Goal: Task Accomplishment & Management: Use online tool/utility

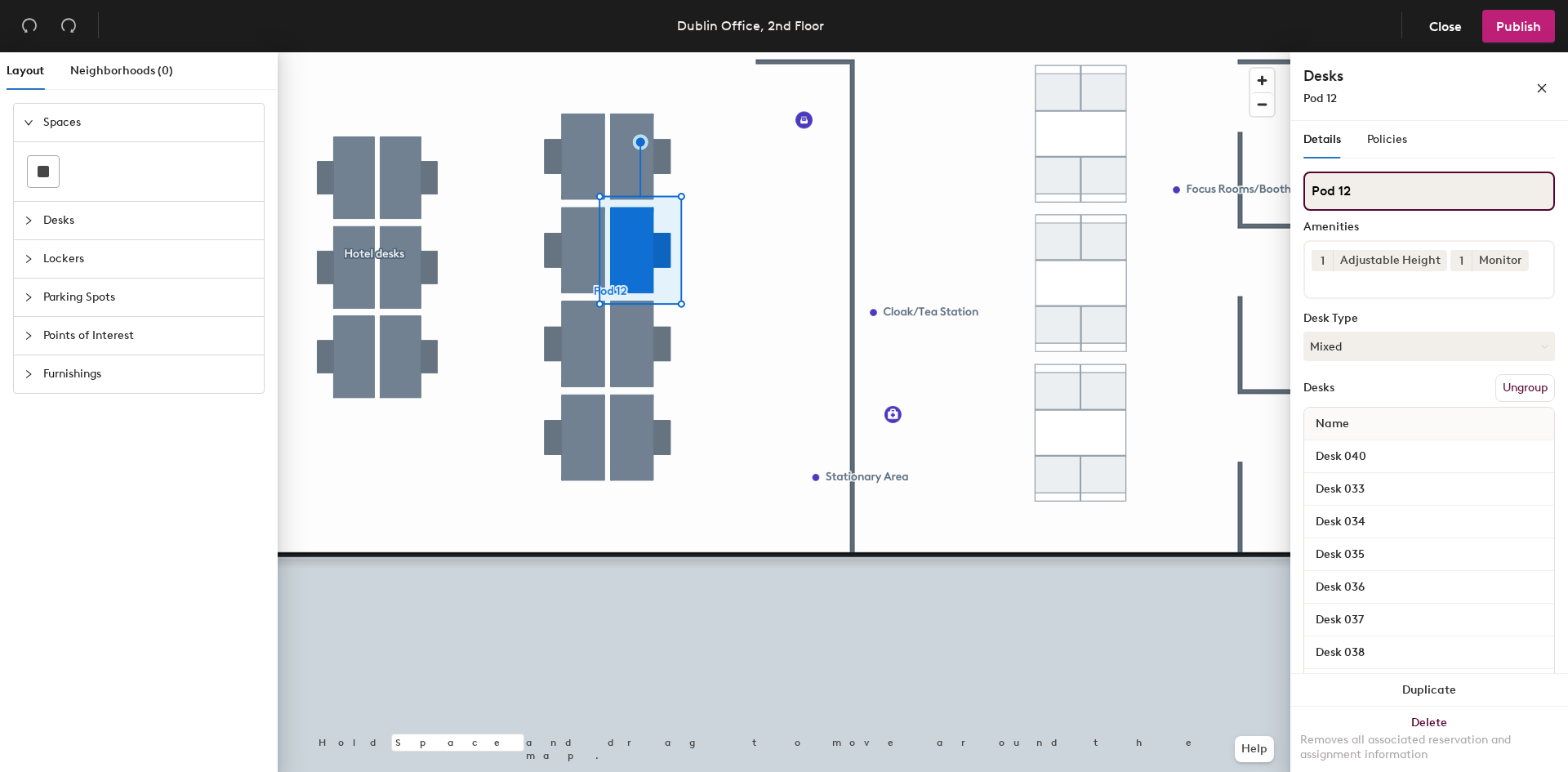
click at [1368, 196] on input "Pod 12" at bounding box center [1429, 190] width 252 height 39
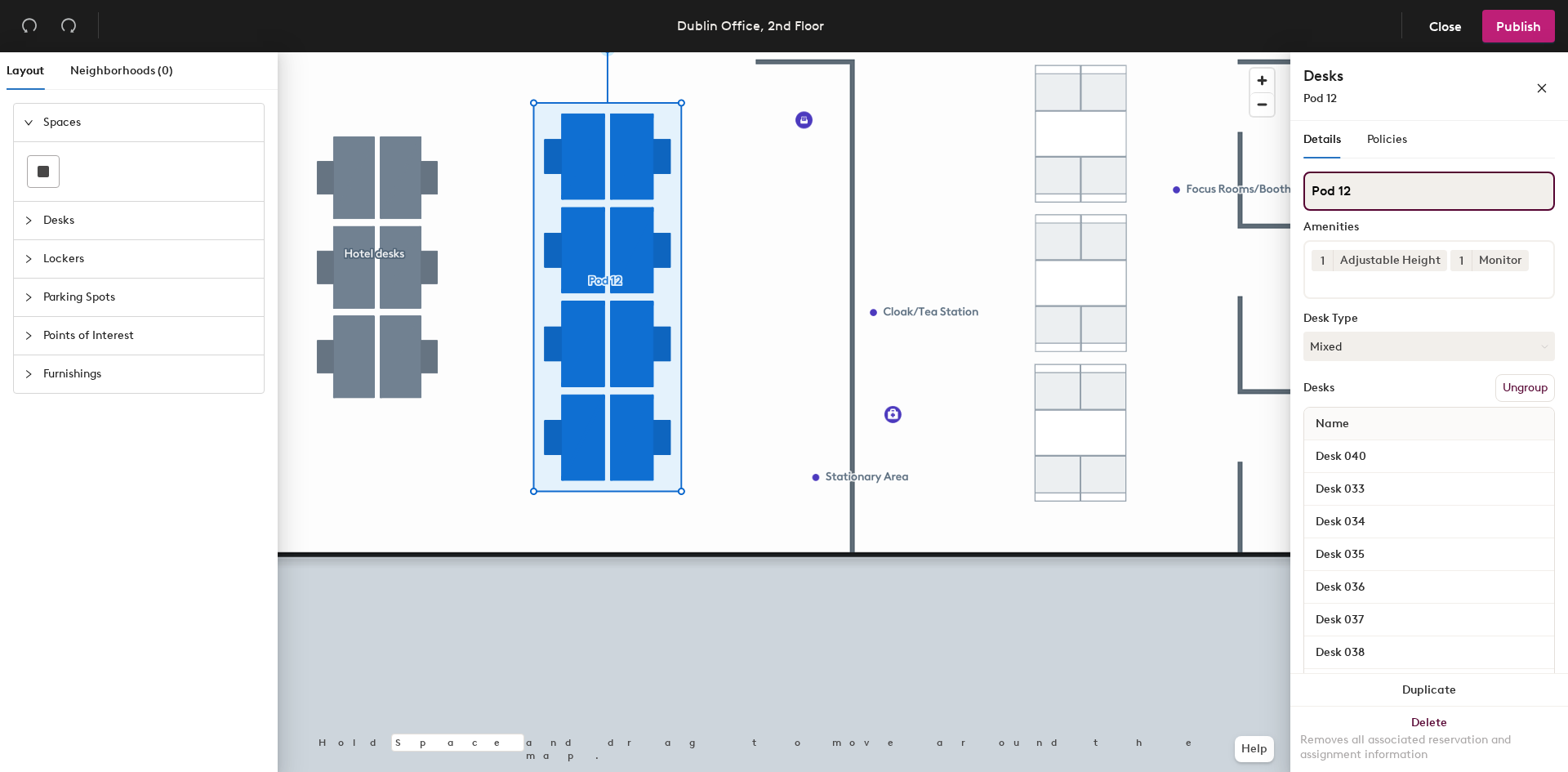
click at [1368, 196] on input "Pod 12" at bounding box center [1429, 190] width 252 height 39
type input "P"
type input "IT/Hot Desks"
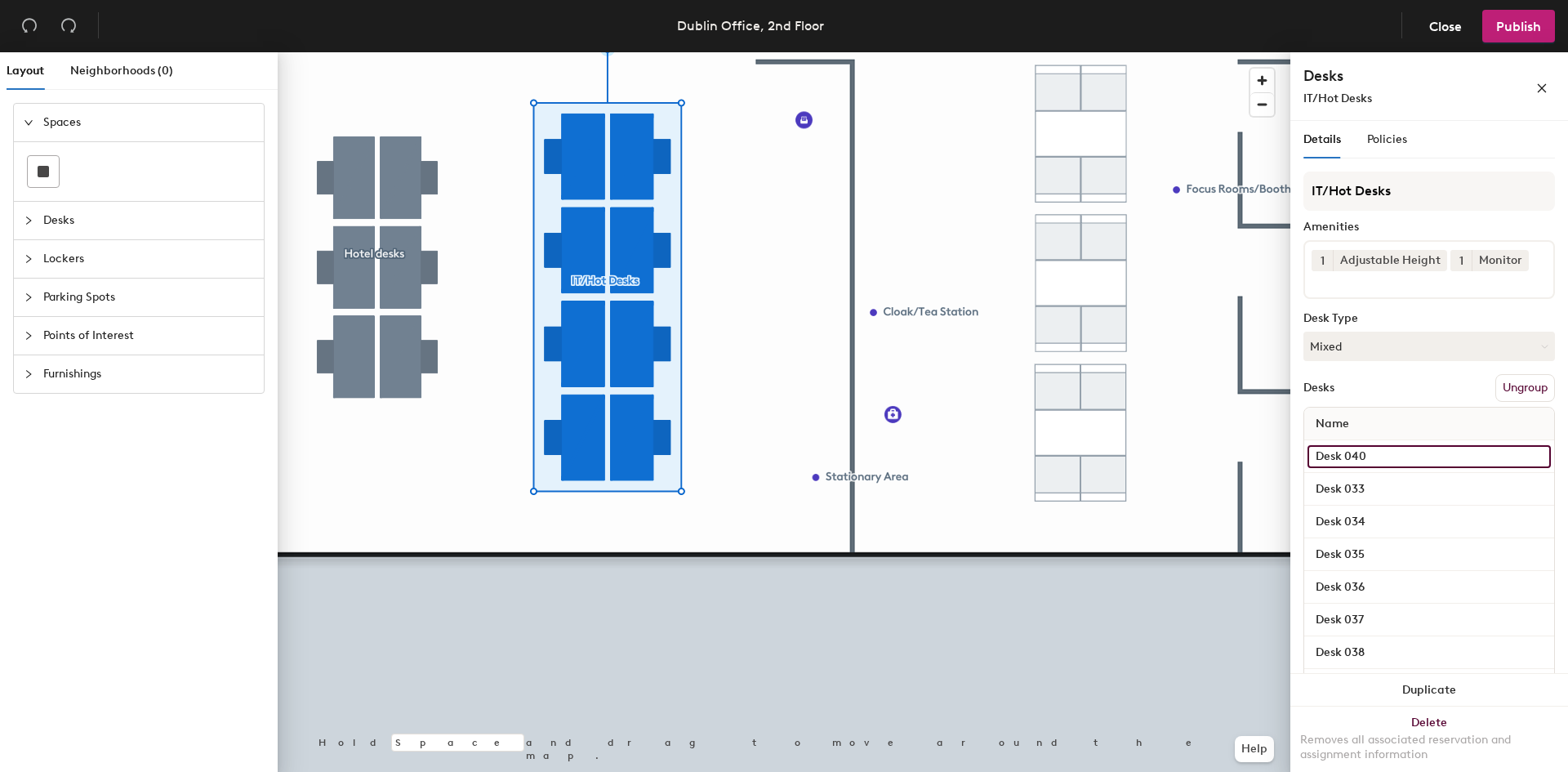
click at [1380, 454] on input "Desk 040" at bounding box center [1429, 457] width 243 height 23
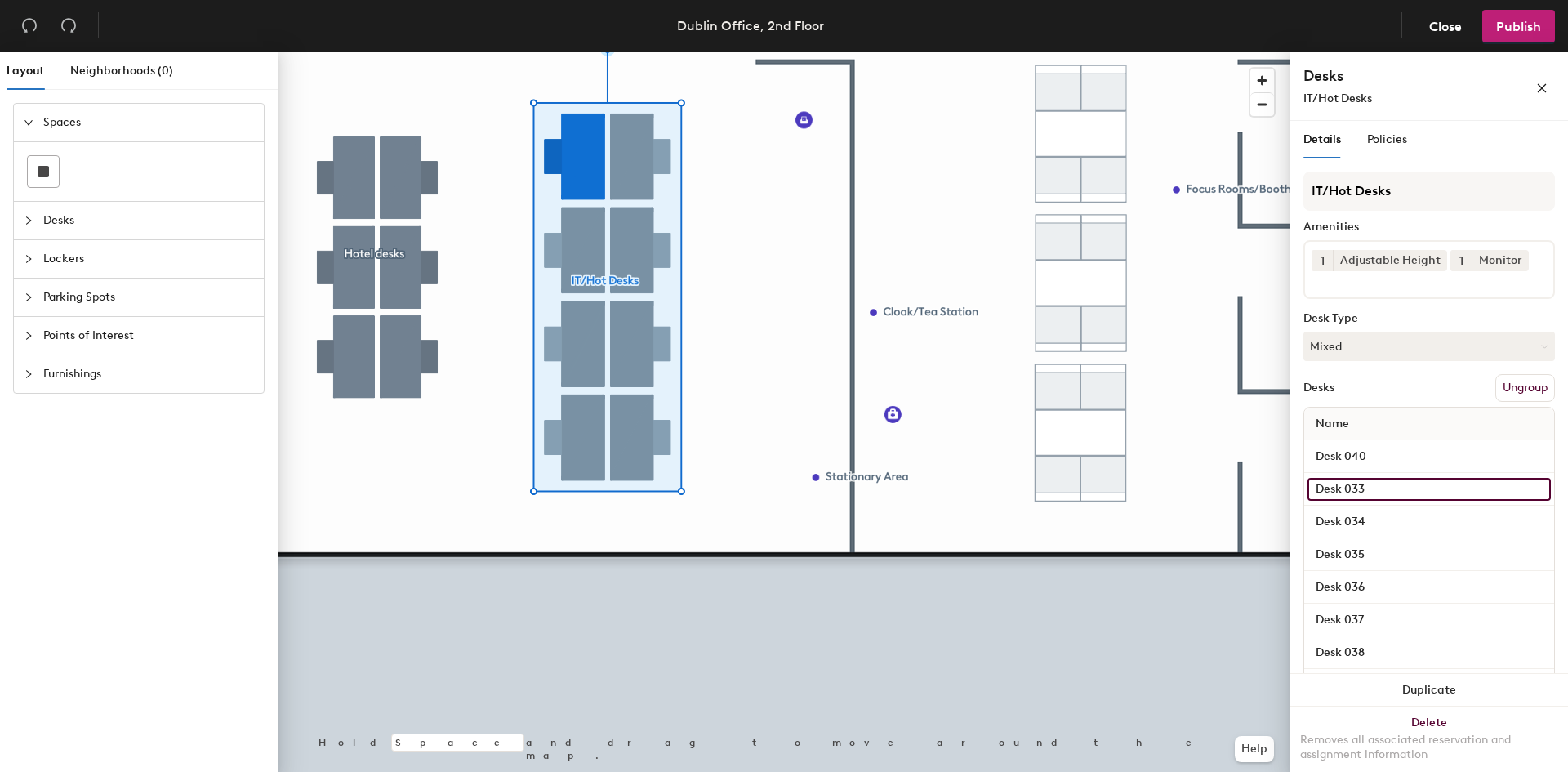
click at [1385, 488] on input "Desk 033" at bounding box center [1429, 489] width 243 height 23
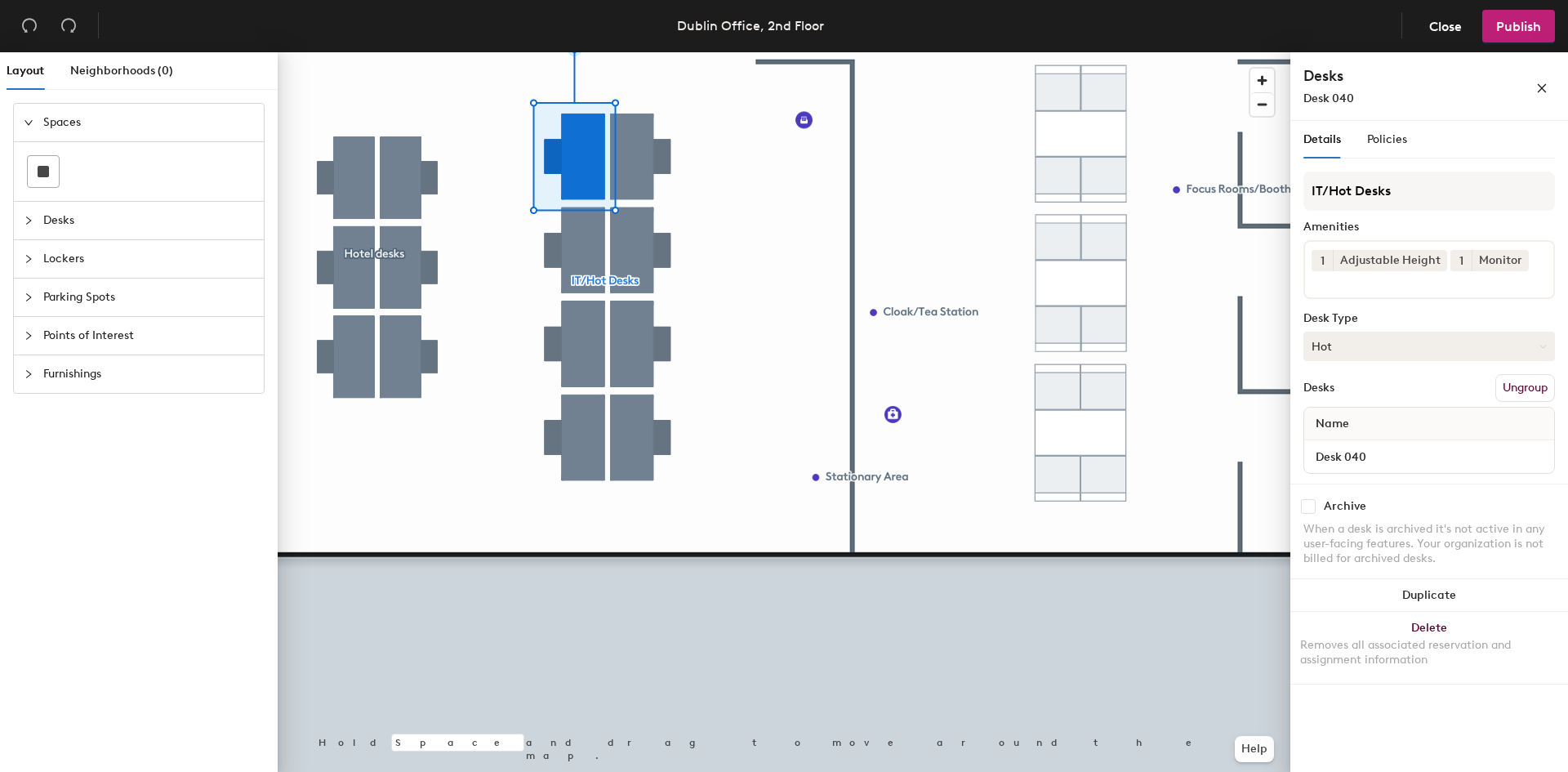
click at [1355, 342] on button "Hot" at bounding box center [1429, 346] width 252 height 29
click at [1362, 444] on div "Hoteled" at bounding box center [1385, 447] width 164 height 25
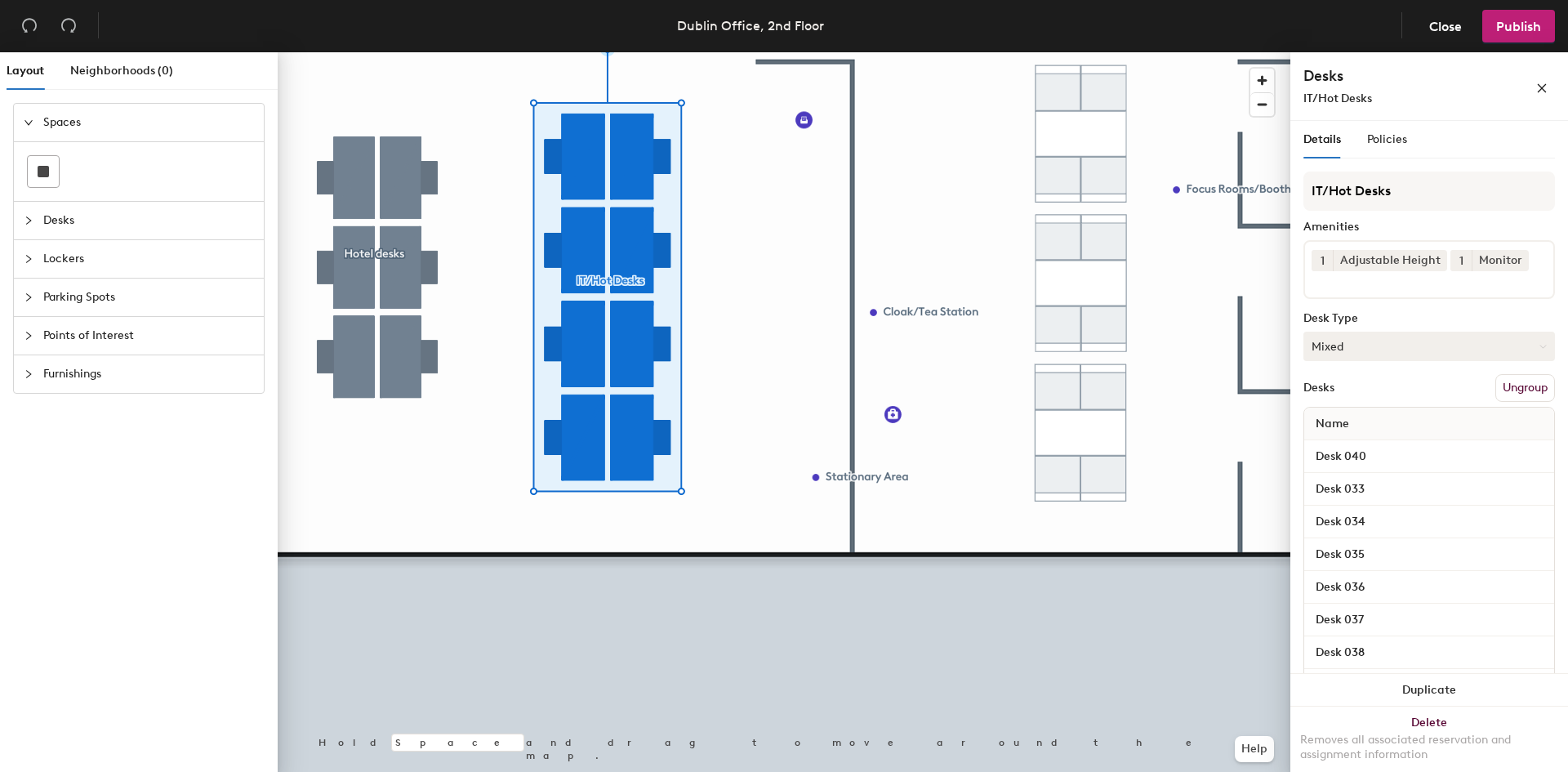
click at [1390, 351] on button "Mixed" at bounding box center [1429, 346] width 252 height 29
click at [1355, 446] on div "Hoteled" at bounding box center [1385, 447] width 164 height 25
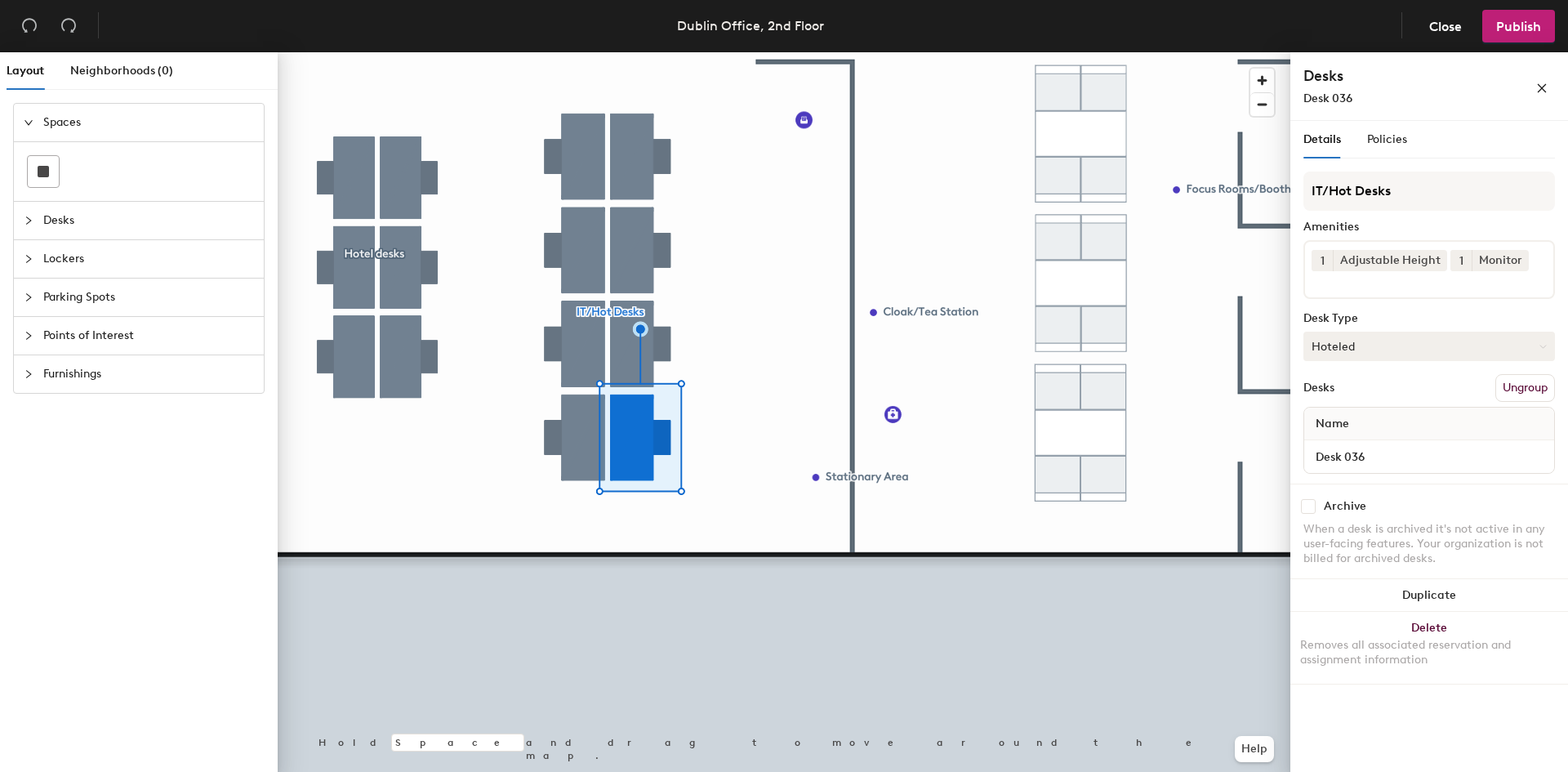
click at [1408, 352] on button "Hoteled" at bounding box center [1429, 346] width 252 height 29
click at [1371, 394] on div "Assigned" at bounding box center [1385, 397] width 164 height 25
click at [1343, 423] on span "Name" at bounding box center [1333, 424] width 50 height 29
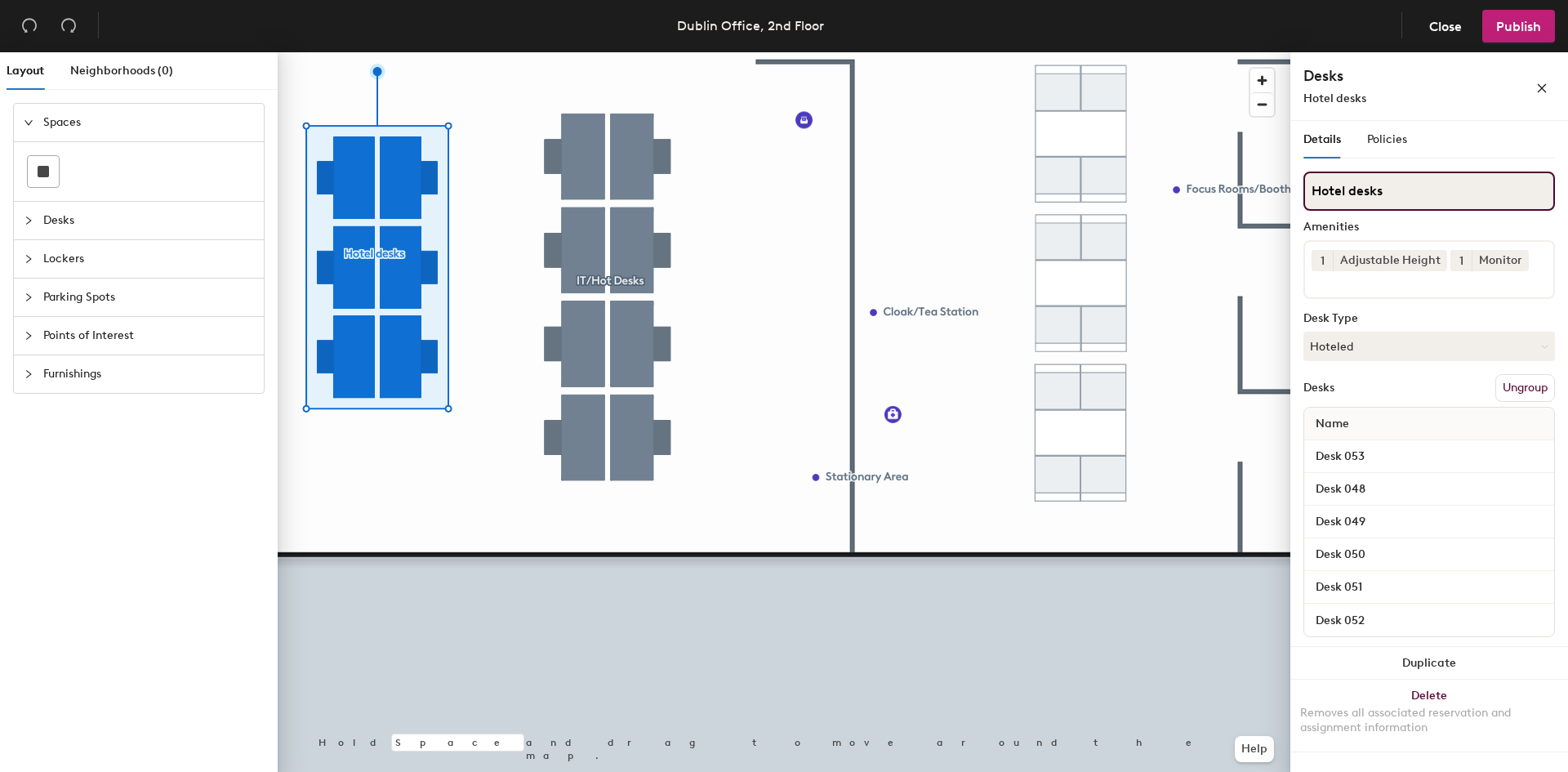
click at [1344, 190] on input "Hotel desks" at bounding box center [1429, 190] width 252 height 39
type input "Hot desks"
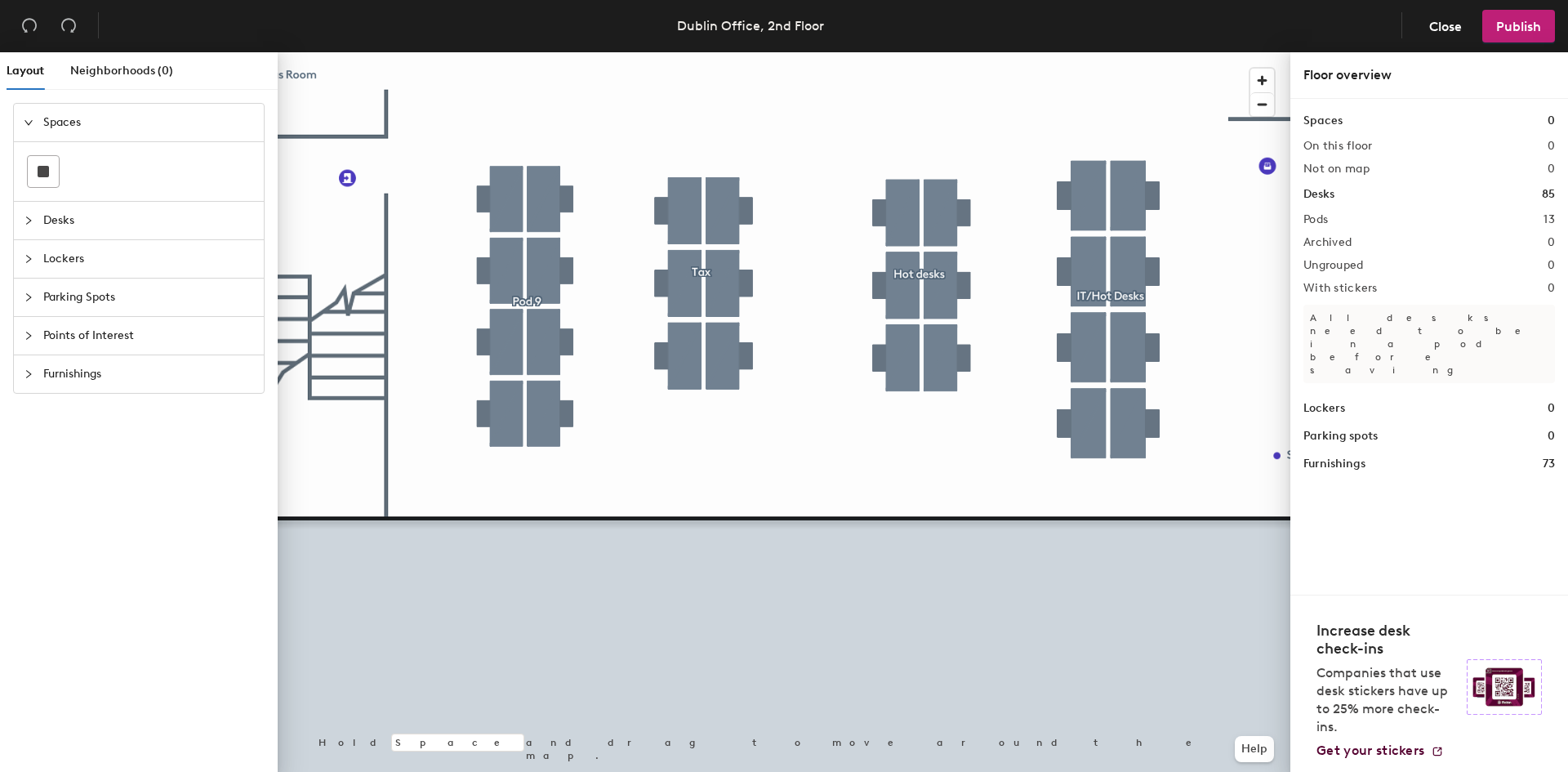
click at [531, 52] on div at bounding box center [784, 52] width 1013 height 0
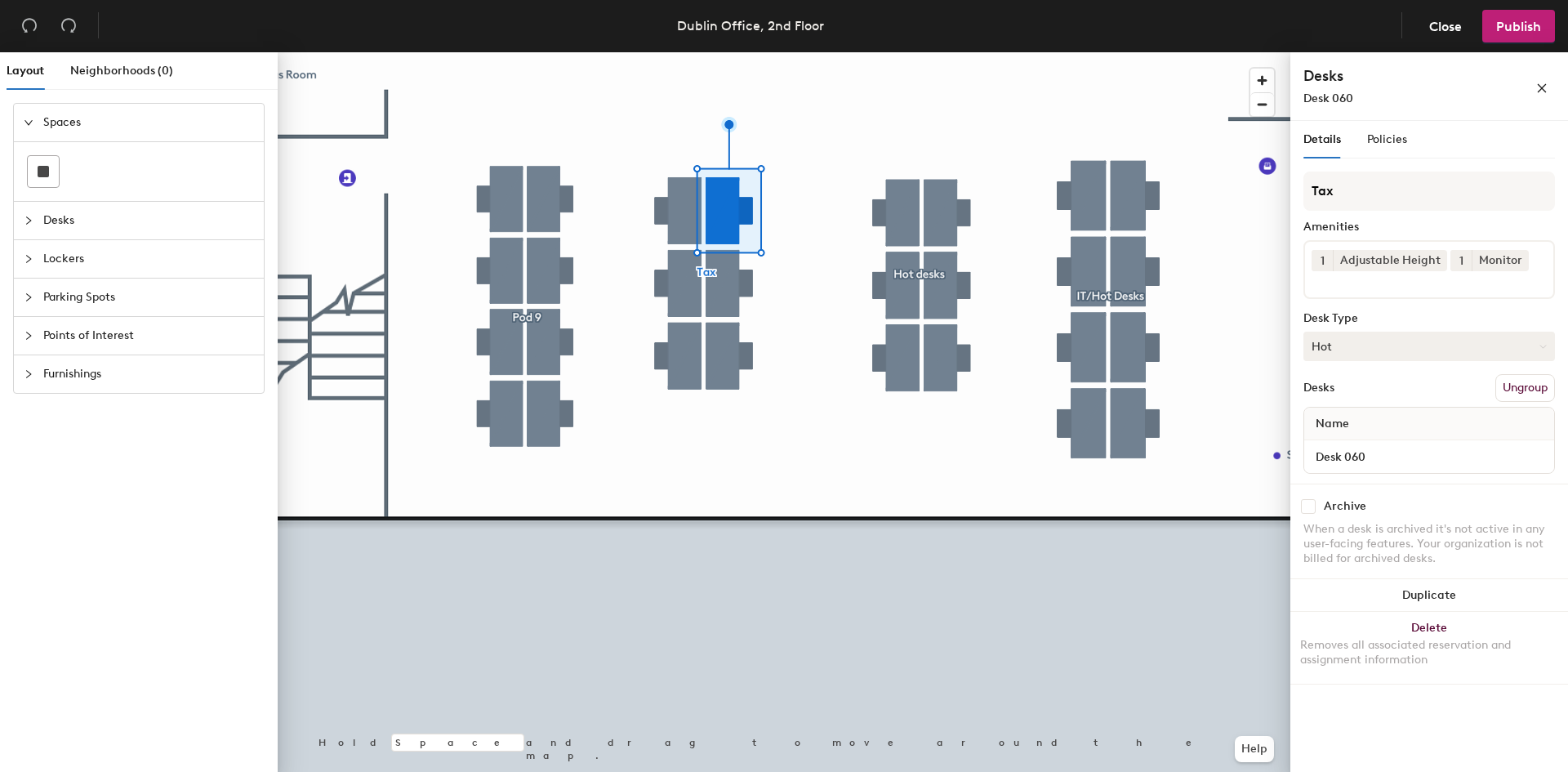
click at [1343, 349] on button "Hot" at bounding box center [1429, 346] width 252 height 29
click at [1355, 447] on div "Hoteled" at bounding box center [1385, 447] width 164 height 25
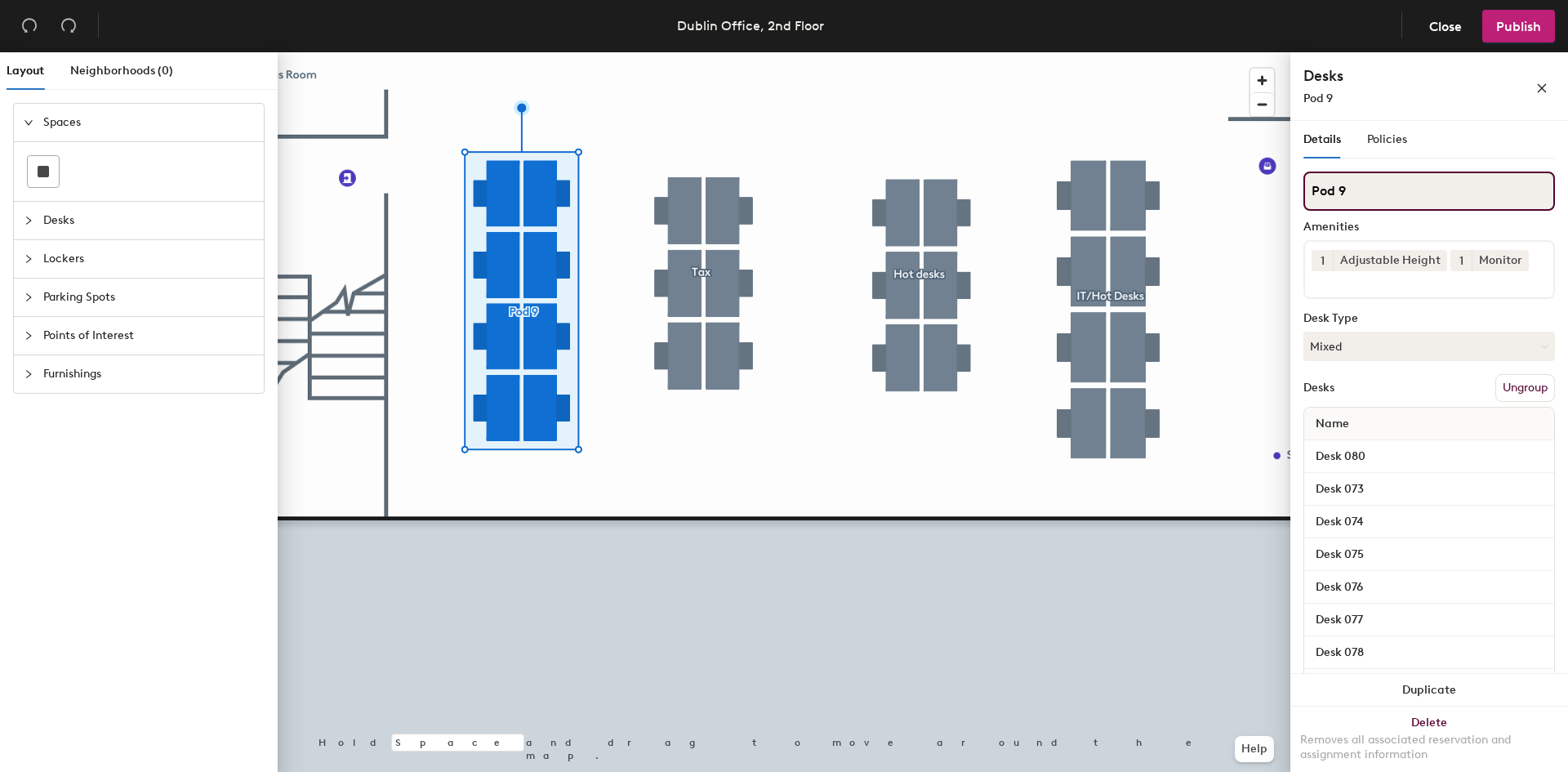
click at [1402, 201] on input "Pod 9" at bounding box center [1429, 190] width 252 height 39
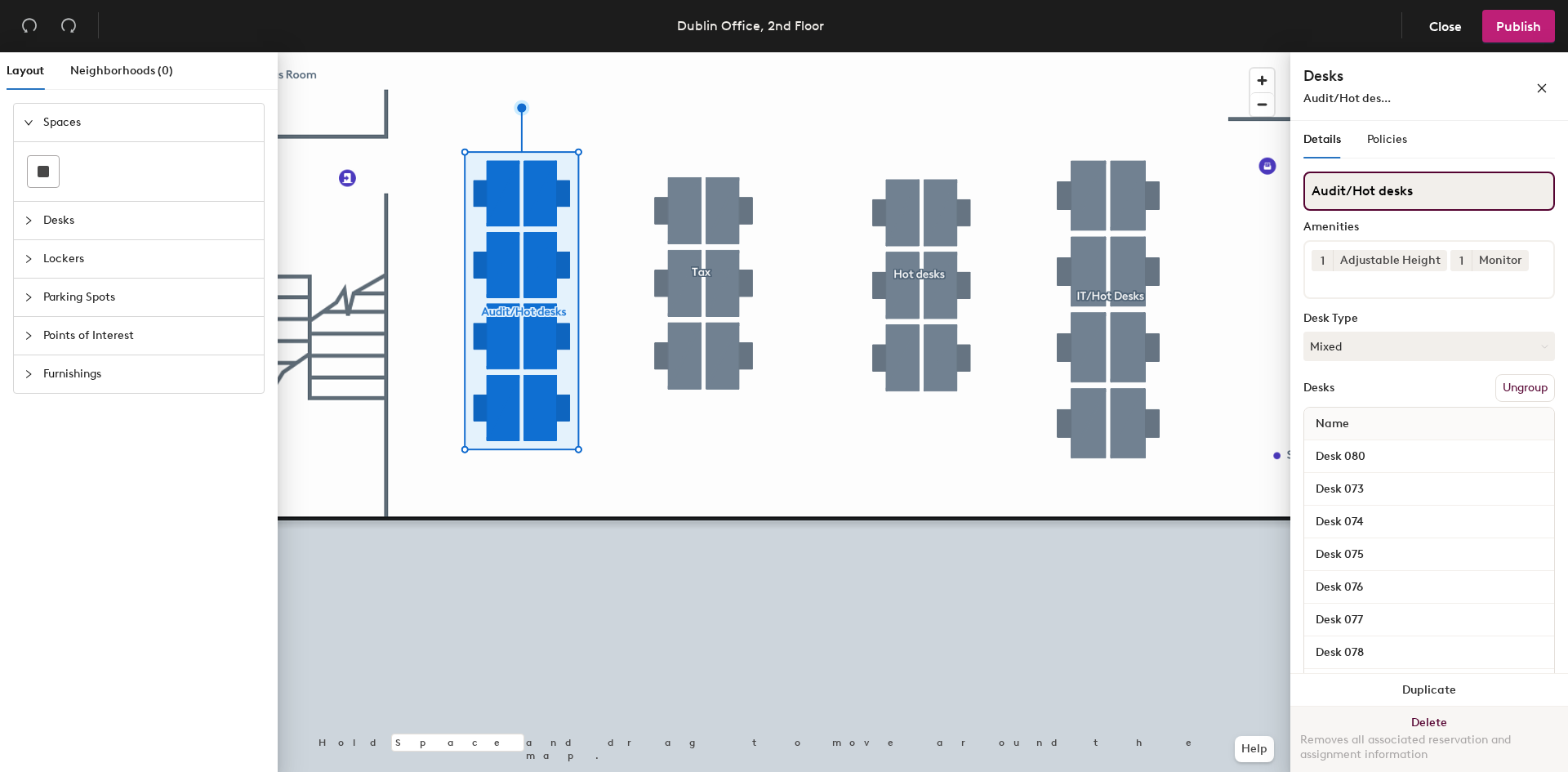
type input "Audit/Hot desks"
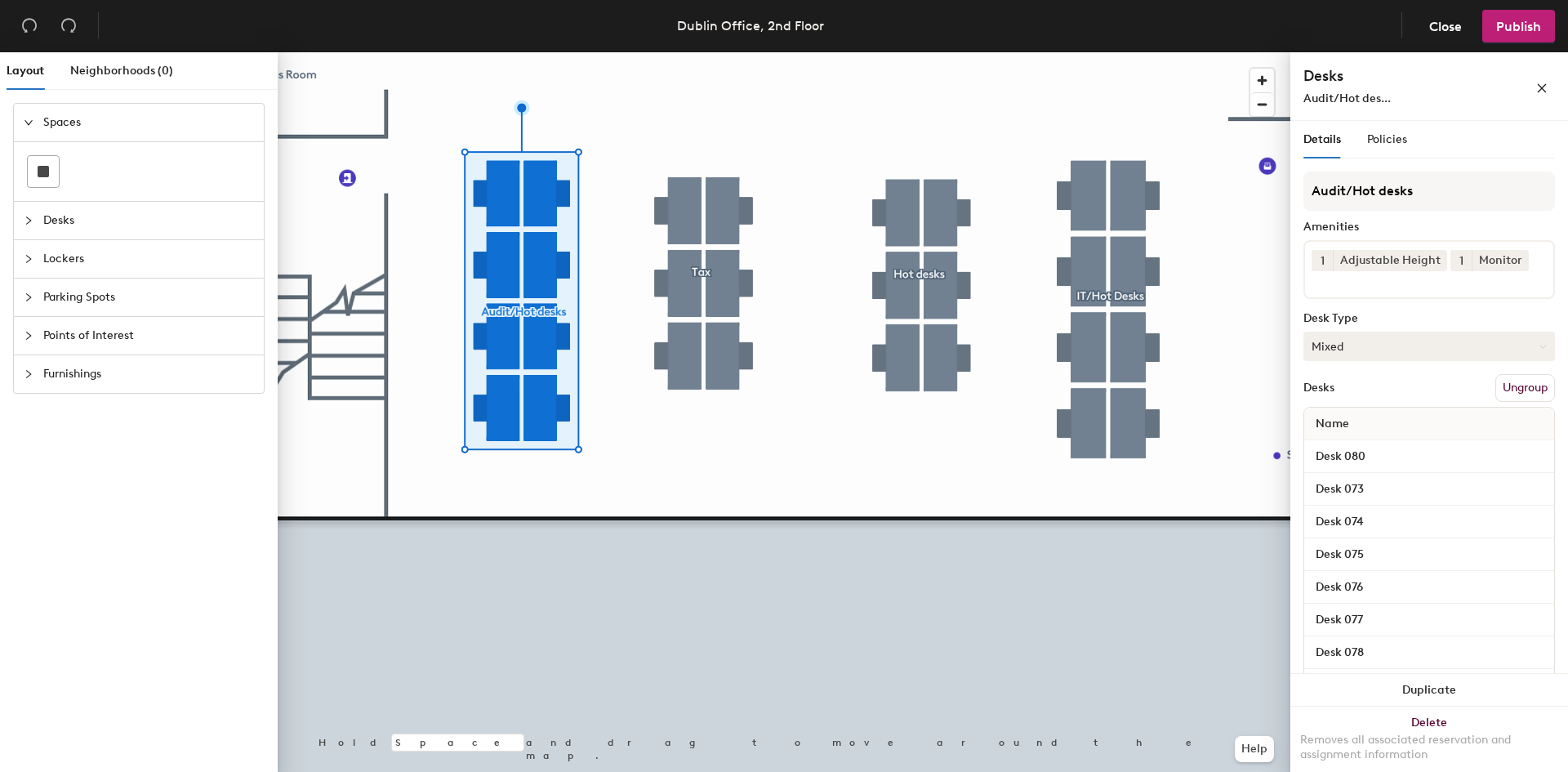
click at [1380, 346] on button "Mixed" at bounding box center [1429, 346] width 252 height 29
click at [1345, 447] on div "Hoteled" at bounding box center [1385, 447] width 164 height 25
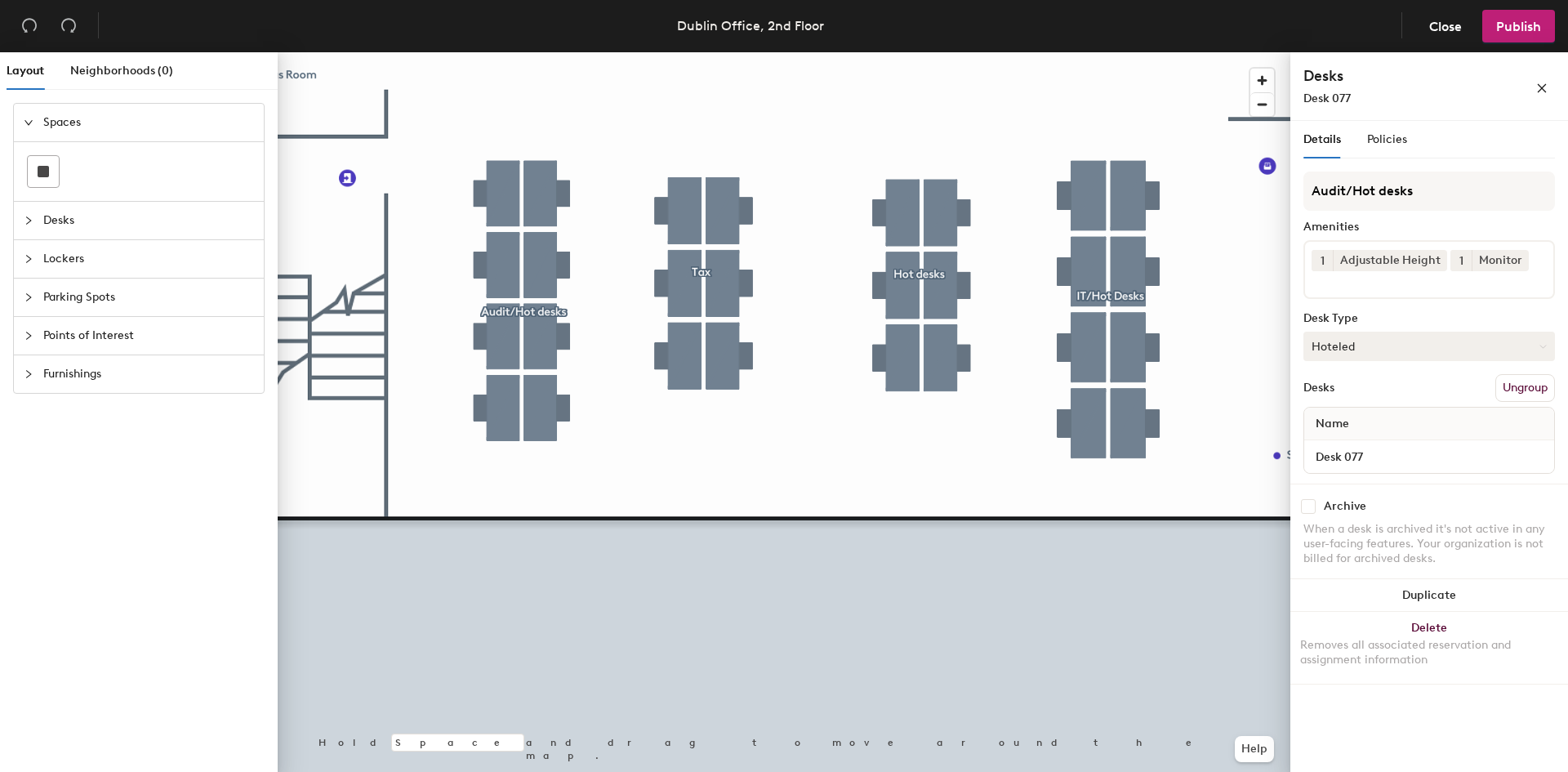
click at [1409, 352] on button "Hoteled" at bounding box center [1429, 346] width 252 height 29
click at [1364, 403] on div "Assigned" at bounding box center [1385, 397] width 164 height 25
click at [1393, 348] on button "Hoteled" at bounding box center [1429, 346] width 252 height 29
click at [1367, 395] on div "Assigned" at bounding box center [1385, 397] width 164 height 25
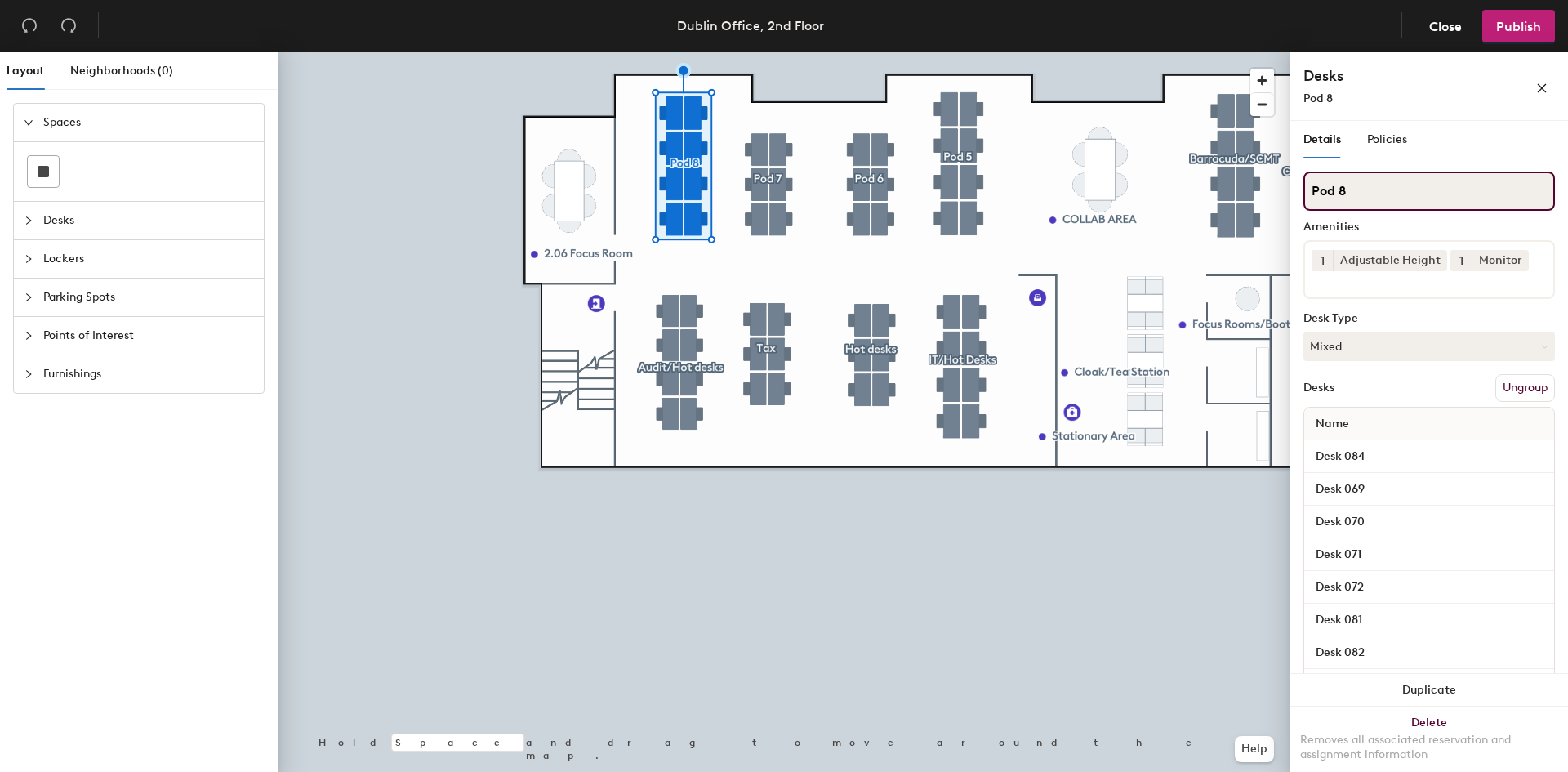
click at [1458, 189] on input "Pod 8" at bounding box center [1429, 190] width 252 height 39
click at [1461, 188] on input "Pod 8" at bounding box center [1429, 190] width 252 height 39
type input "P"
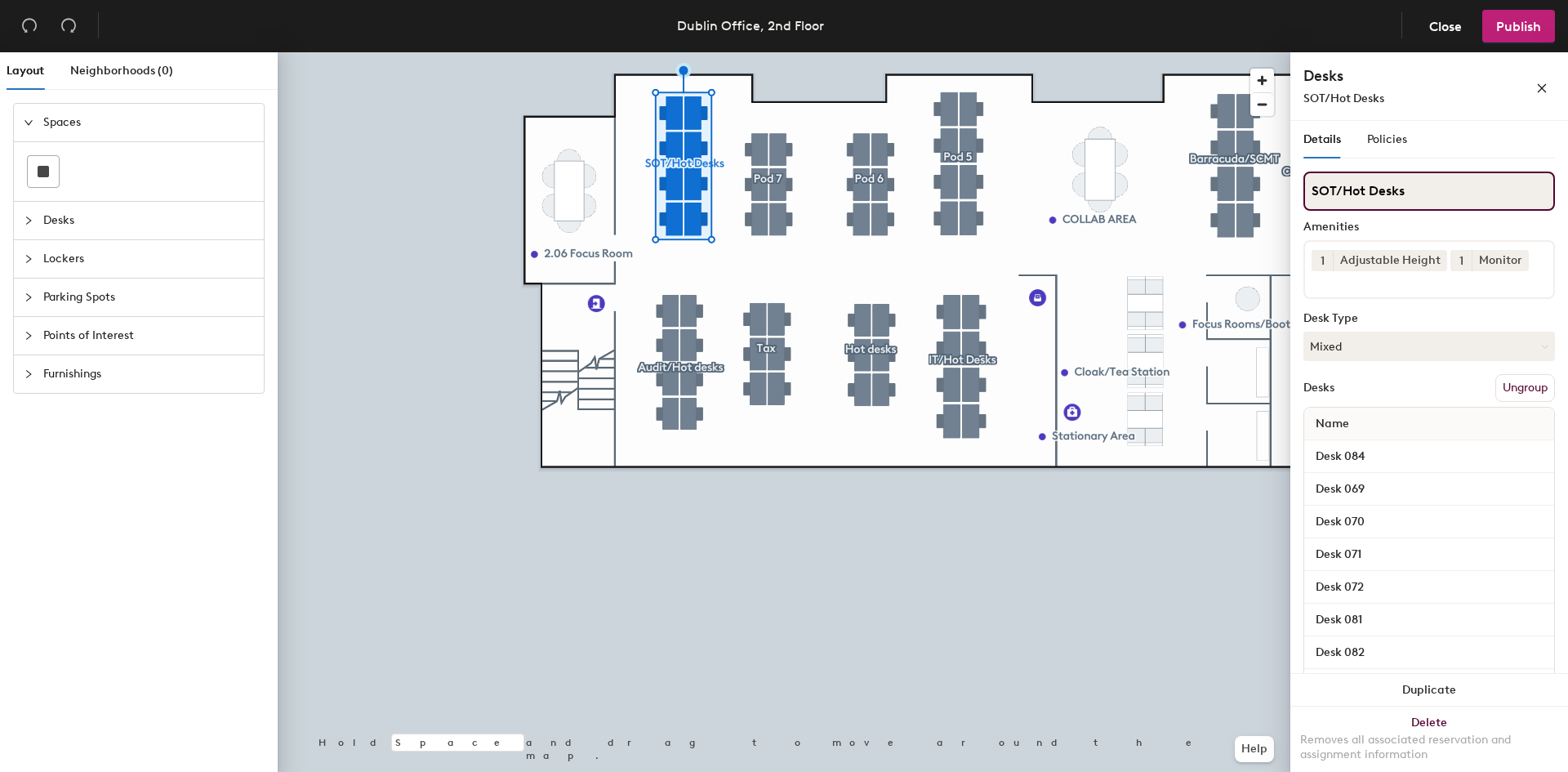
type input "SOT/Hot Desks"
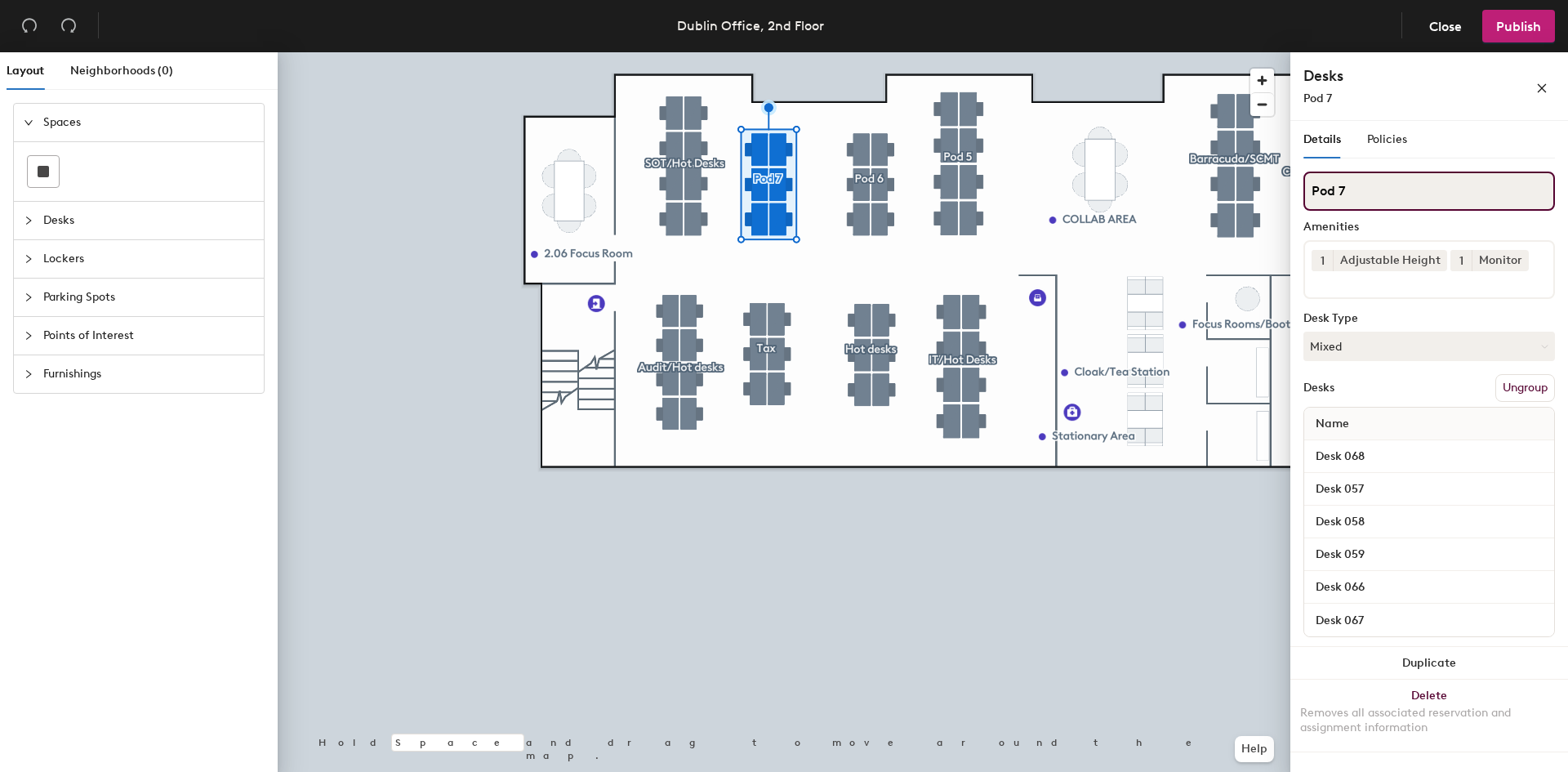
click at [1391, 199] on input "Pod 7" at bounding box center [1429, 190] width 252 height 39
type input "MI"
click at [1337, 197] on input "MI" at bounding box center [1429, 190] width 252 height 39
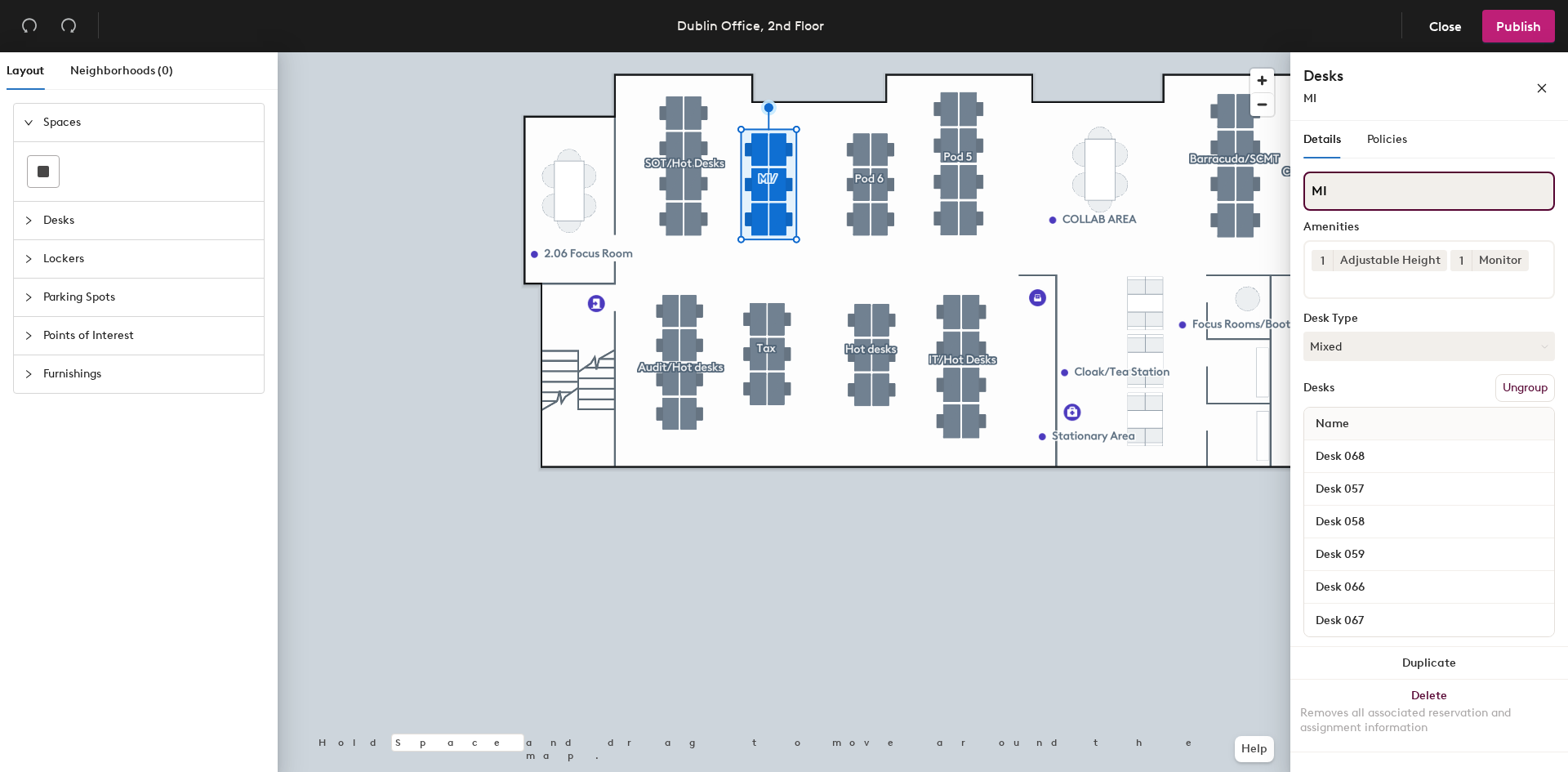
type input "MI"
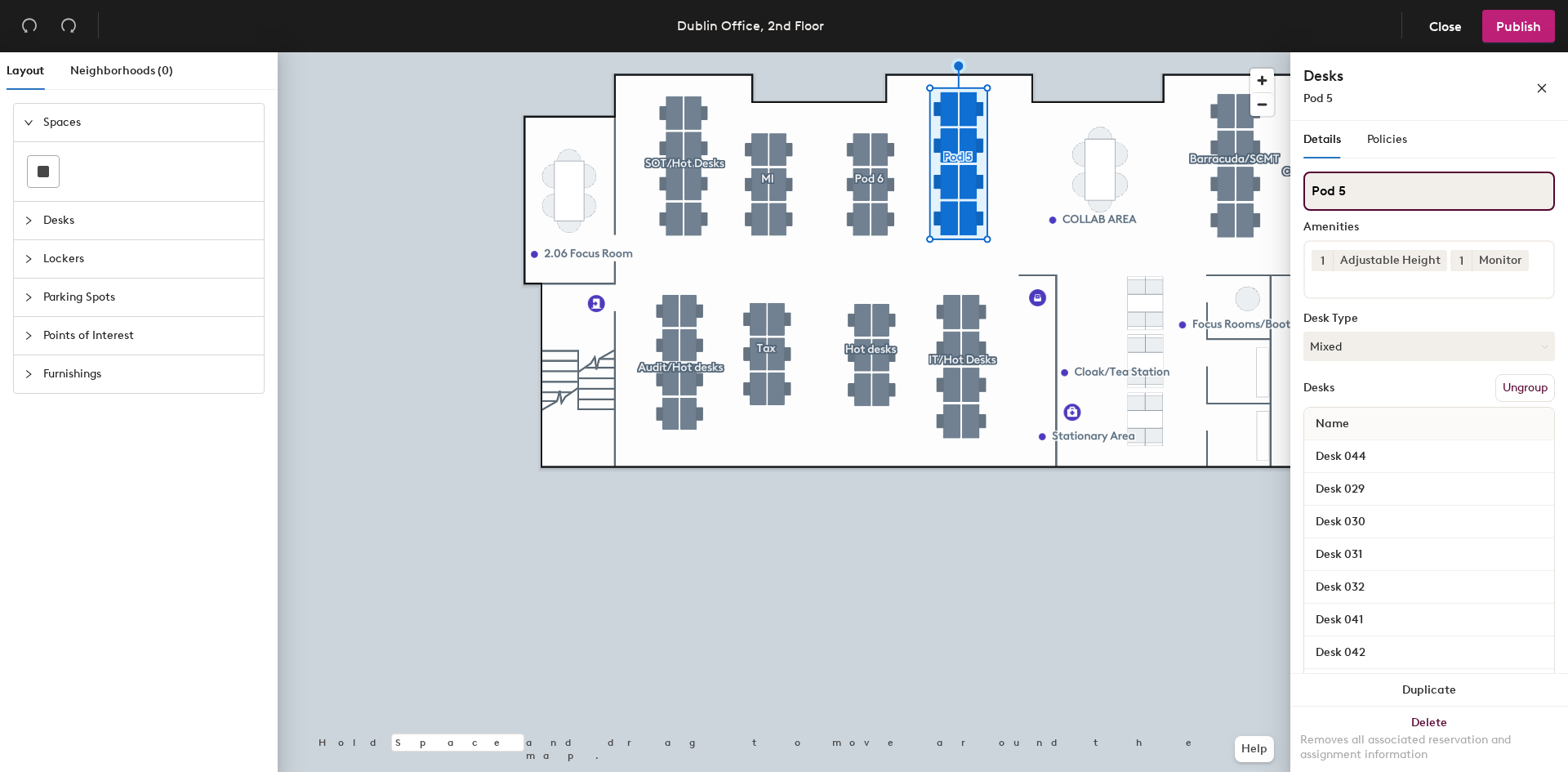
click at [1368, 196] on input "Pod 5" at bounding box center [1429, 190] width 252 height 39
click at [1371, 196] on input "Pod 5" at bounding box center [1429, 190] width 252 height 39
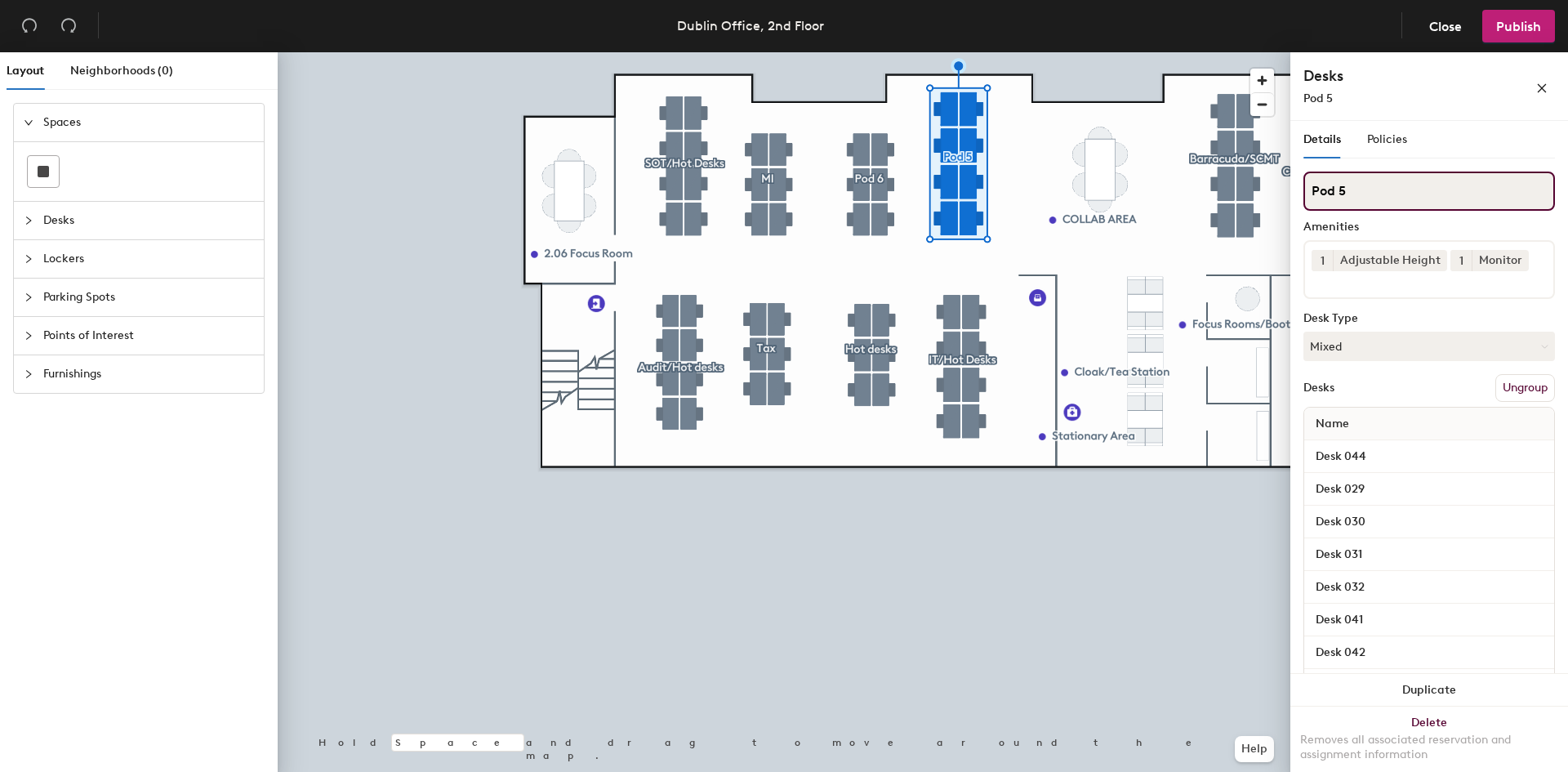
click at [1282, 194] on div "Layout Neighborhoods (0) Spaces Desks Lockers Parking Spots Points of Interest …" at bounding box center [784, 415] width 1568 height 727
type input "t"
type input "Transformation/Hot Desks"
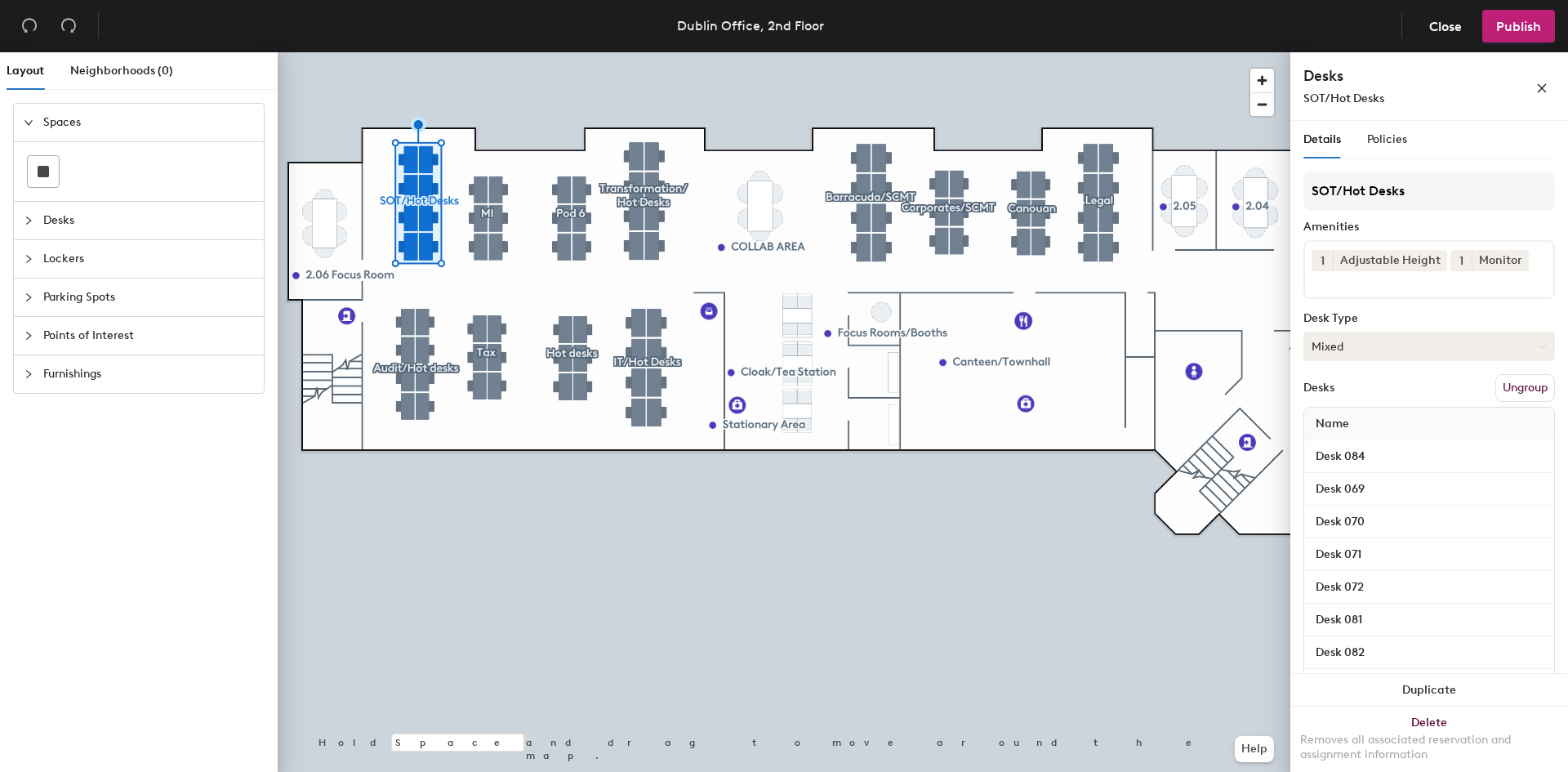
click at [1432, 351] on button "Mixed" at bounding box center [1429, 346] width 252 height 29
click at [1385, 448] on div "Hoteled" at bounding box center [1385, 447] width 164 height 25
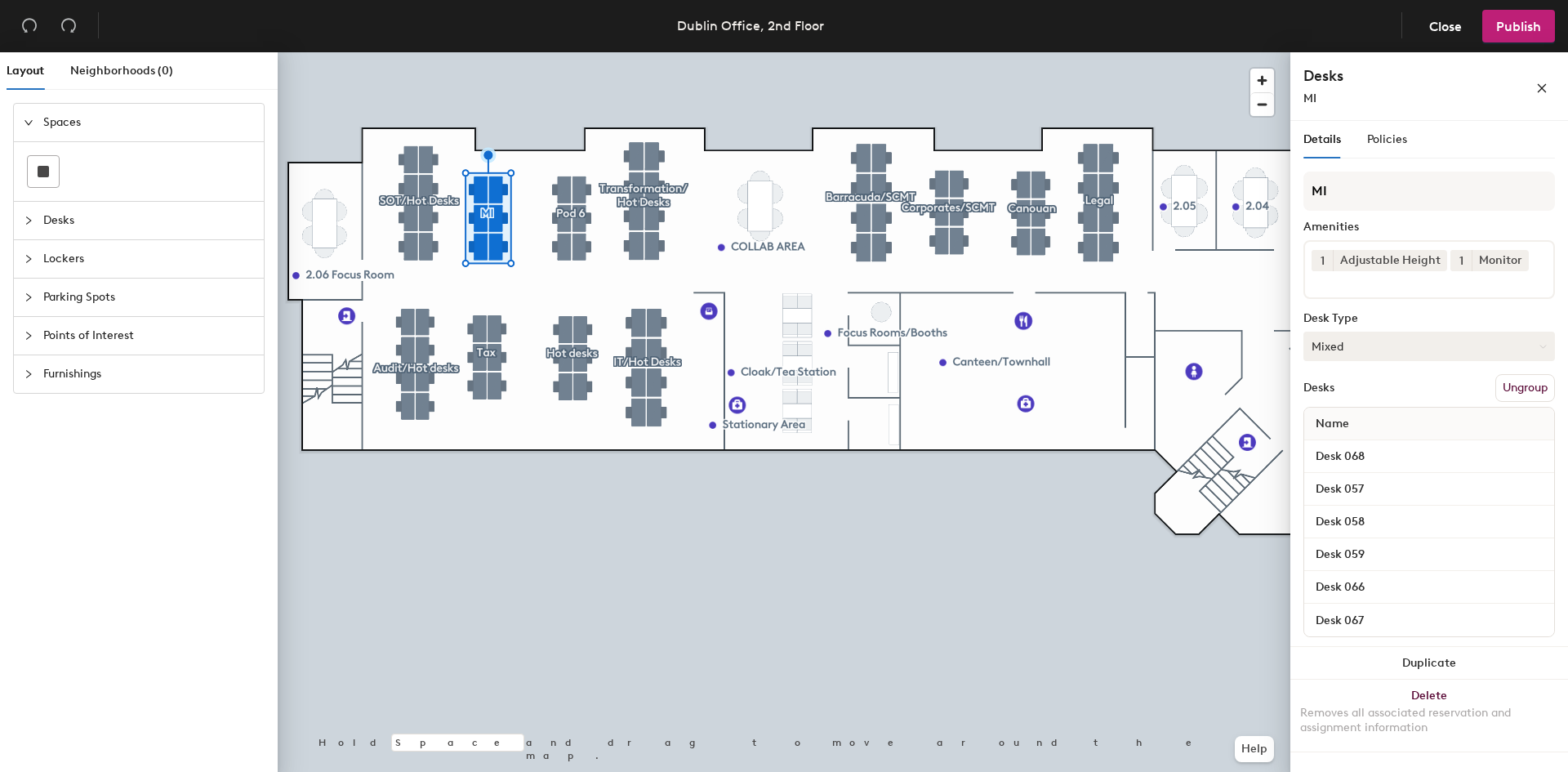
click at [1387, 341] on button "Mixed" at bounding box center [1429, 346] width 252 height 29
click at [1365, 445] on div "Hoteled" at bounding box center [1385, 447] width 164 height 25
click at [1378, 350] on button "Mixed" at bounding box center [1429, 346] width 252 height 29
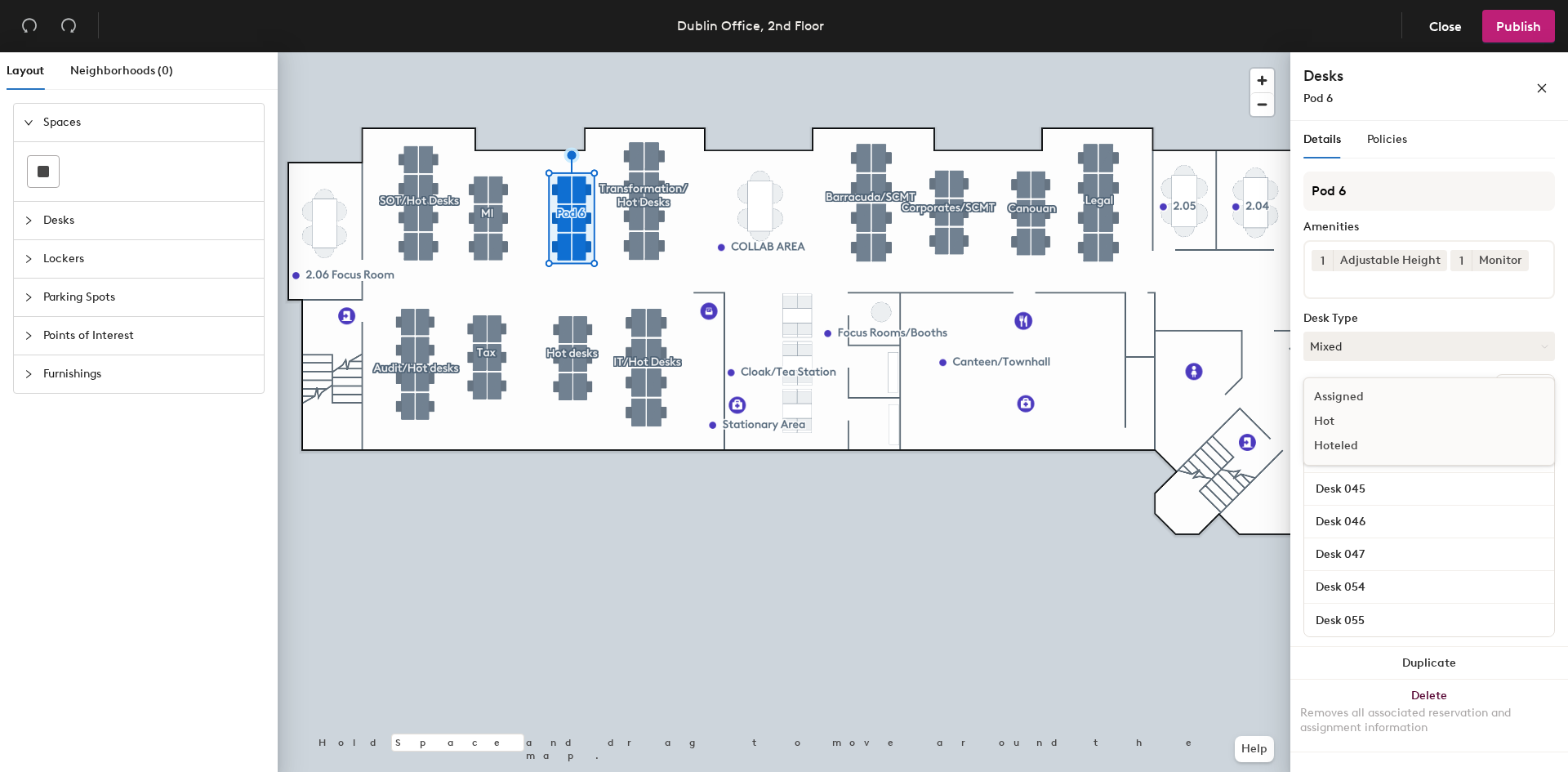
click at [1350, 445] on div "Hoteled" at bounding box center [1385, 447] width 164 height 25
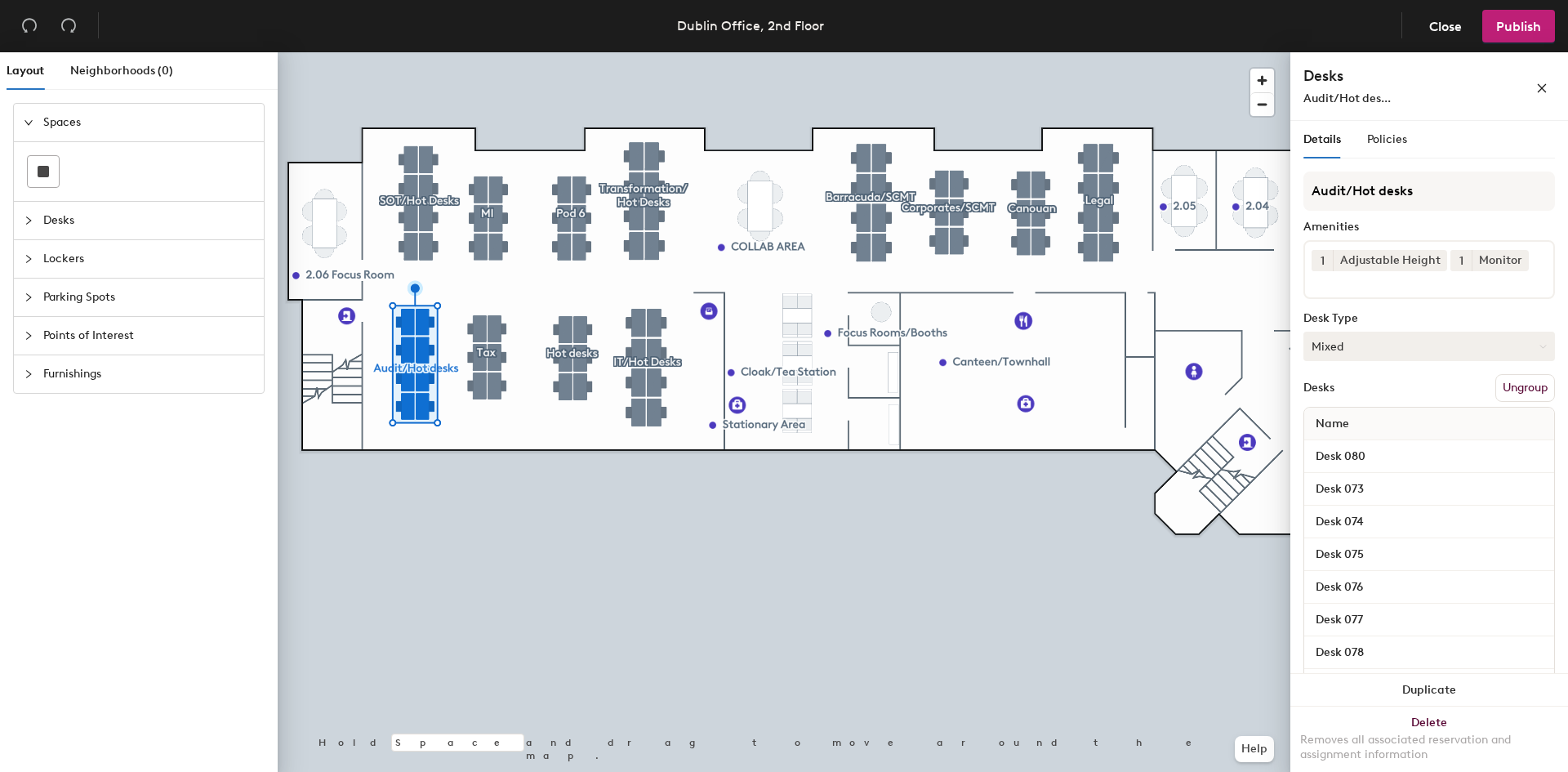
click at [1357, 344] on button "Mixed" at bounding box center [1429, 346] width 252 height 29
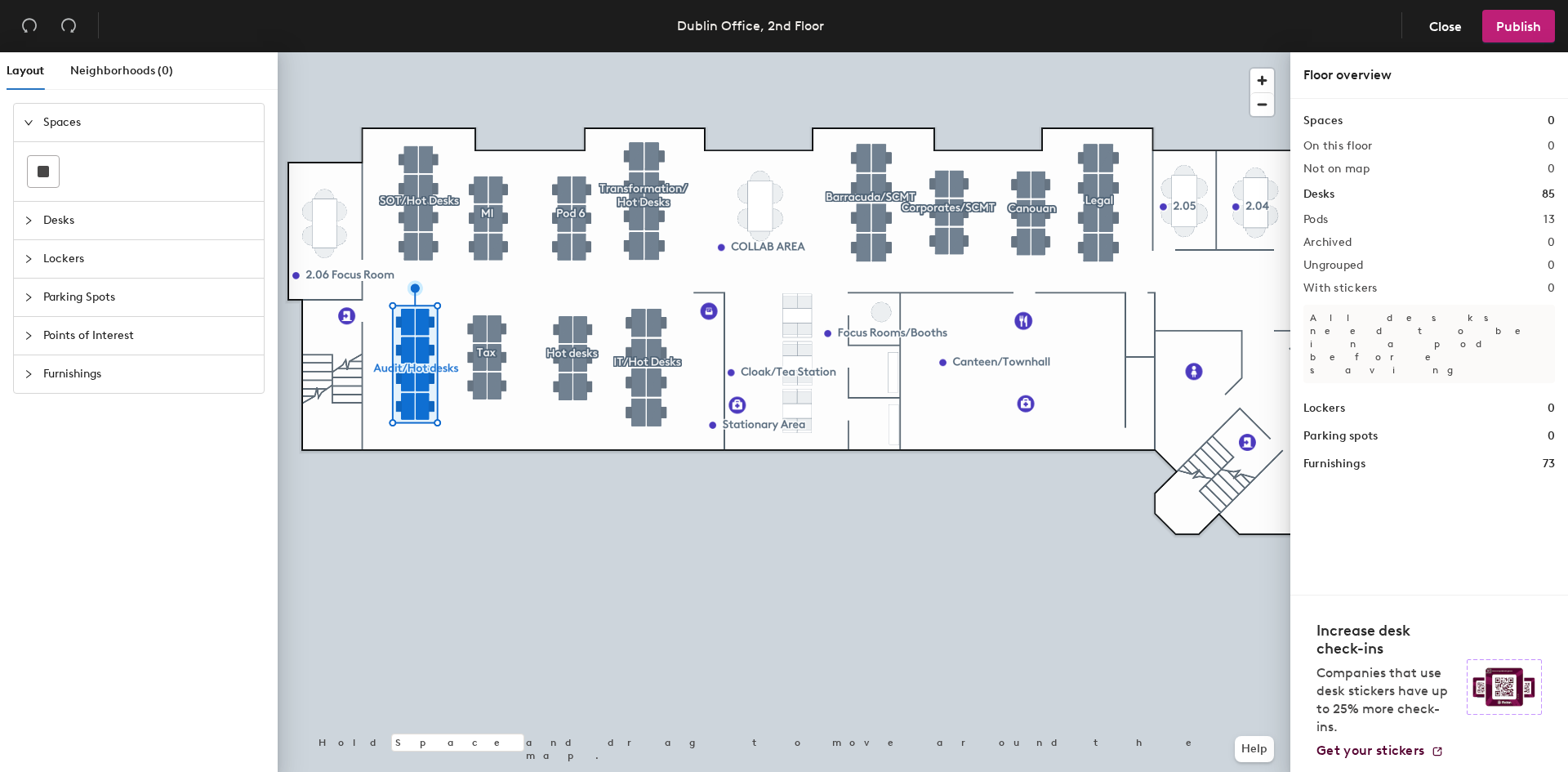
click at [497, 52] on div at bounding box center [784, 52] width 1013 height 0
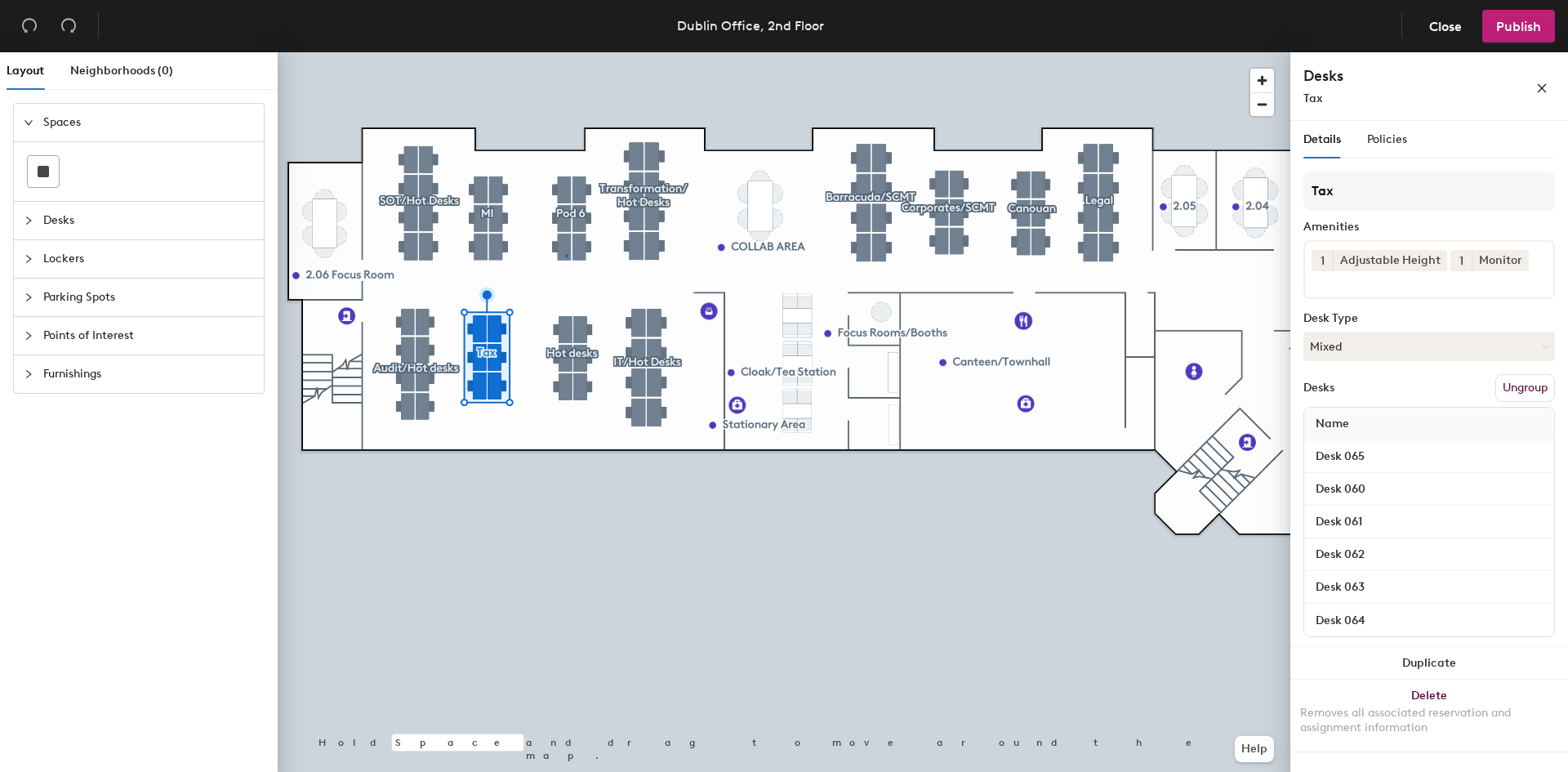
click at [566, 52] on div at bounding box center [784, 52] width 1013 height 0
click at [643, 52] on div at bounding box center [784, 52] width 1013 height 0
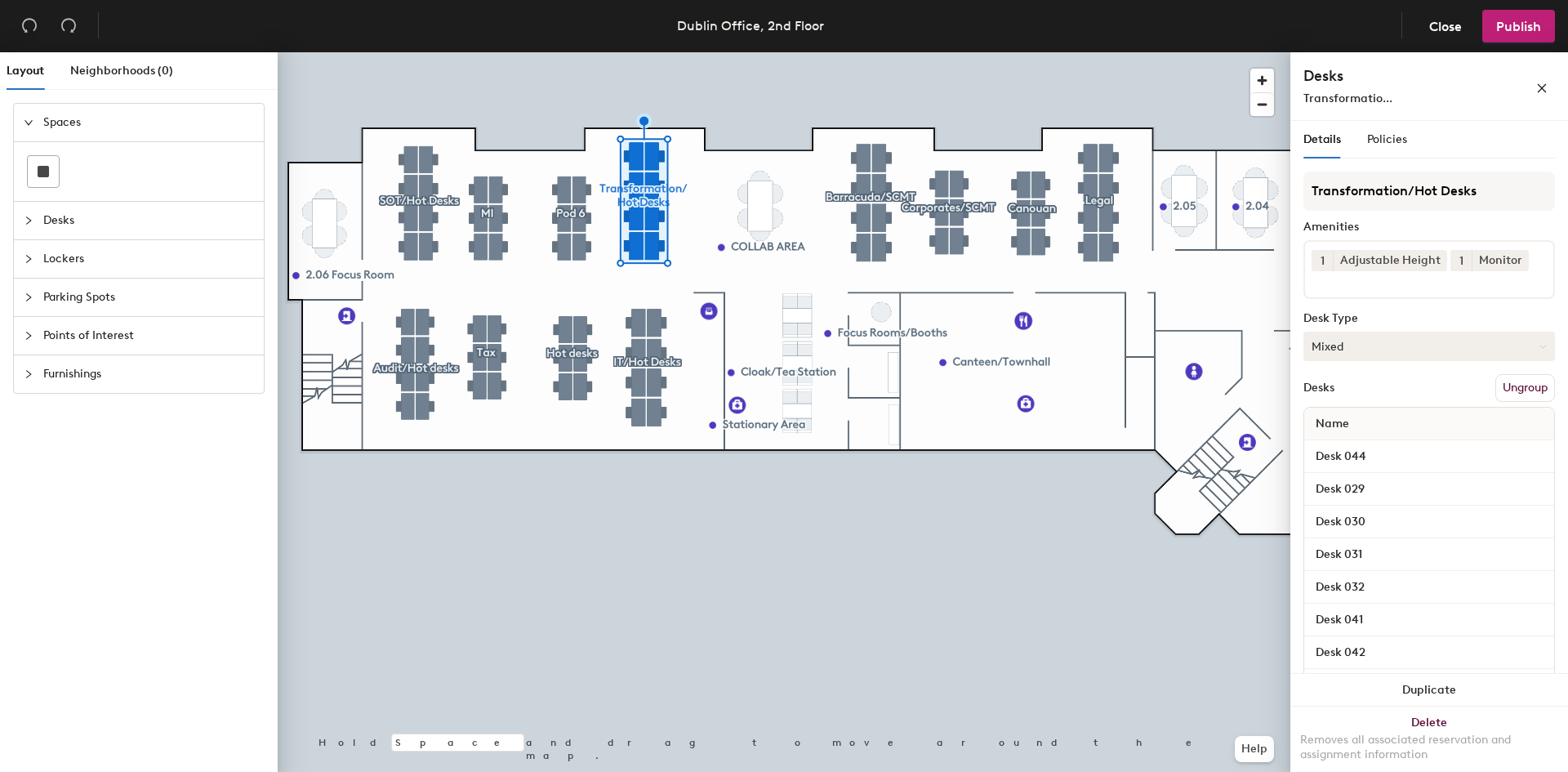
click at [1372, 350] on button "Mixed" at bounding box center [1429, 346] width 252 height 29
click at [1361, 441] on div "Hoteled" at bounding box center [1385, 447] width 164 height 25
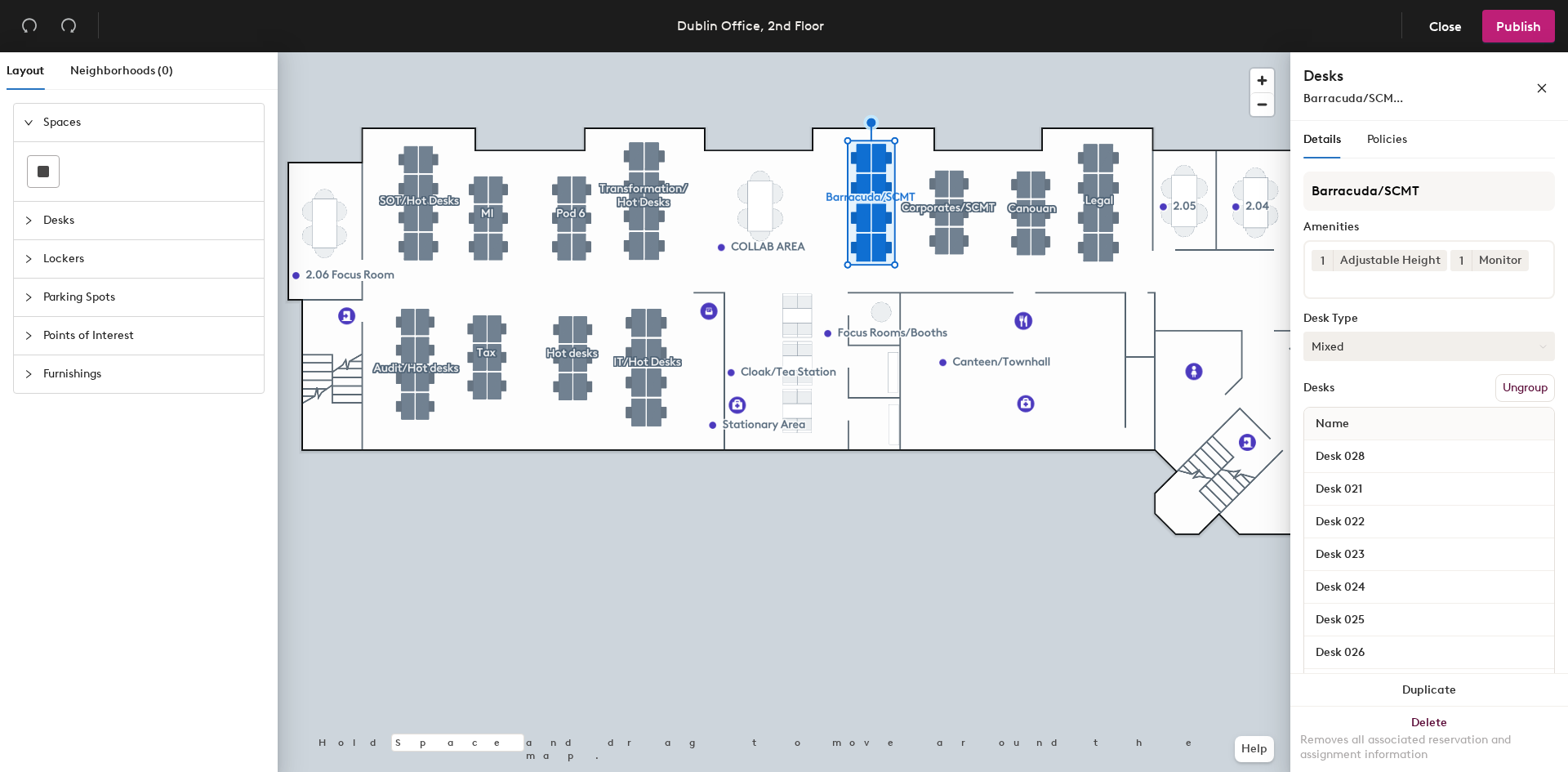
click at [1339, 342] on button "Mixed" at bounding box center [1429, 346] width 252 height 29
click at [1371, 446] on div "Hoteled" at bounding box center [1385, 447] width 164 height 25
click at [945, 52] on div at bounding box center [784, 52] width 1013 height 0
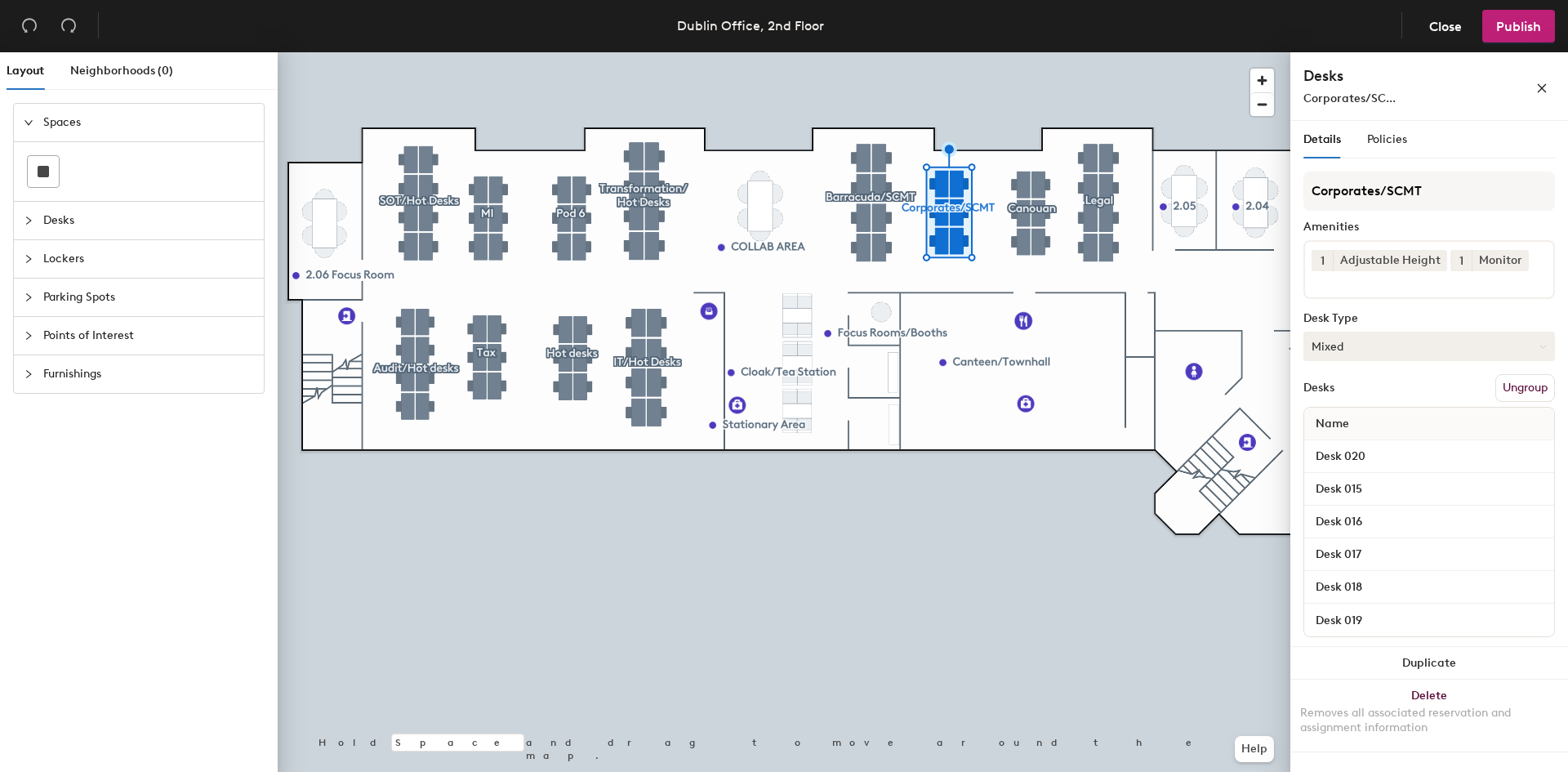
click at [1344, 344] on button "Mixed" at bounding box center [1429, 346] width 252 height 29
click at [1376, 444] on div "Hoteled" at bounding box center [1385, 447] width 164 height 25
click at [1049, 52] on div at bounding box center [784, 52] width 1013 height 0
click at [1385, 346] on button "Mixed" at bounding box center [1429, 346] width 252 height 29
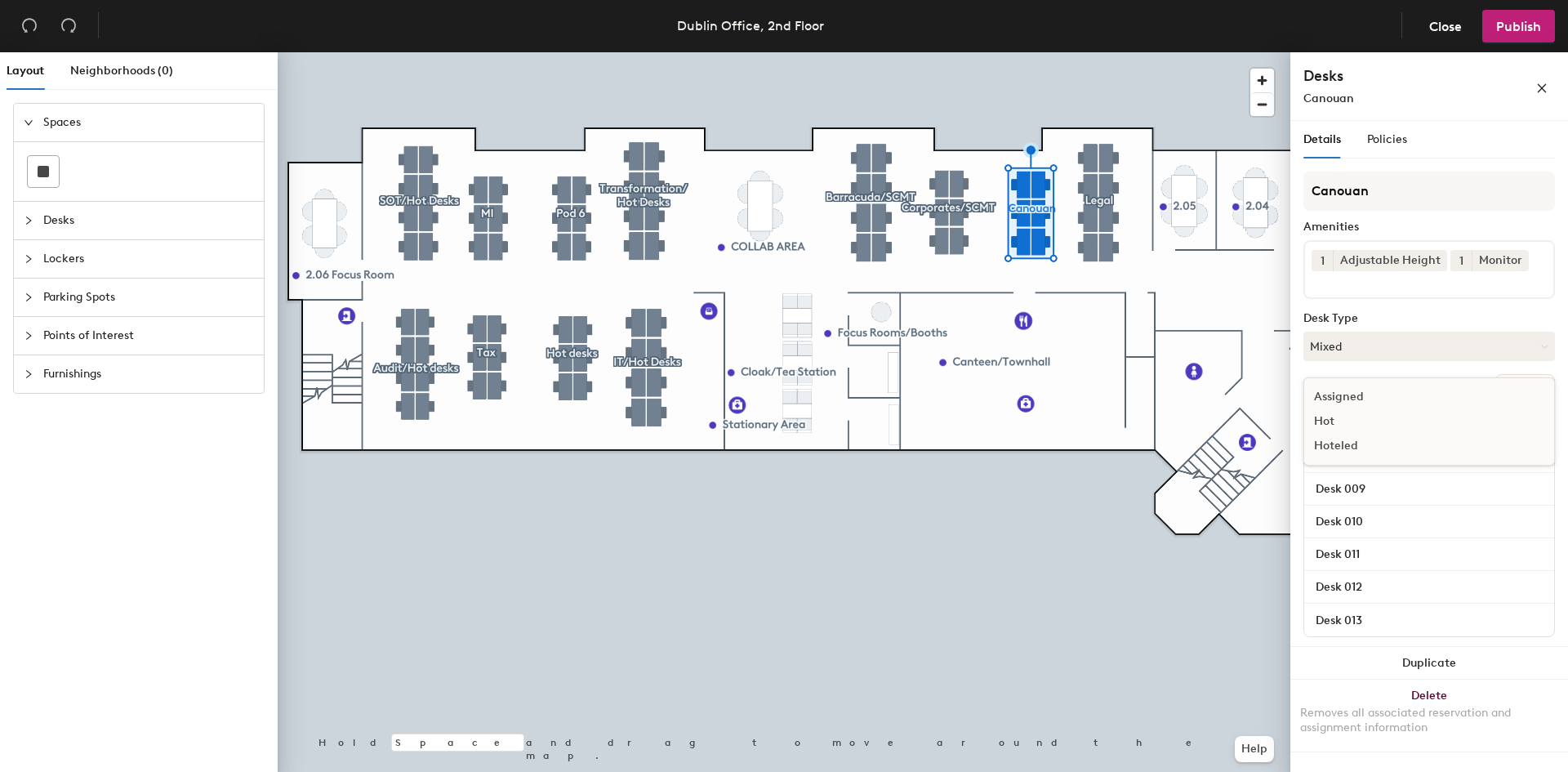
click at [1375, 446] on div "Hoteled" at bounding box center [1385, 447] width 164 height 25
click at [1359, 342] on button "Mixed" at bounding box center [1429, 346] width 252 height 29
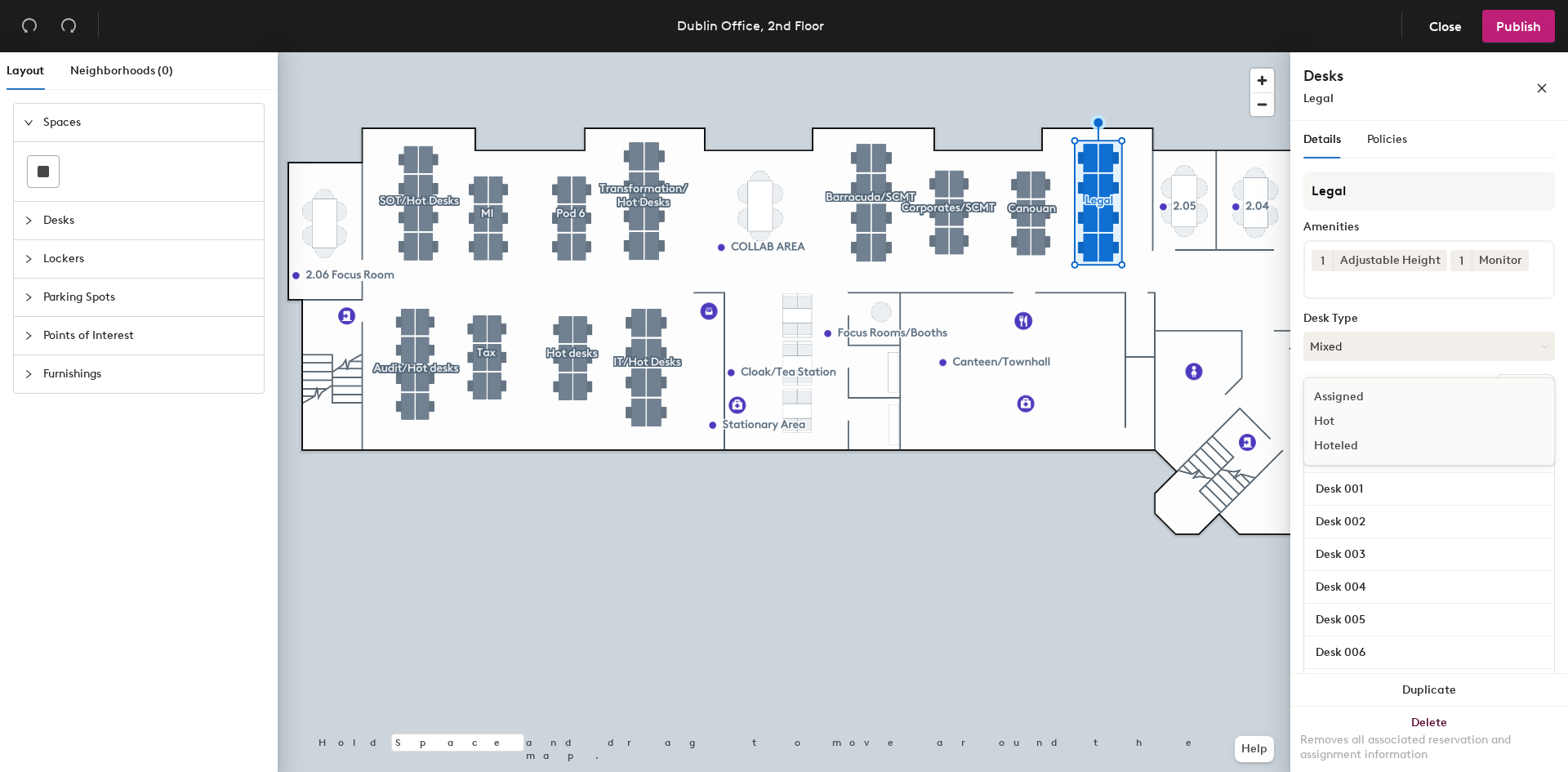
click at [1362, 452] on div "Hoteled" at bounding box center [1385, 447] width 164 height 25
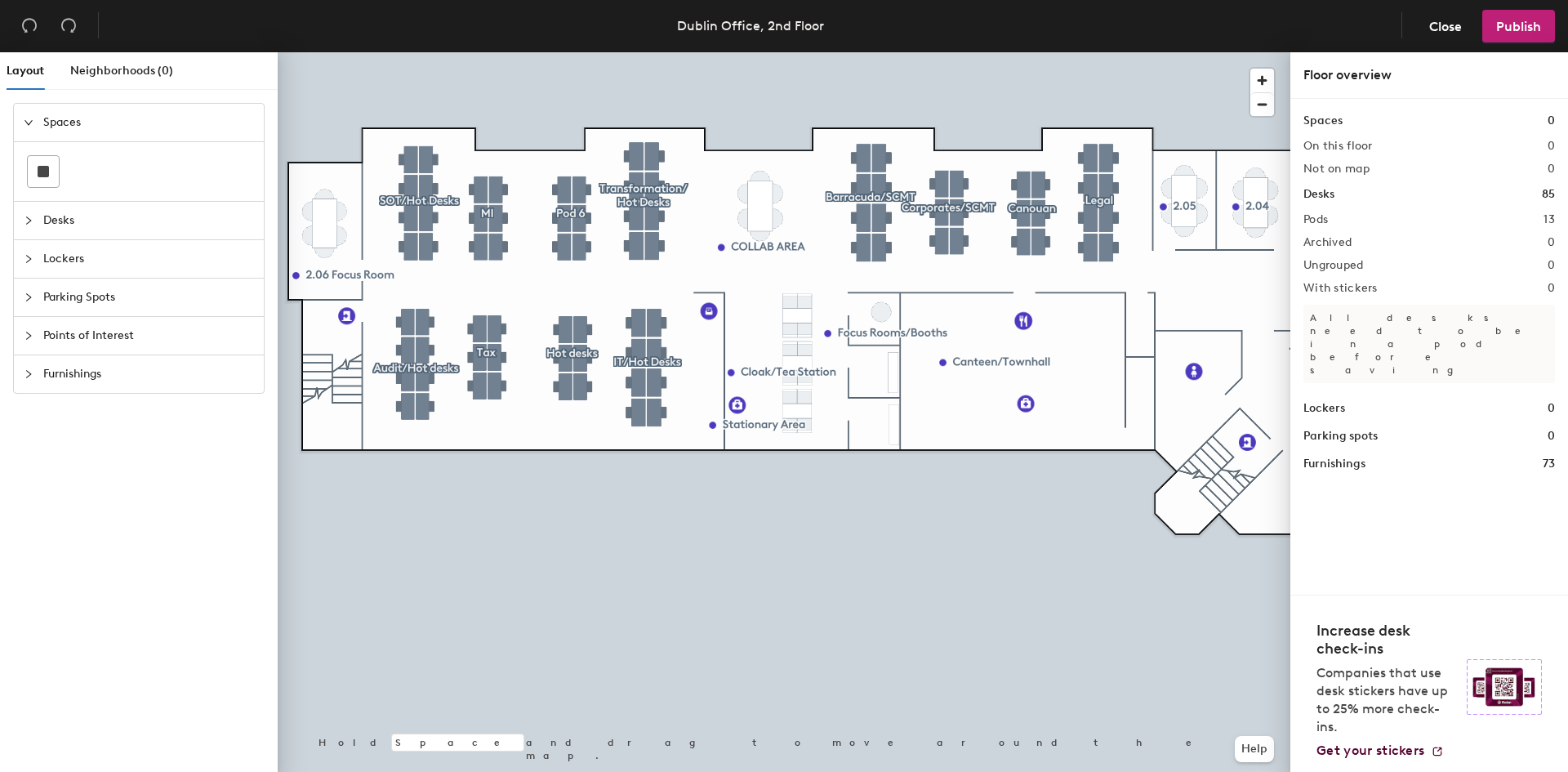
click at [657, 52] on div at bounding box center [784, 52] width 1013 height 0
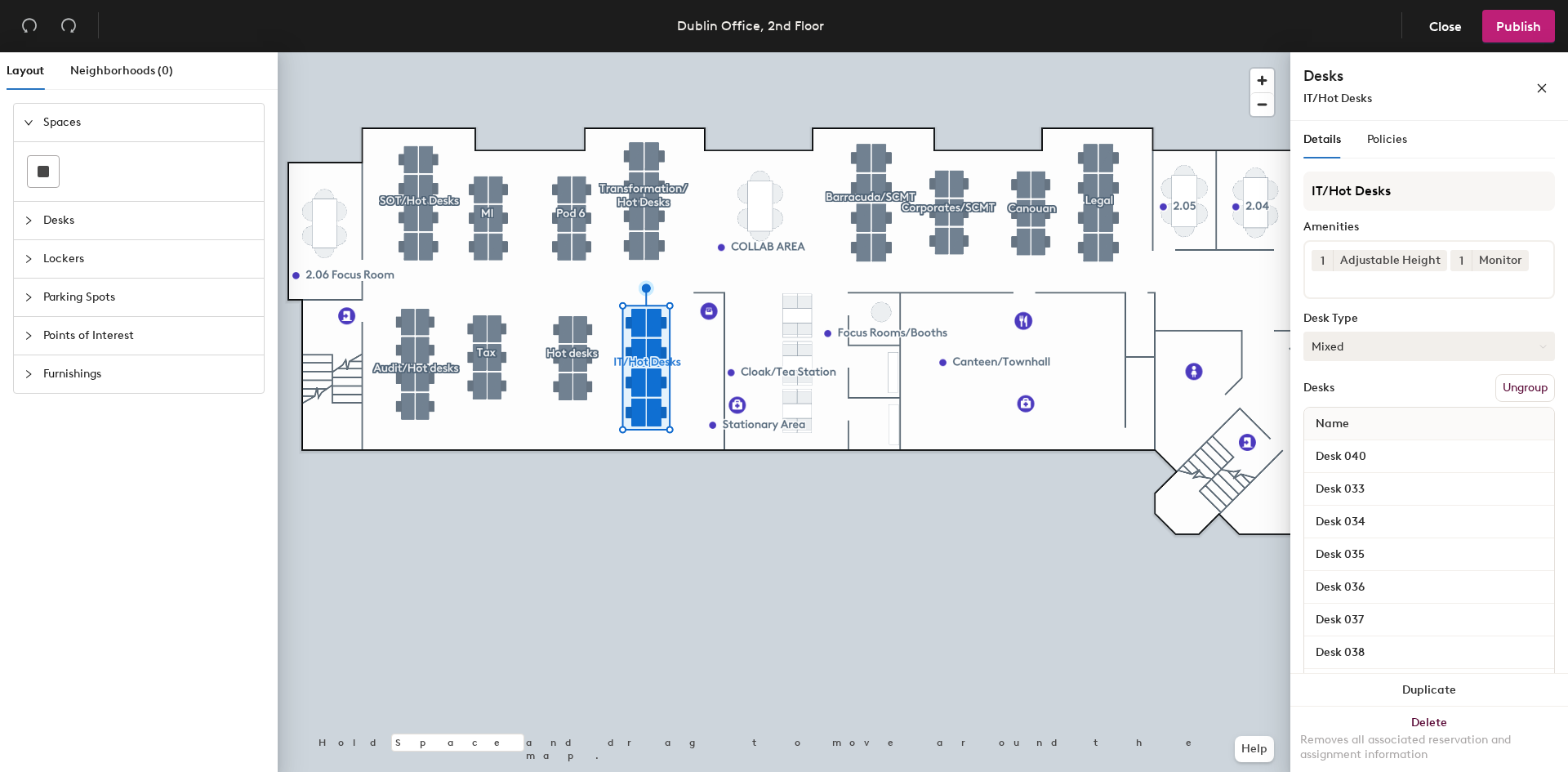
click at [1417, 348] on button "Mixed" at bounding box center [1429, 346] width 252 height 29
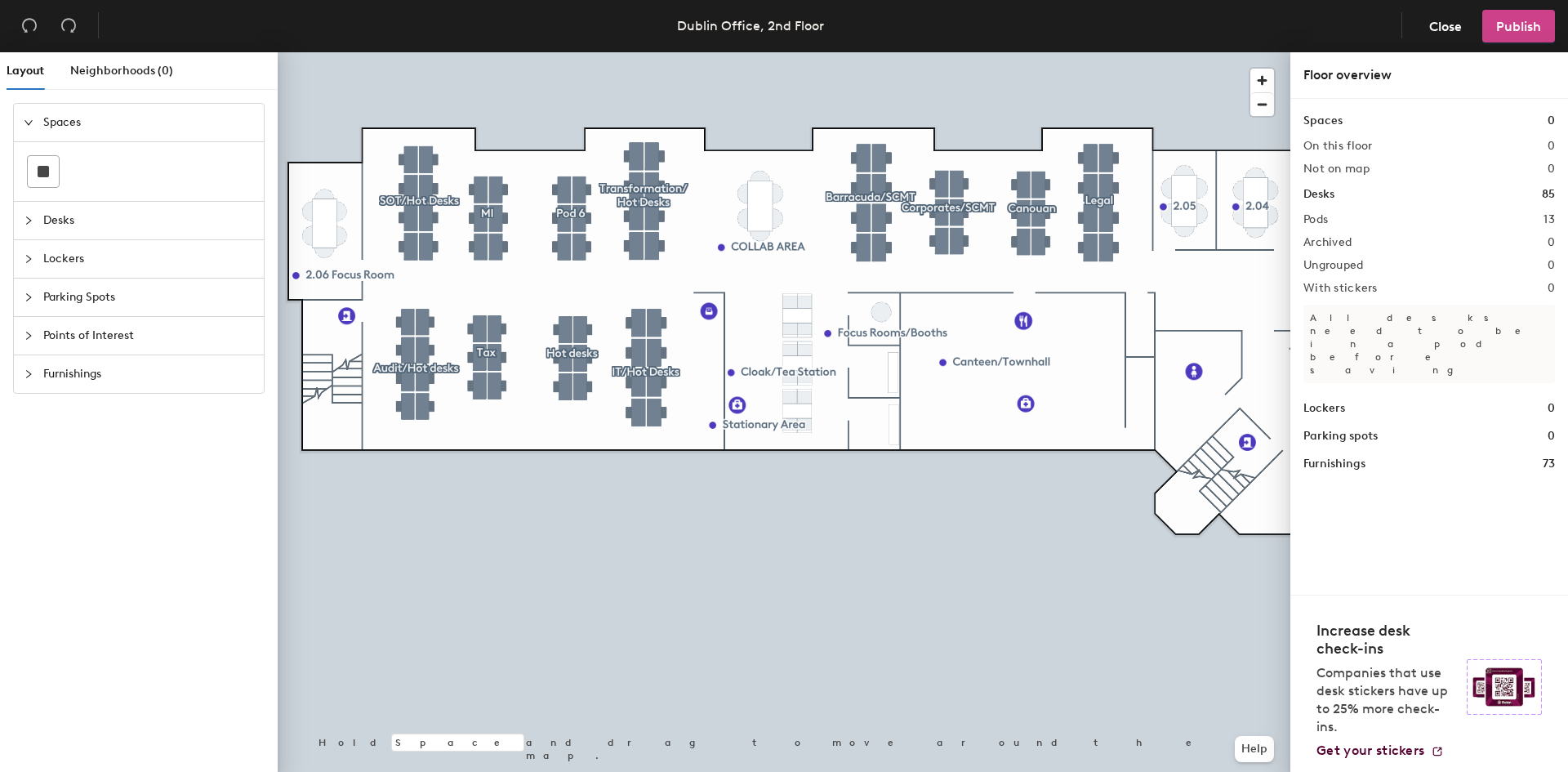
click at [1520, 32] on span "Publish" at bounding box center [1518, 26] width 44 height 15
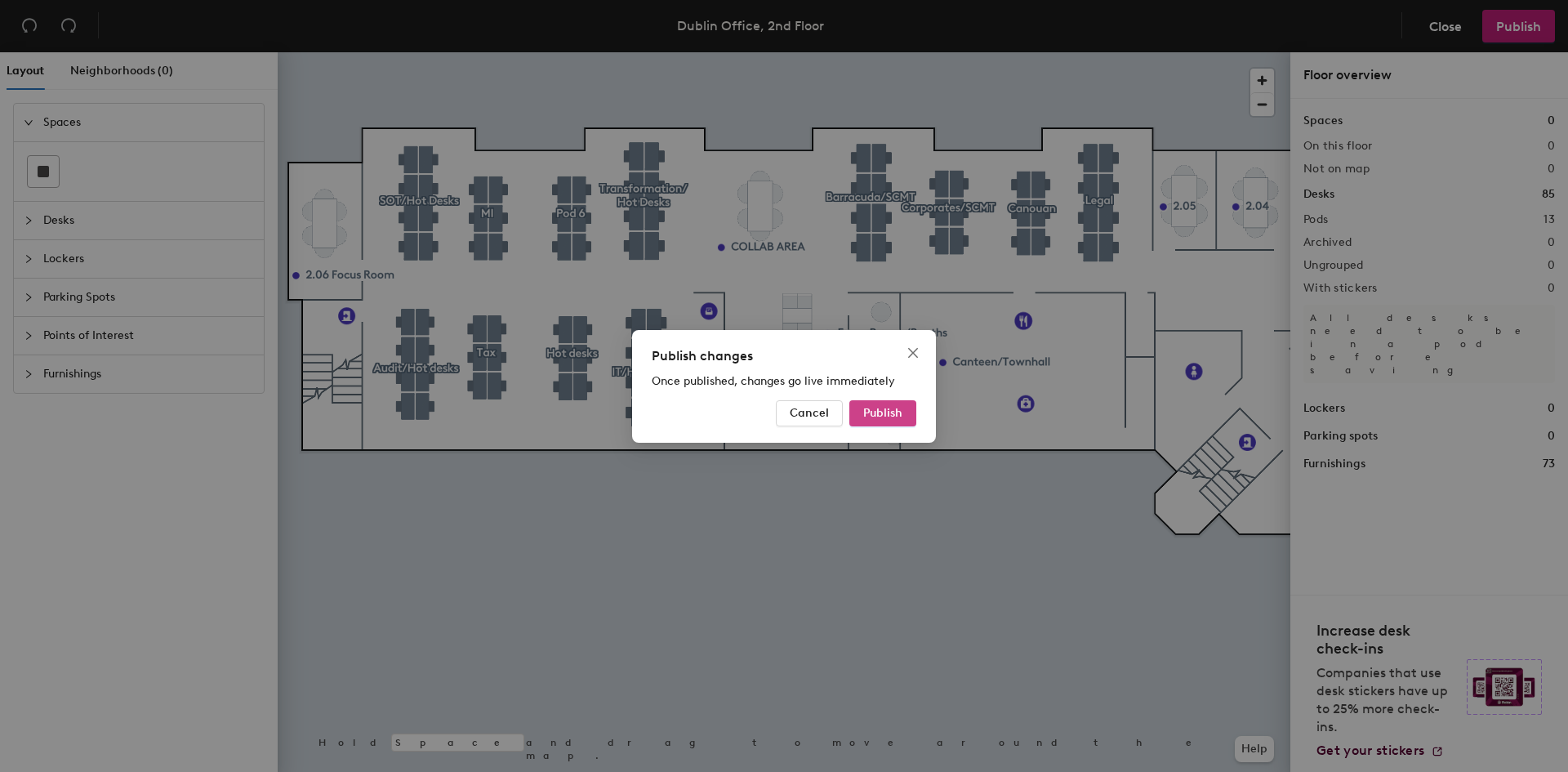
click at [900, 421] on button "Publish" at bounding box center [882, 413] width 67 height 26
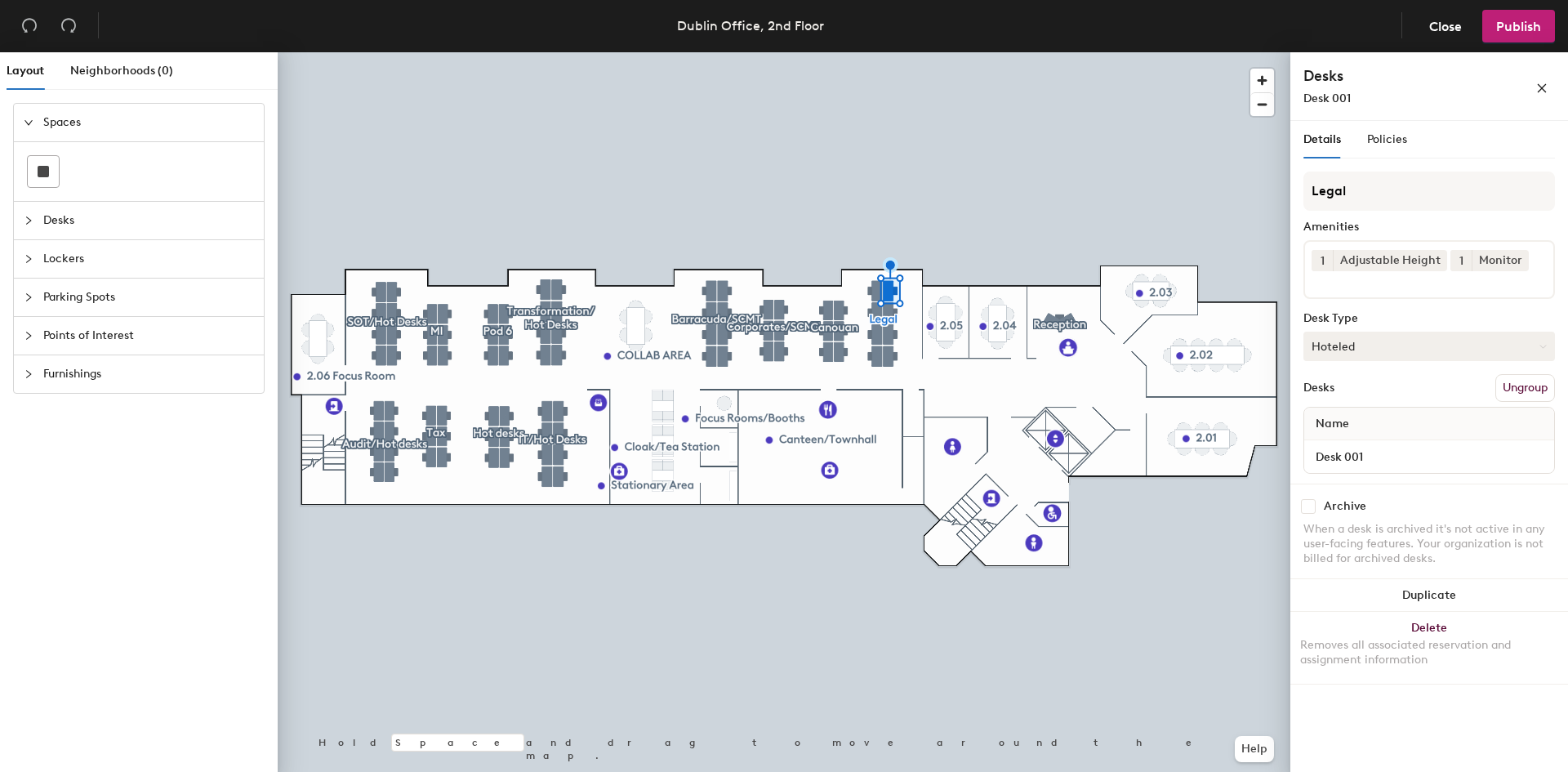
click at [1368, 344] on button "Hoteled" at bounding box center [1429, 346] width 252 height 29
click at [1364, 395] on div "Assigned" at bounding box center [1385, 397] width 164 height 25
click at [1335, 353] on button "Hoteled" at bounding box center [1429, 346] width 252 height 29
click at [1356, 395] on div "Assigned" at bounding box center [1385, 397] width 164 height 25
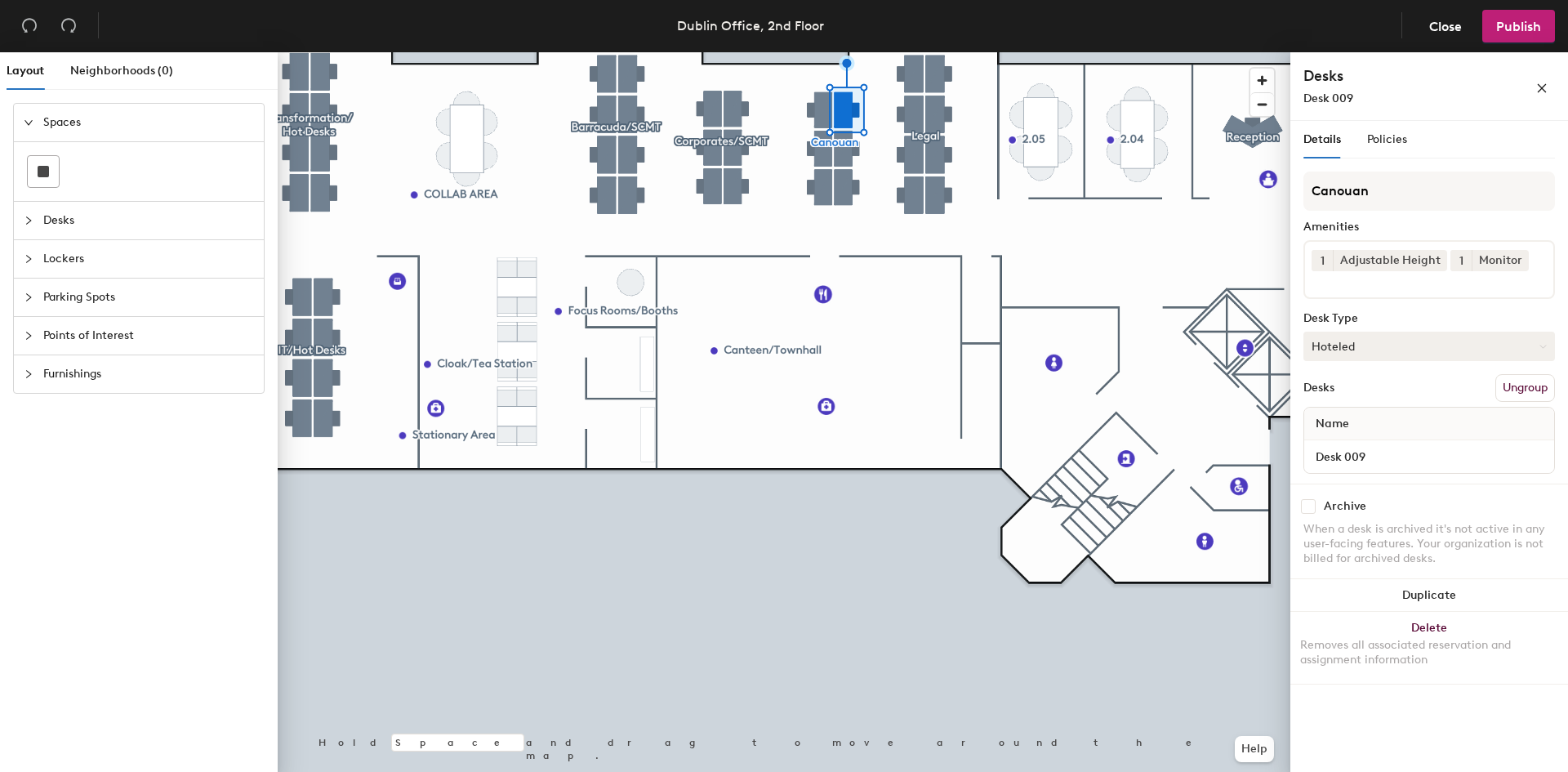
click at [1351, 344] on button "Hoteled" at bounding box center [1429, 346] width 252 height 29
click at [1362, 395] on div "Assigned" at bounding box center [1385, 397] width 164 height 25
click at [1349, 354] on button "Hoteled" at bounding box center [1429, 346] width 252 height 29
click at [1361, 395] on div "Assigned" at bounding box center [1385, 397] width 164 height 25
click at [1340, 341] on button "Hoteled" at bounding box center [1429, 346] width 252 height 29
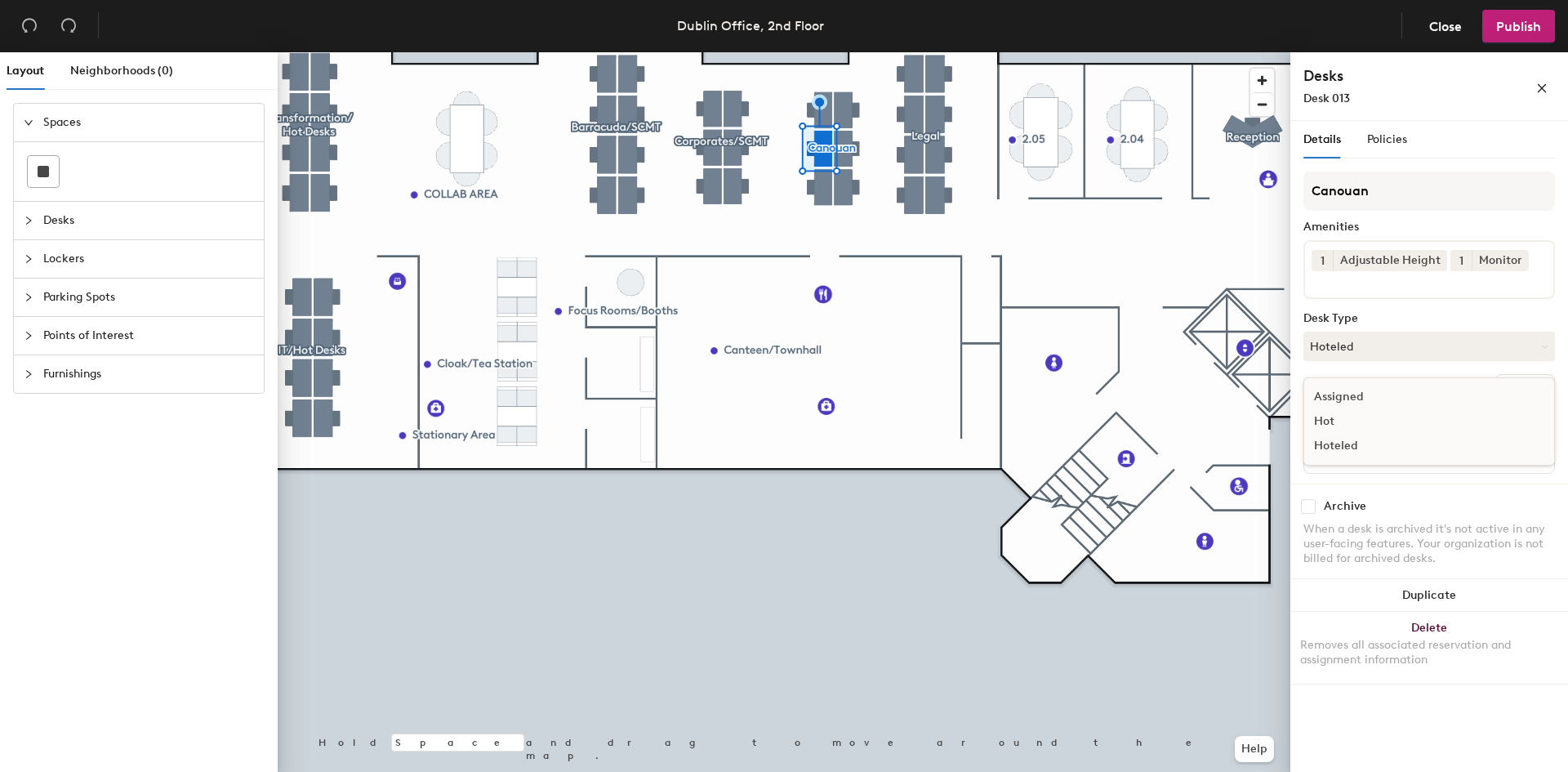
click at [1351, 392] on div "Assigned" at bounding box center [1385, 397] width 164 height 25
click at [1350, 345] on button "Hoteled" at bounding box center [1429, 346] width 252 height 29
click at [1349, 395] on div "Assigned" at bounding box center [1385, 397] width 164 height 25
click at [1337, 346] on button "Hoteled" at bounding box center [1429, 346] width 252 height 29
click at [1350, 399] on div "Assigned" at bounding box center [1385, 397] width 164 height 25
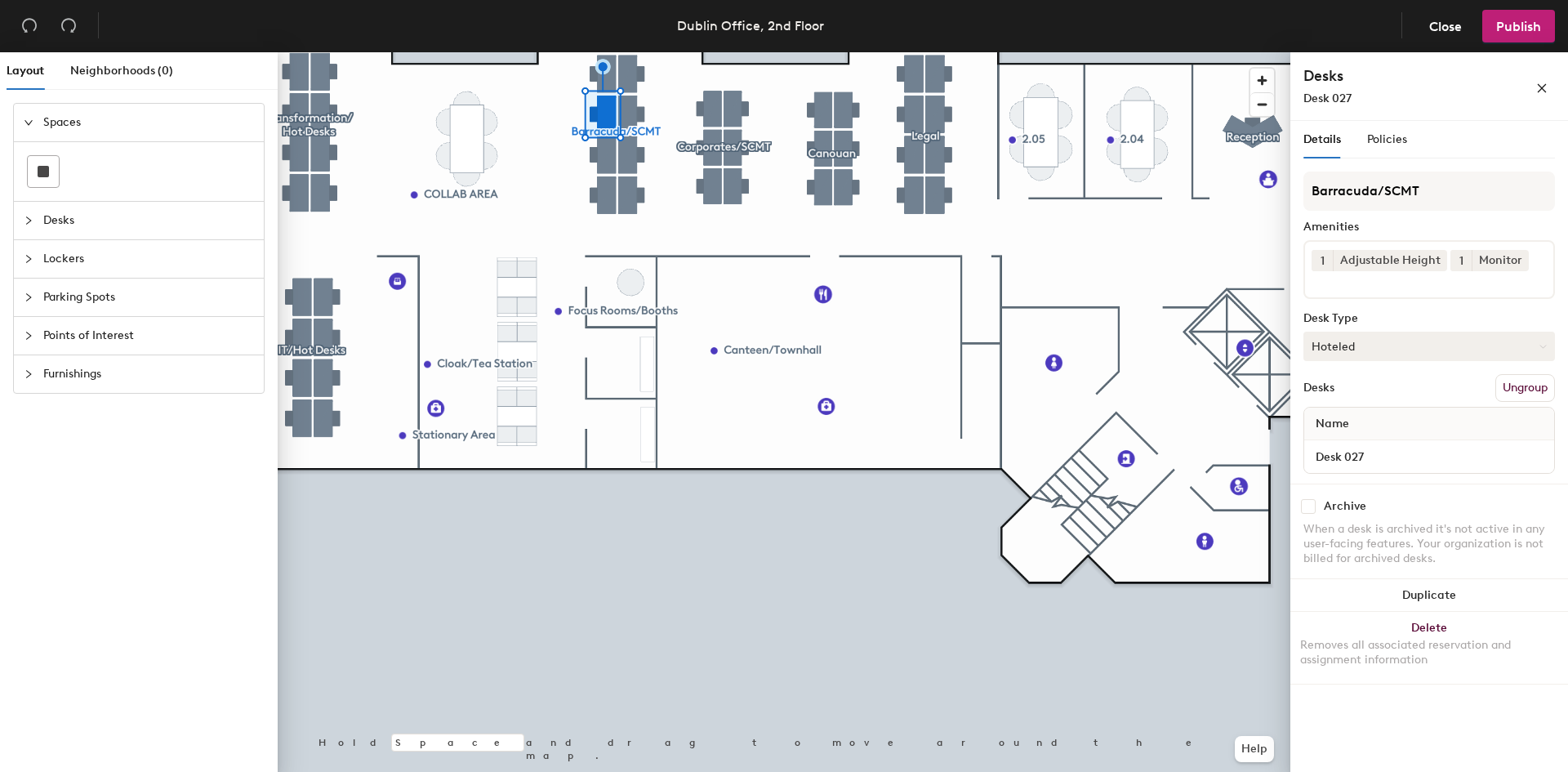
click at [1378, 344] on button "Hoteled" at bounding box center [1429, 346] width 252 height 29
click at [1366, 398] on div "Assigned" at bounding box center [1385, 397] width 164 height 25
click at [1359, 350] on button "Hoteled" at bounding box center [1429, 346] width 252 height 29
click at [1362, 395] on div "Assigned" at bounding box center [1385, 397] width 164 height 25
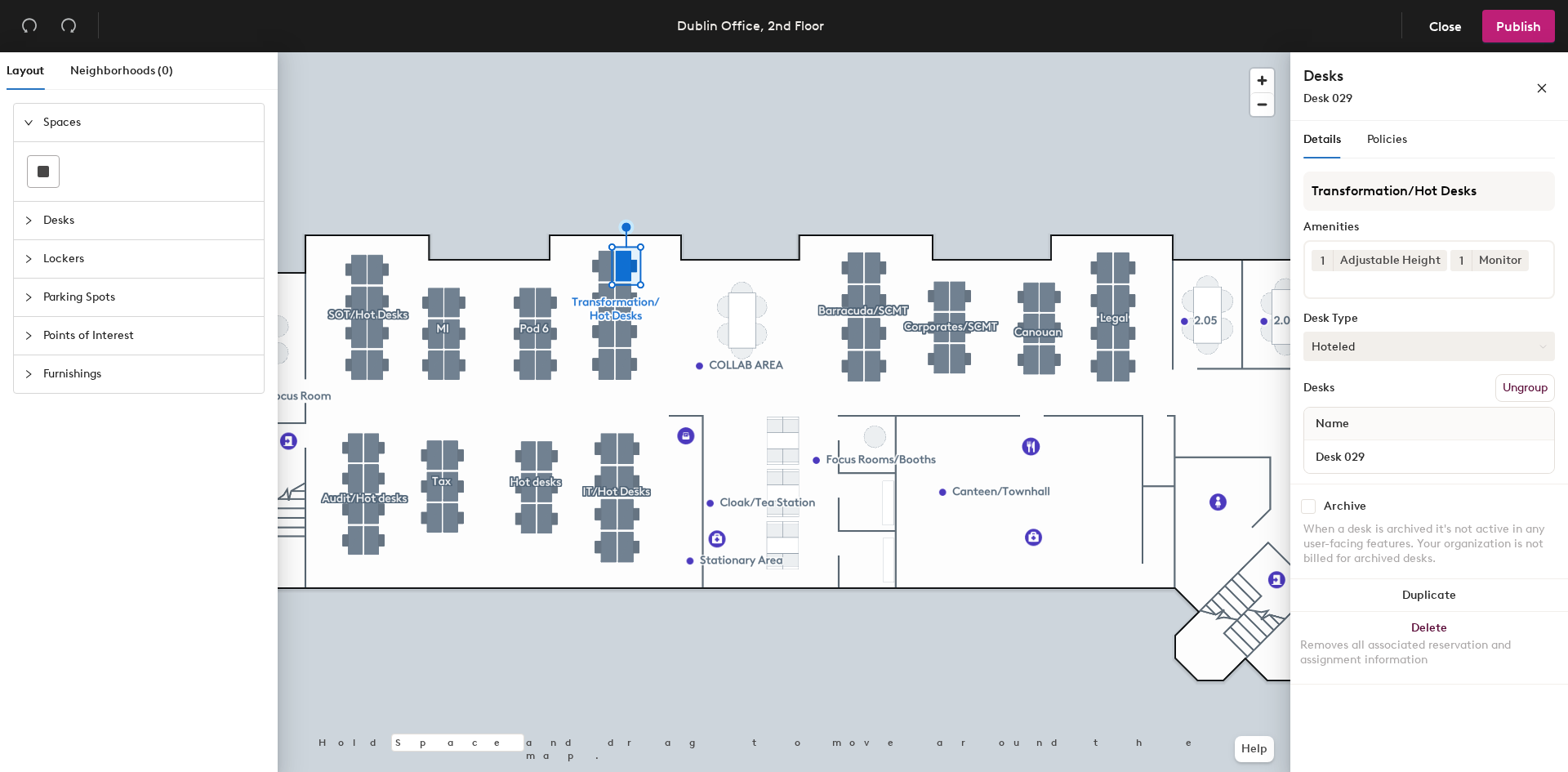
click at [1376, 352] on button "Hoteled" at bounding box center [1429, 346] width 252 height 29
click at [1353, 399] on div "Assigned" at bounding box center [1385, 397] width 164 height 25
click at [655, 52] on div at bounding box center [784, 52] width 1013 height 0
click at [1336, 349] on button "Hoteled" at bounding box center [1429, 346] width 252 height 29
click at [1340, 398] on div "Assigned" at bounding box center [1385, 397] width 164 height 25
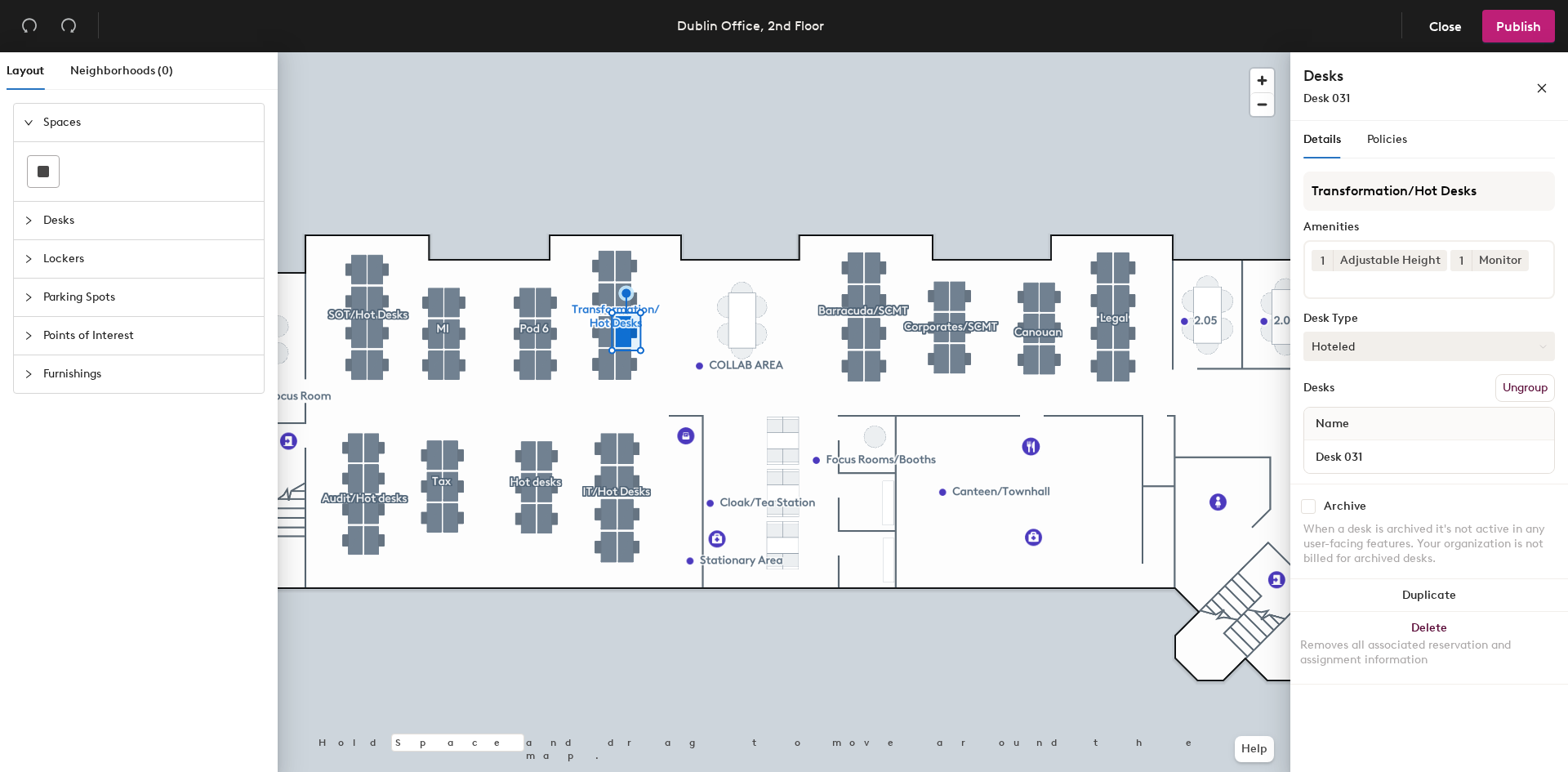
click at [1367, 353] on button "Hoteled" at bounding box center [1429, 346] width 252 height 29
click at [1350, 398] on div "Assigned" at bounding box center [1385, 397] width 164 height 25
click at [1399, 347] on button "Hoteled" at bounding box center [1429, 346] width 252 height 29
click at [1373, 392] on div "Assigned" at bounding box center [1385, 397] width 164 height 25
click at [1351, 344] on button "Hoteled" at bounding box center [1429, 346] width 252 height 29
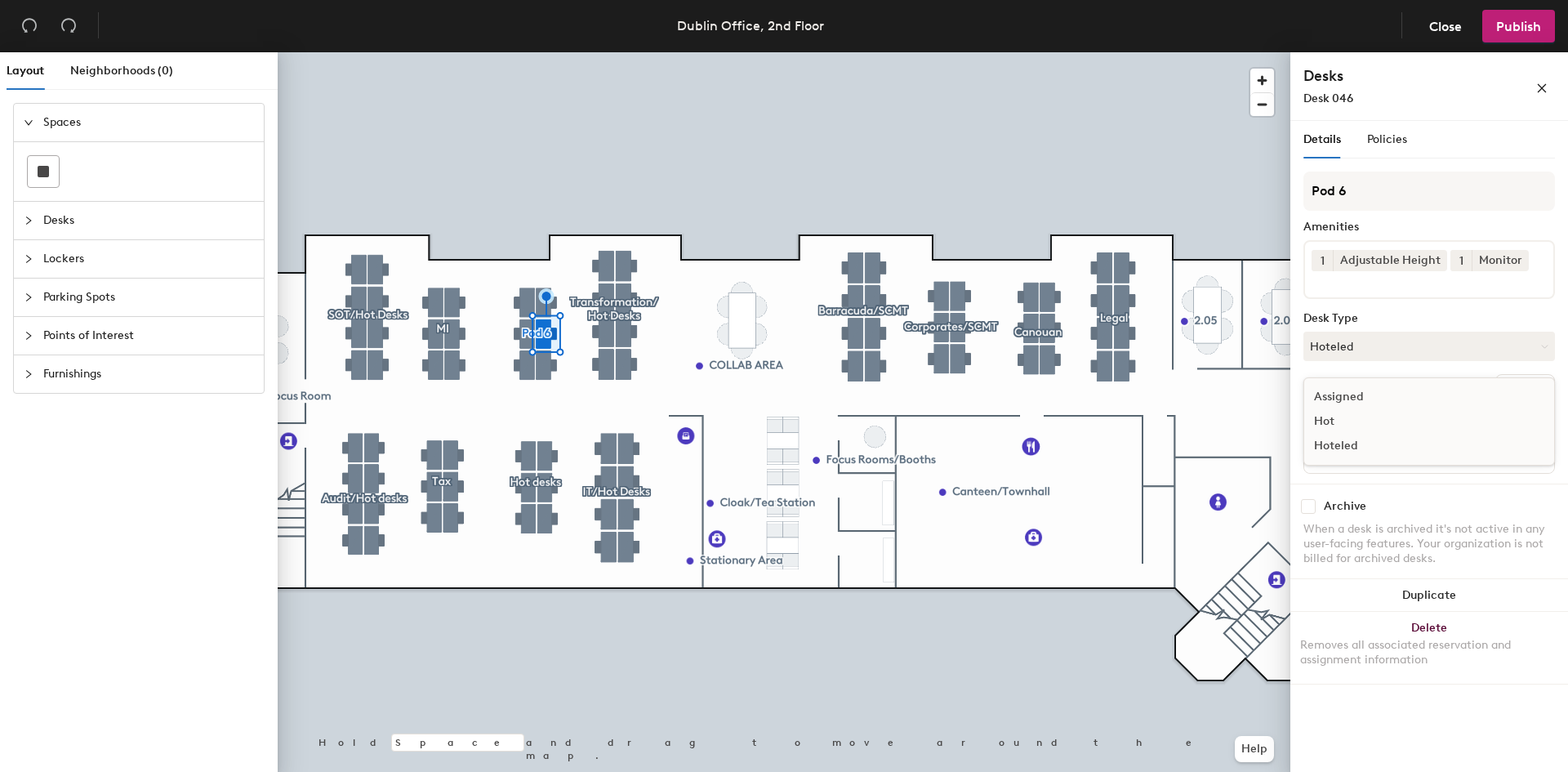
click at [1357, 390] on div "Assigned" at bounding box center [1385, 397] width 164 height 25
click at [1353, 357] on button "Hoteled" at bounding box center [1429, 346] width 252 height 29
click at [1350, 396] on div "Assigned" at bounding box center [1385, 397] width 164 height 25
click at [1369, 345] on button "Hoteled" at bounding box center [1429, 346] width 252 height 29
click at [1366, 395] on div "Assigned" at bounding box center [1385, 397] width 164 height 25
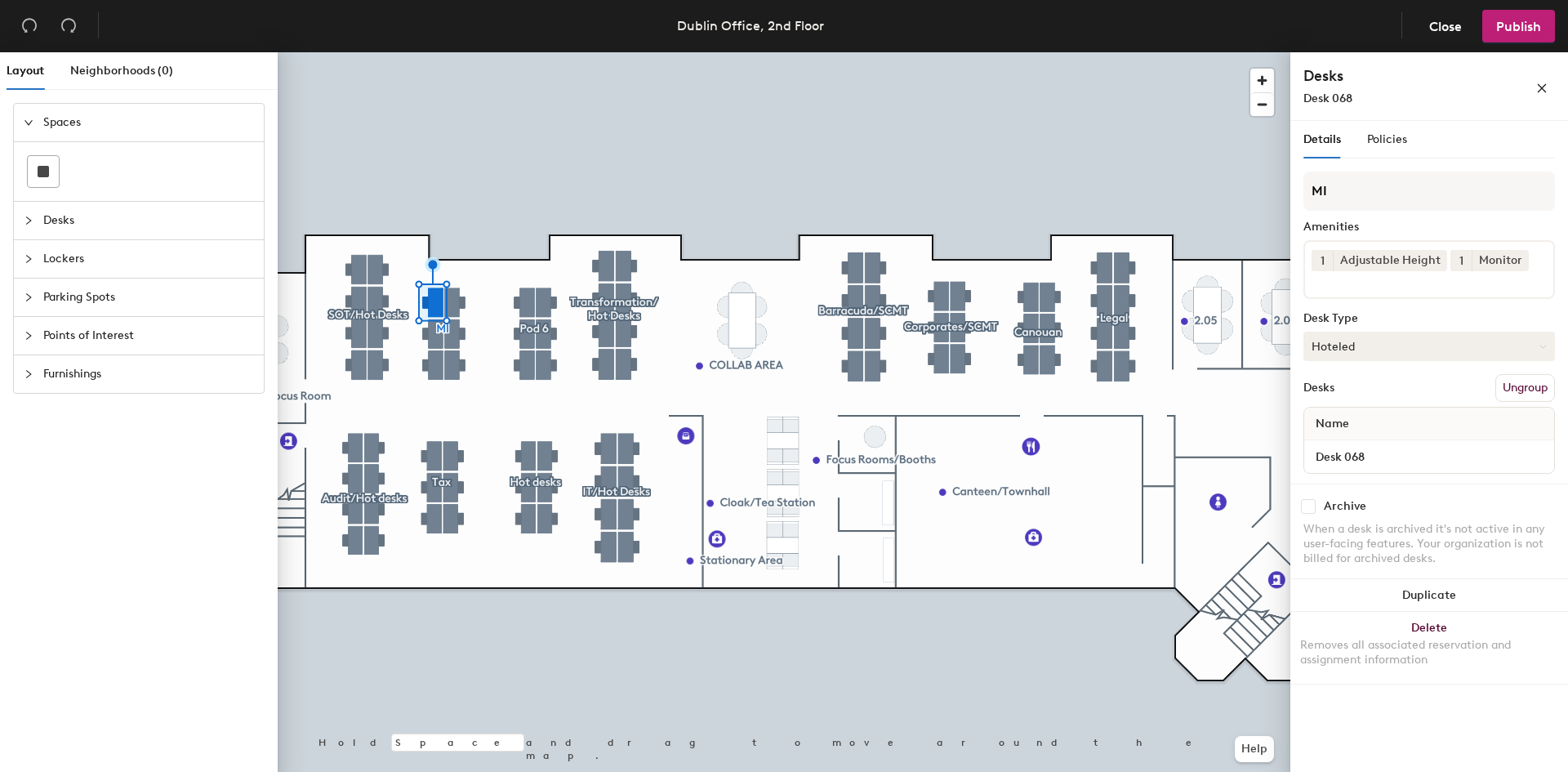
click at [1364, 350] on button "Hoteled" at bounding box center [1429, 346] width 252 height 29
click at [1344, 397] on div "Assigned" at bounding box center [1385, 397] width 164 height 25
click at [1366, 337] on button "Hoteled" at bounding box center [1429, 346] width 252 height 29
click at [1355, 395] on div "Assigned" at bounding box center [1385, 397] width 164 height 25
click at [1340, 348] on button "Hoteled" at bounding box center [1429, 346] width 252 height 29
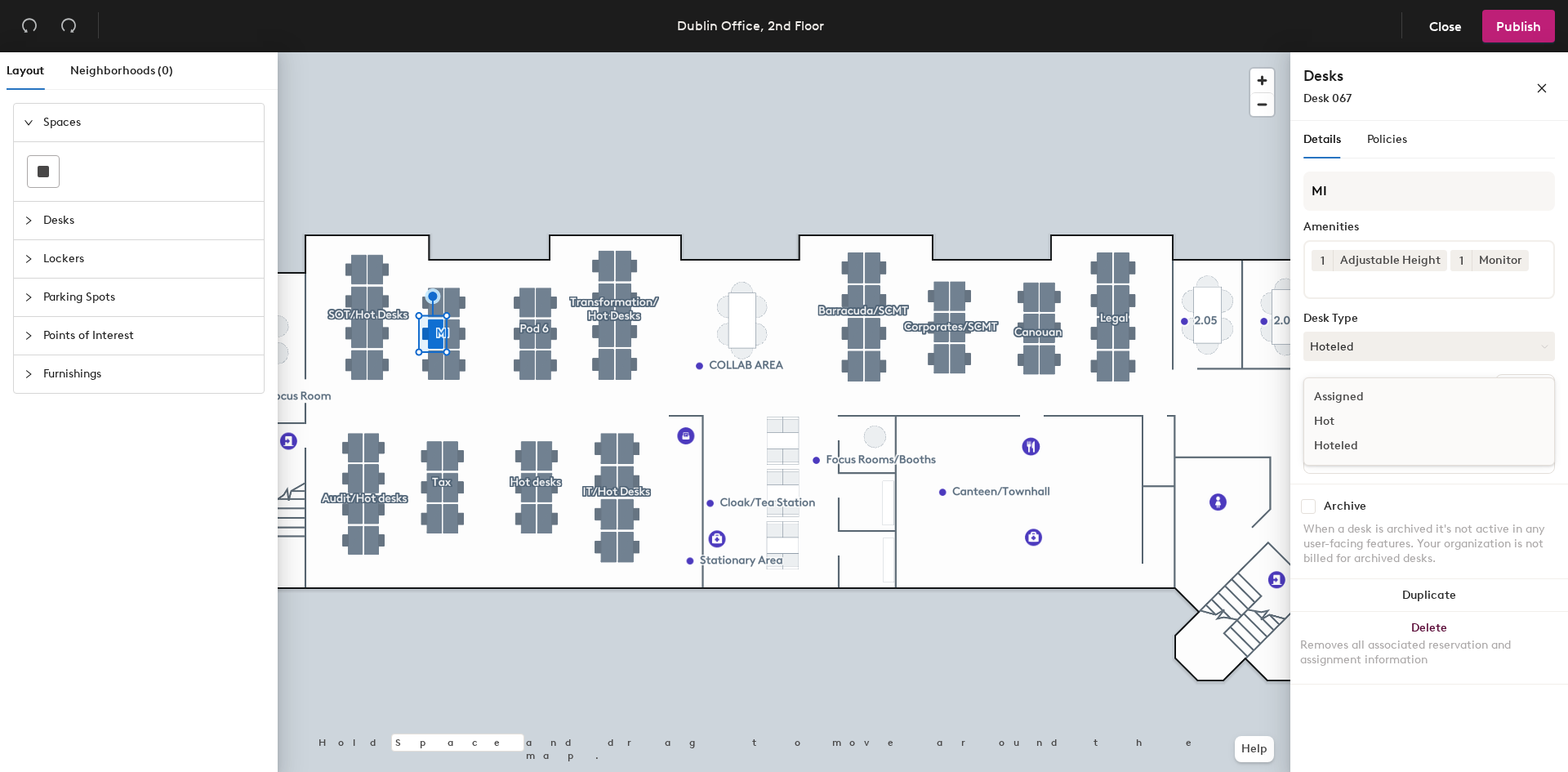
click at [1355, 395] on div "Assigned" at bounding box center [1385, 397] width 164 height 25
click at [1385, 350] on button "Hoteled" at bounding box center [1429, 346] width 252 height 29
click at [1349, 395] on div "Assigned" at bounding box center [1385, 397] width 164 height 25
click at [376, 52] on div at bounding box center [784, 52] width 1013 height 0
click at [1395, 352] on button "Hoteled" at bounding box center [1429, 346] width 252 height 29
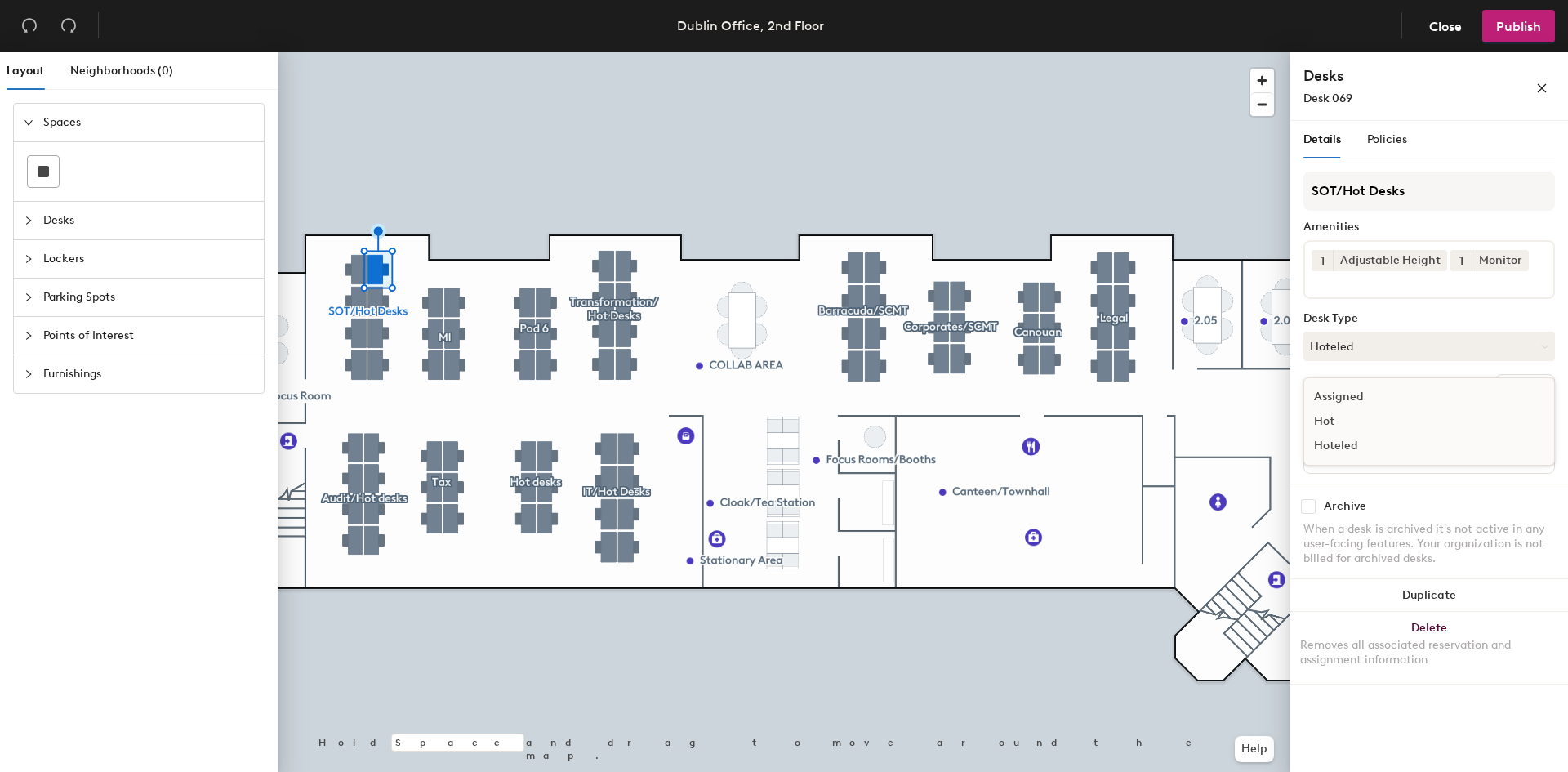
click at [1355, 397] on div "Assigned" at bounding box center [1385, 397] width 164 height 25
click at [1350, 353] on button "Hoteled" at bounding box center [1429, 346] width 252 height 29
click at [1365, 395] on div "Assigned" at bounding box center [1385, 397] width 164 height 25
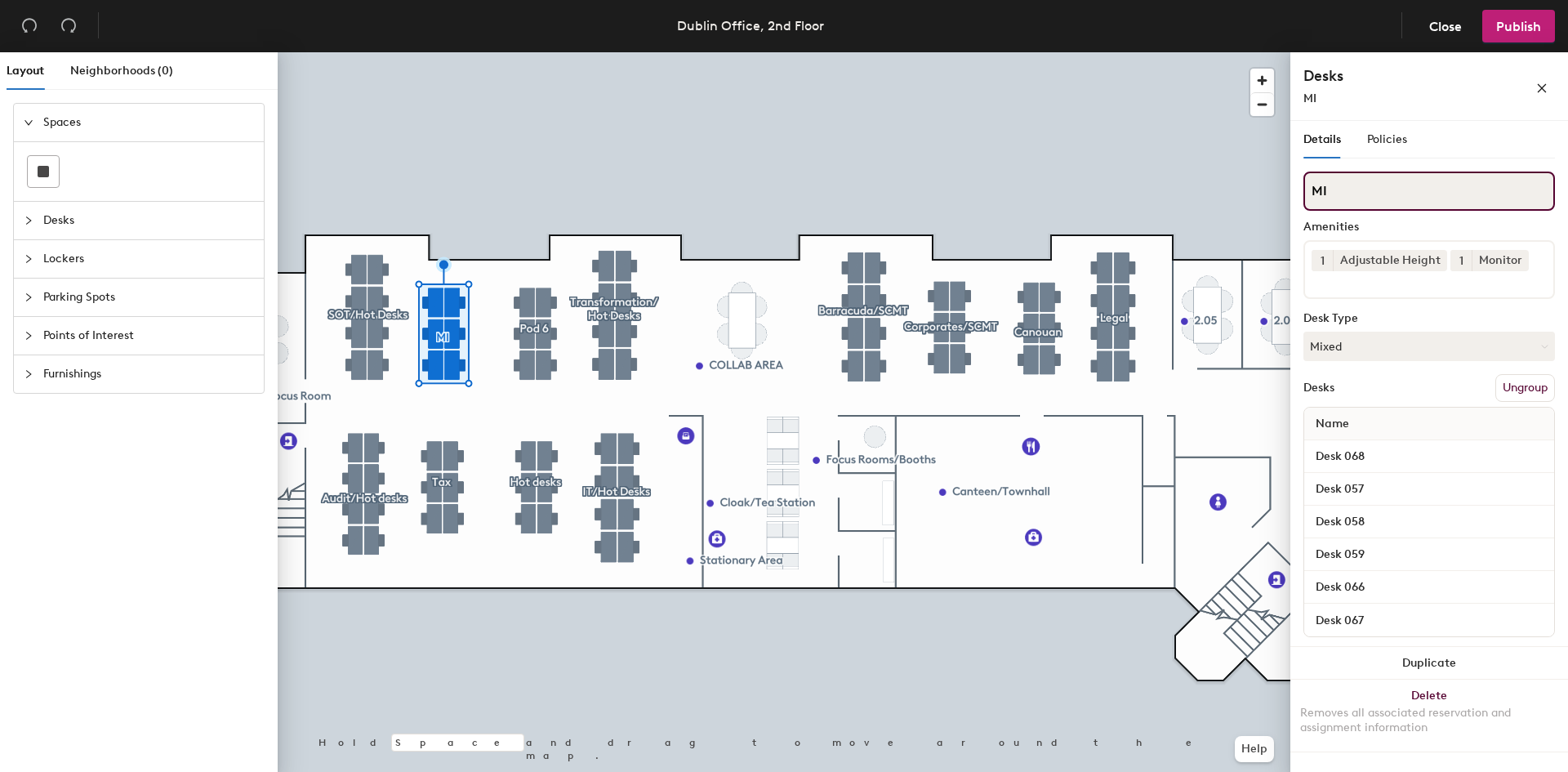
click at [1418, 187] on input "MI" at bounding box center [1429, 190] width 252 height 39
type input "Reporting"
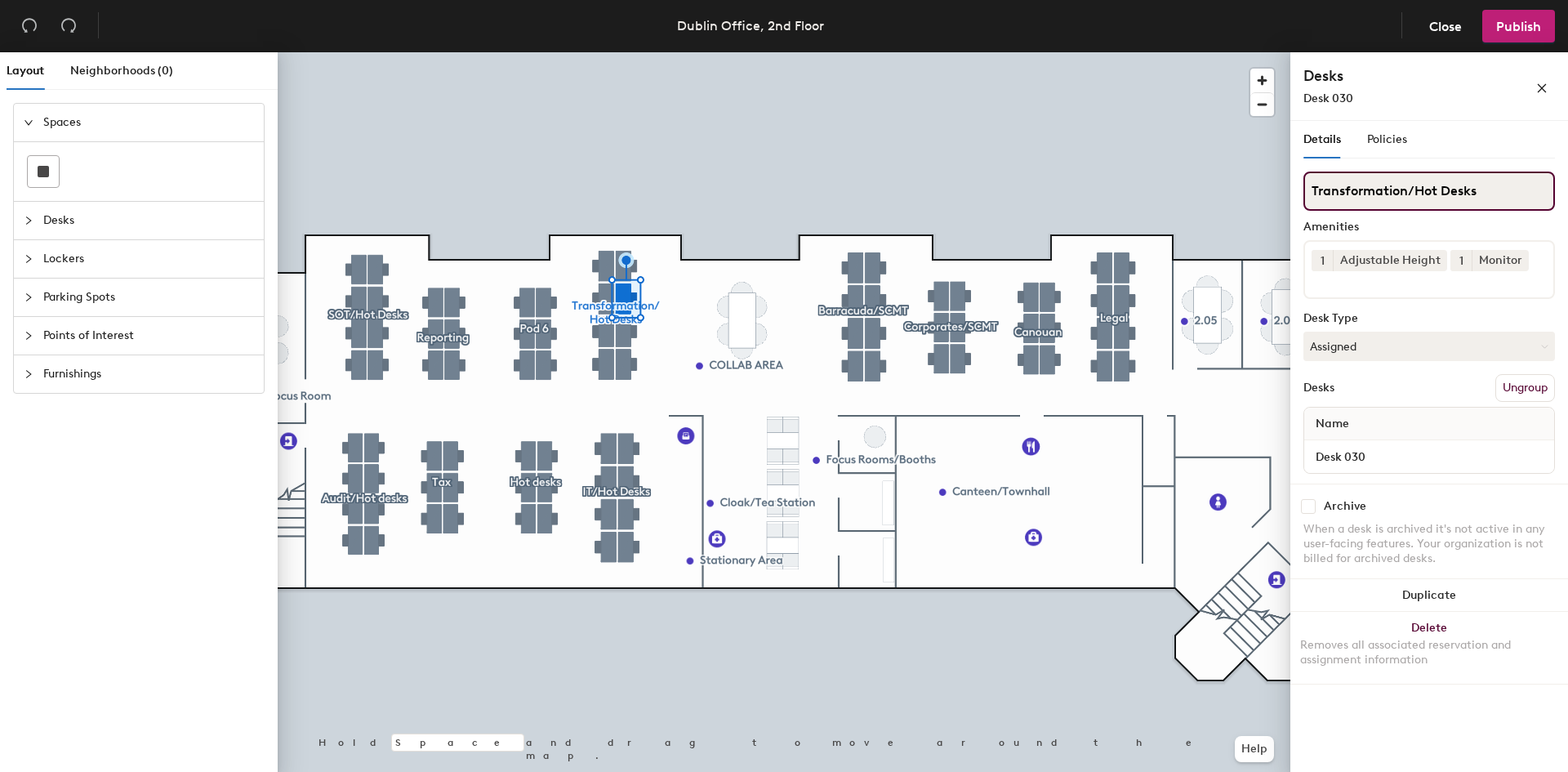
click at [1407, 191] on input "Transformation/Hot Desks" at bounding box center [1429, 190] width 252 height 39
click at [1228, 191] on div "Layout Neighborhoods (0) Spaces Desks Lockers Parking Spots Points of Interest …" at bounding box center [784, 415] width 1568 height 727
type input "Finance Applications/Hot Desks"
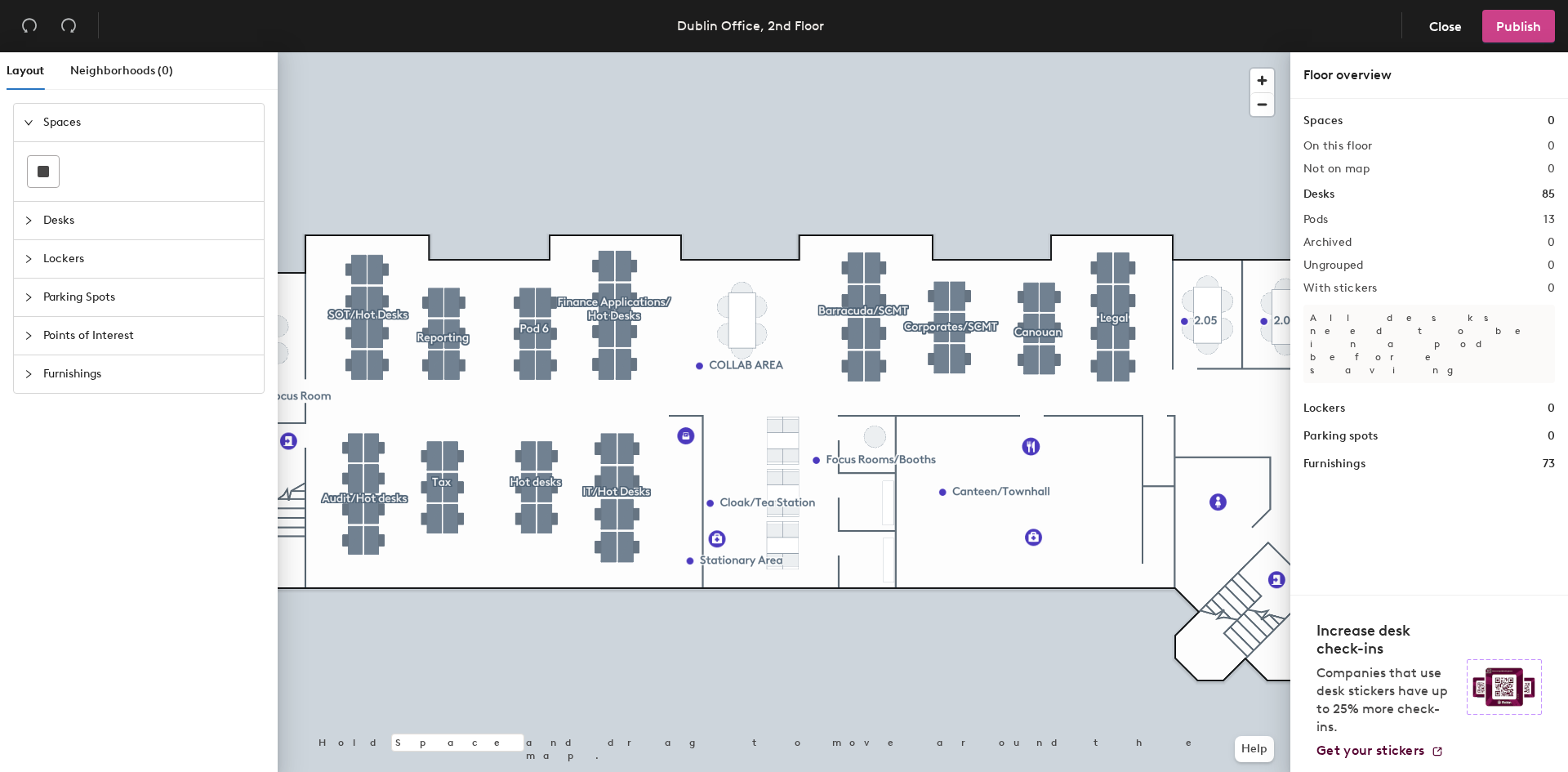
click at [1507, 37] on button "Publish" at bounding box center [1518, 26] width 73 height 33
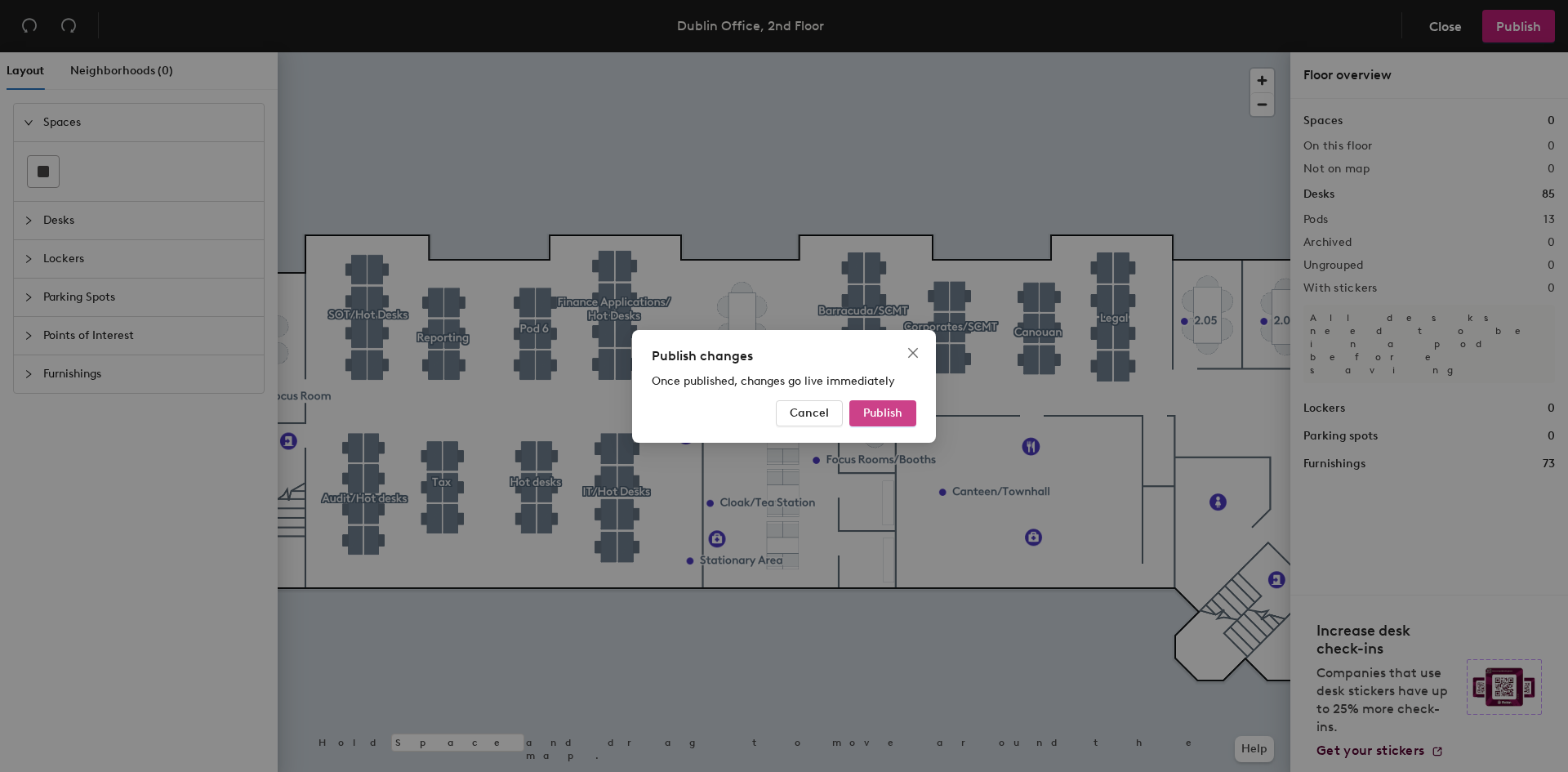
click at [888, 414] on span "Publish" at bounding box center [882, 412] width 39 height 14
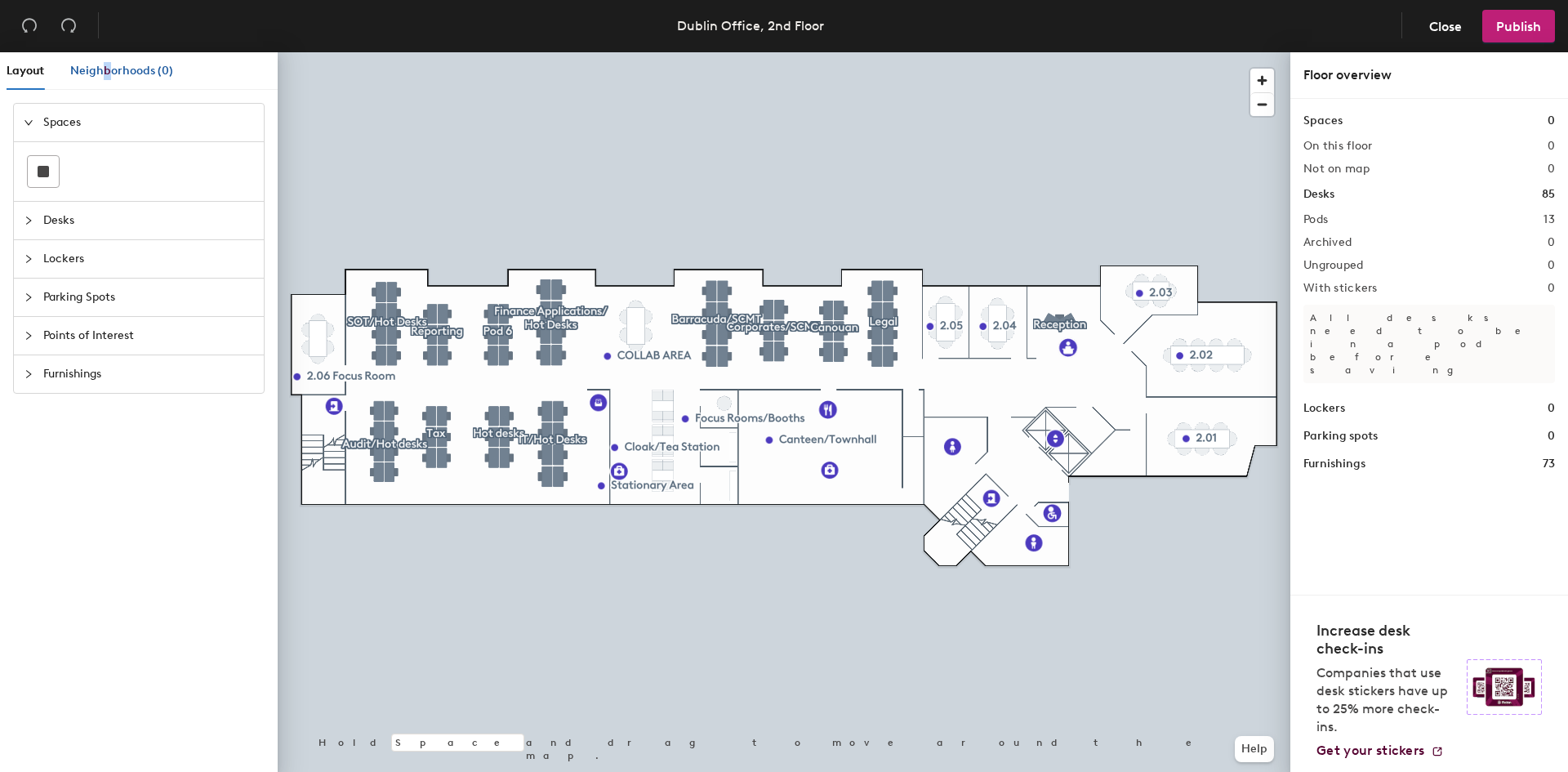
click at [107, 69] on span "Neighborhoods (0)" at bounding box center [121, 70] width 103 height 14
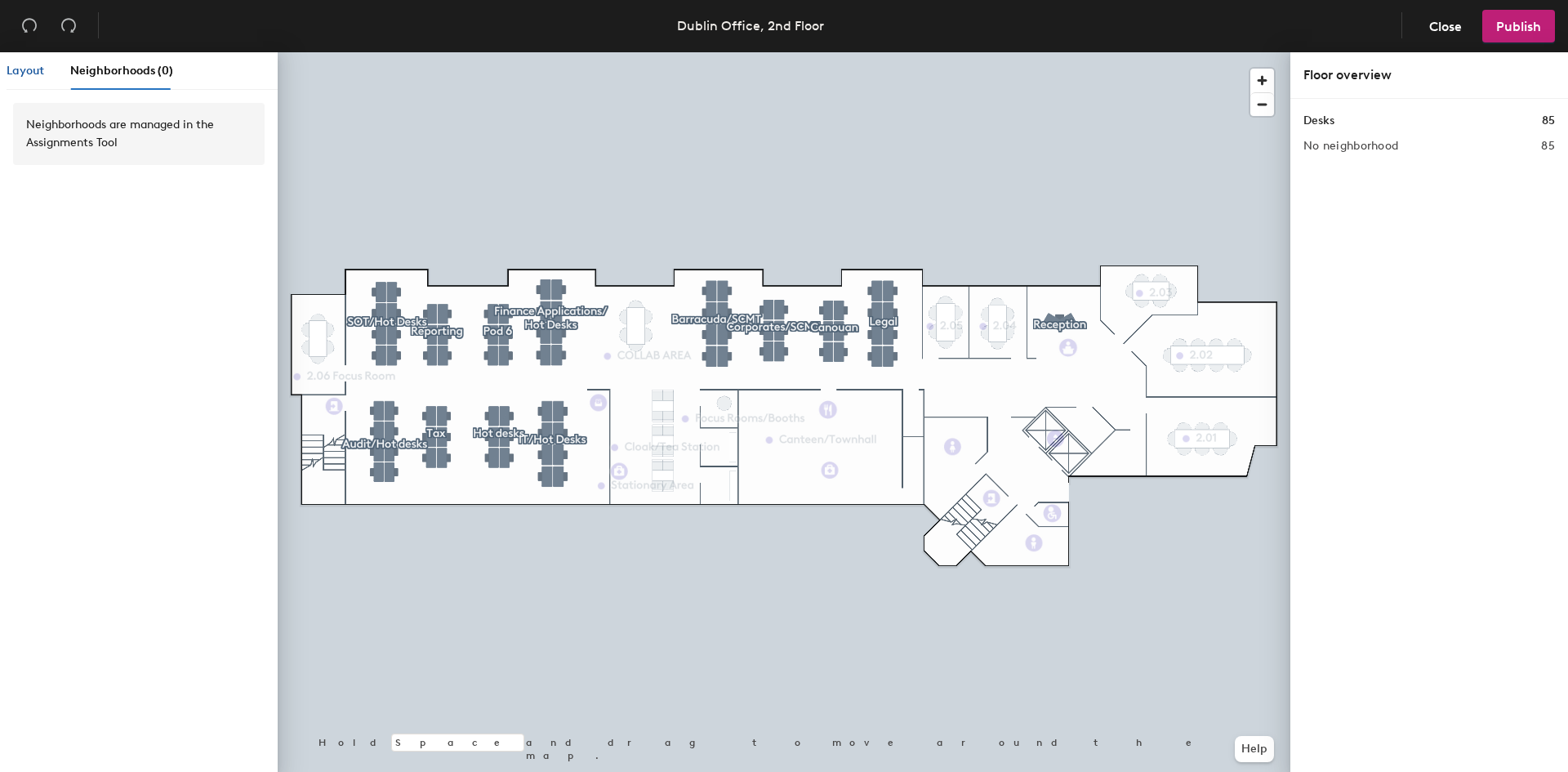
click at [39, 79] on div "Layout" at bounding box center [26, 71] width 38 height 18
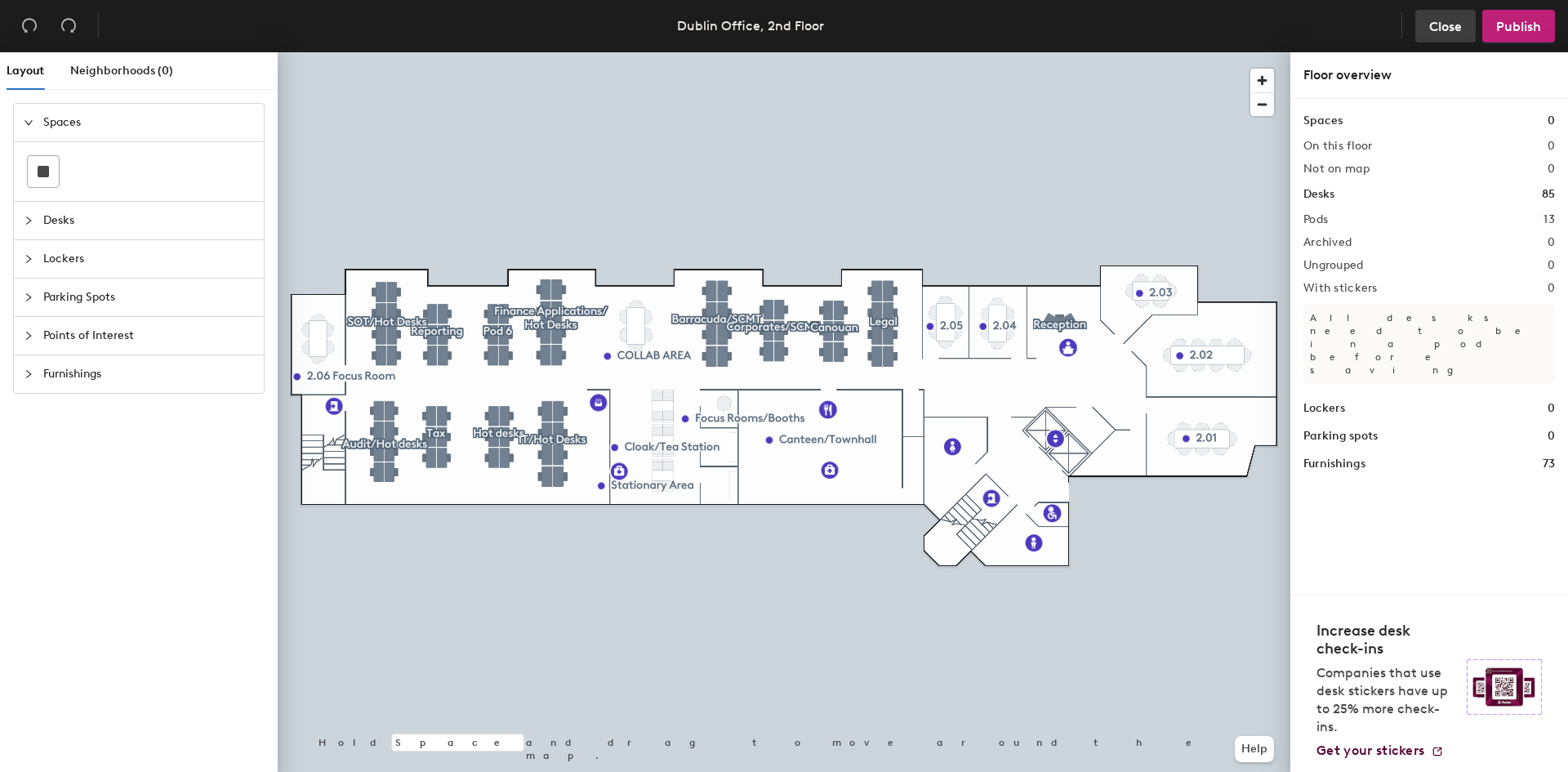
click at [1449, 30] on span "Close" at bounding box center [1445, 26] width 33 height 15
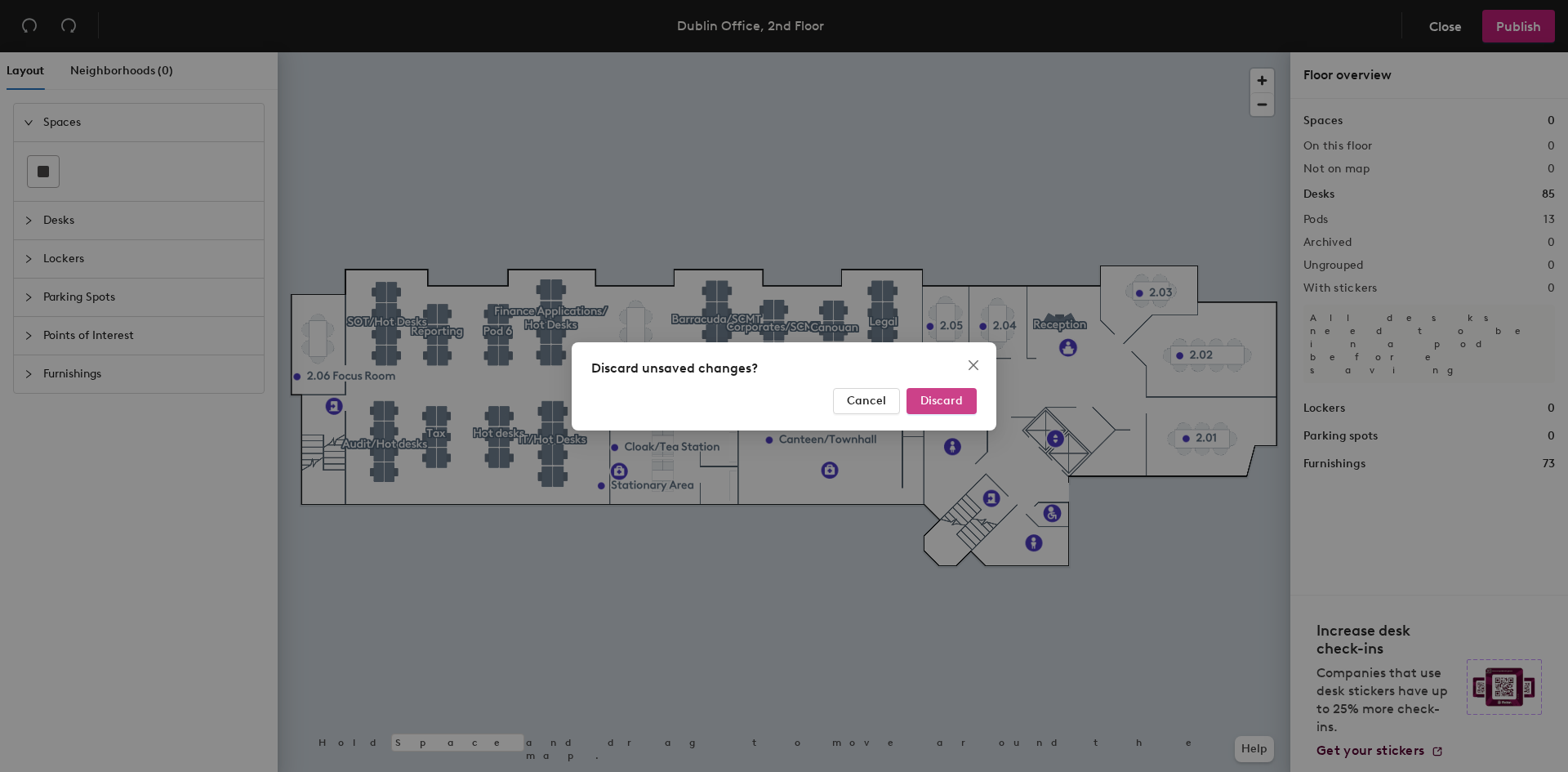
click at [937, 408] on button "Discard" at bounding box center [942, 401] width 70 height 26
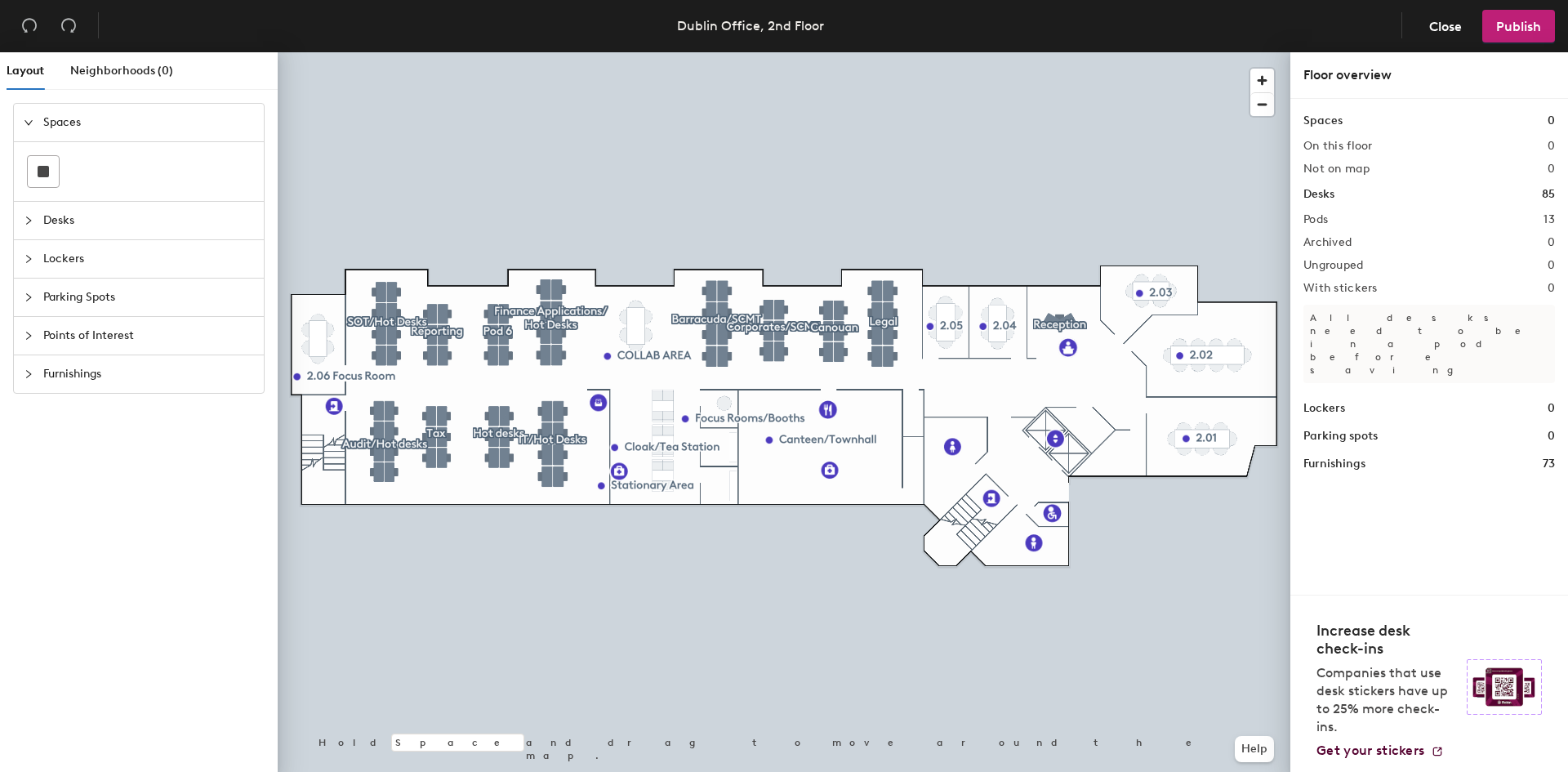
click at [88, 231] on span "Desks" at bounding box center [148, 220] width 211 height 38
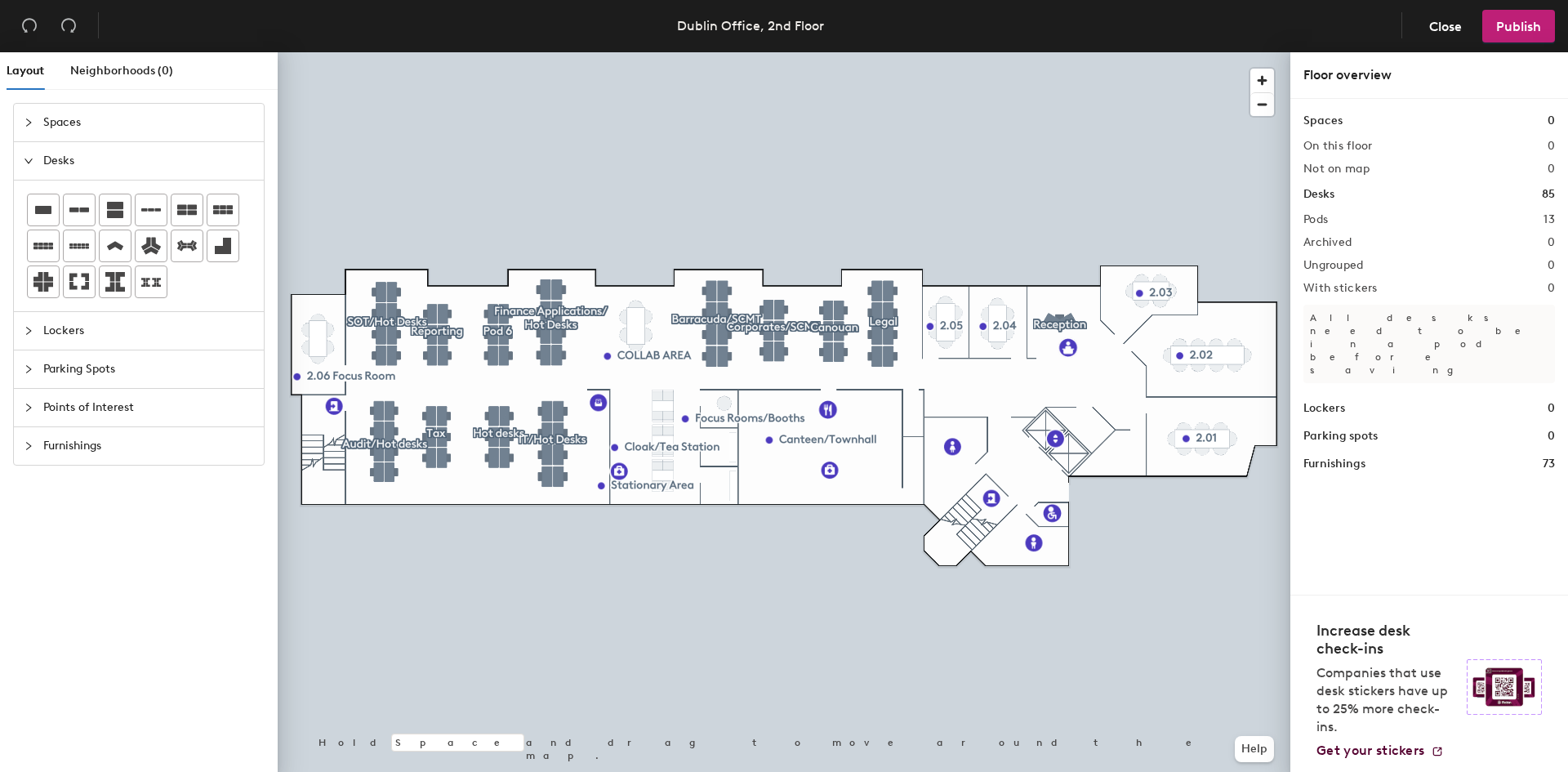
click at [118, 332] on span "Lockers" at bounding box center [148, 331] width 211 height 38
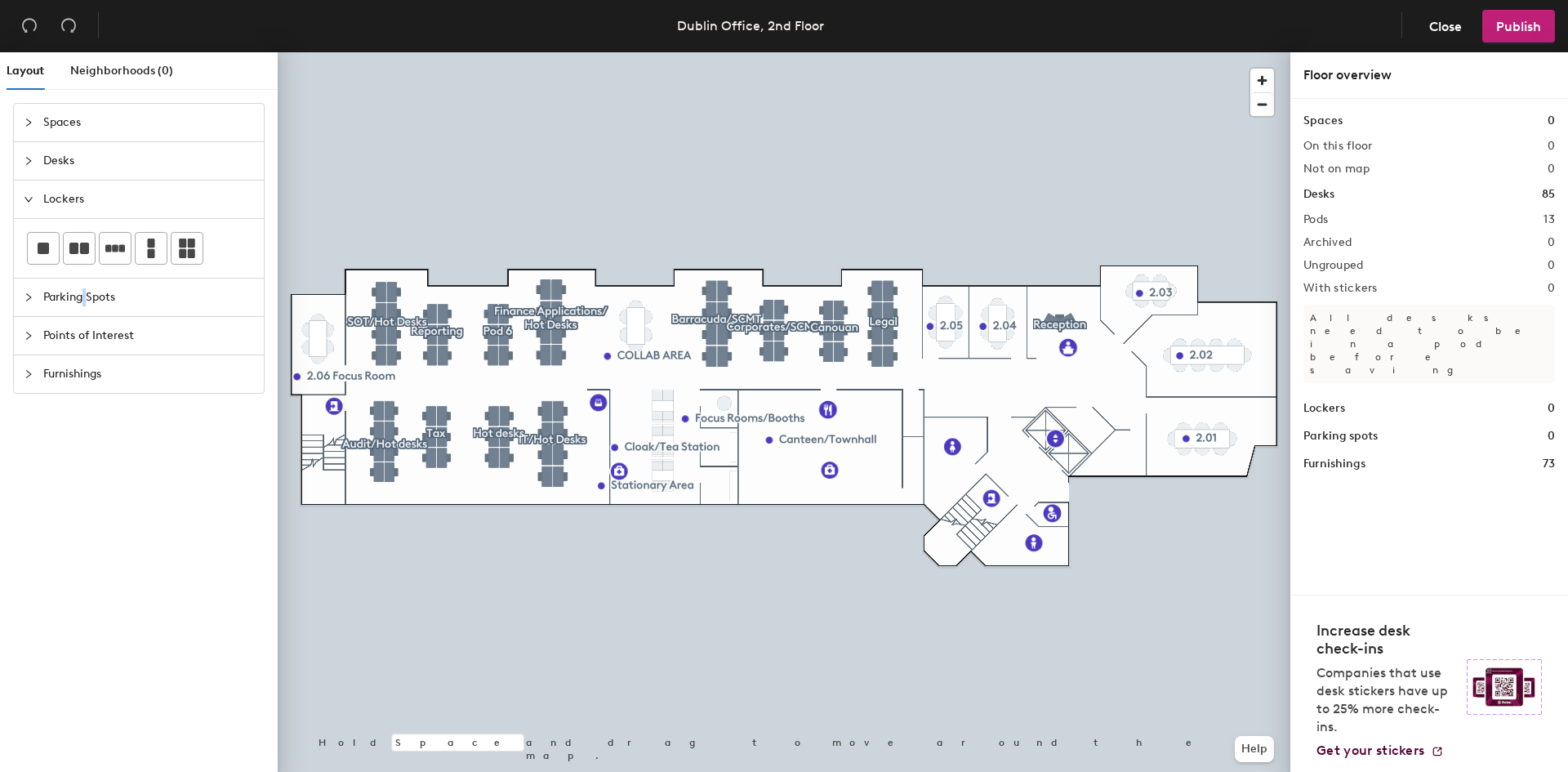
click at [86, 300] on span "Parking Spots" at bounding box center [148, 297] width 211 height 38
click at [88, 341] on span "Points of Interest" at bounding box center [148, 336] width 211 height 38
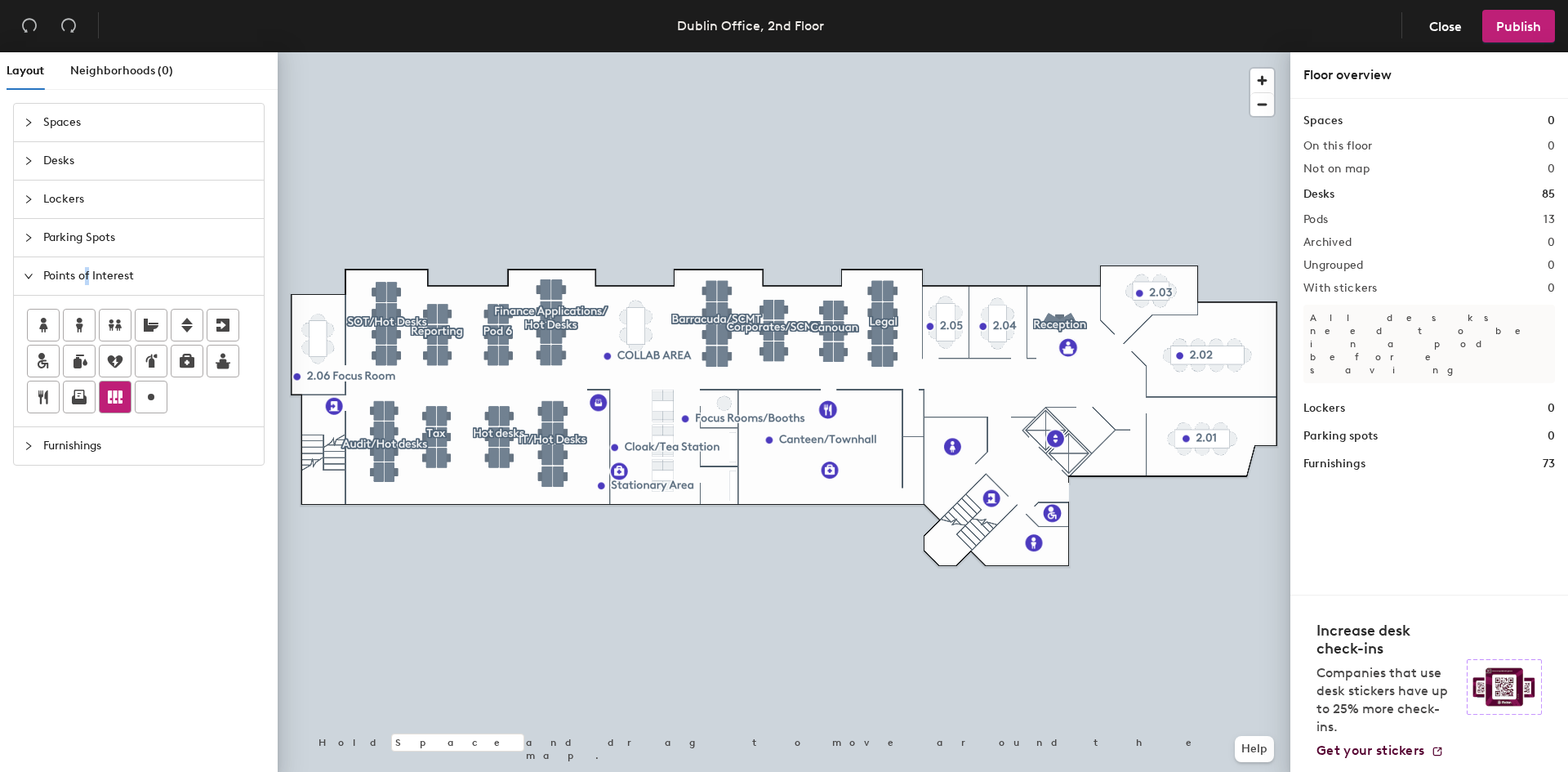
click at [115, 400] on icon at bounding box center [115, 397] width 15 height 13
click at [412, 365] on input "Lockers" at bounding box center [417, 362] width 52 height 23
click at [413, 366] on input "Lockers" at bounding box center [417, 362] width 52 height 23
click at [414, 366] on input "Lockers" at bounding box center [417, 362] width 52 height 23
click at [386, 52] on div at bounding box center [784, 52] width 1013 height 0
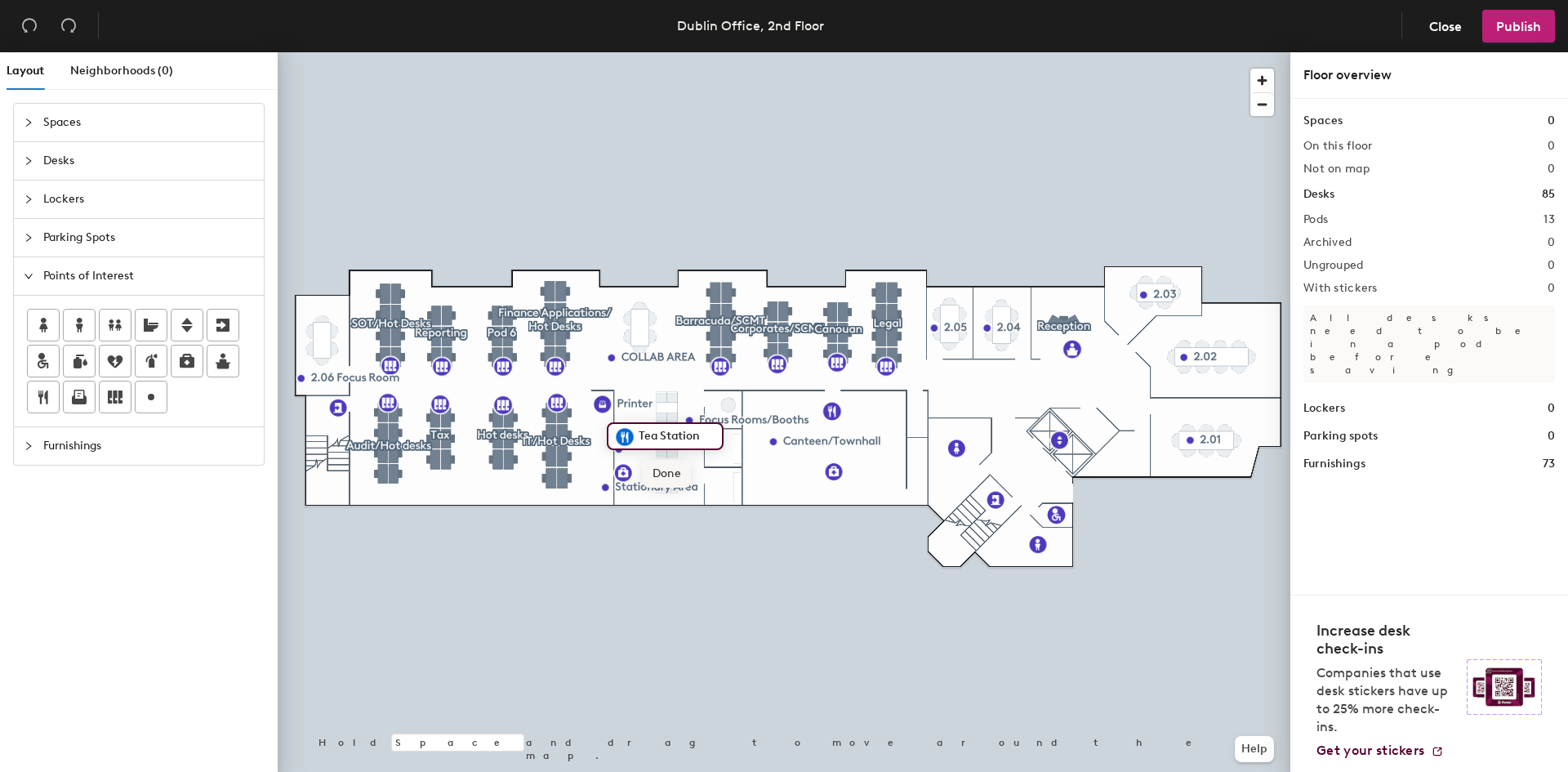
type input "Tea Station"
click at [84, 404] on icon at bounding box center [79, 399] width 15 height 9
click at [57, 442] on span "Furnishings" at bounding box center [148, 447] width 211 height 38
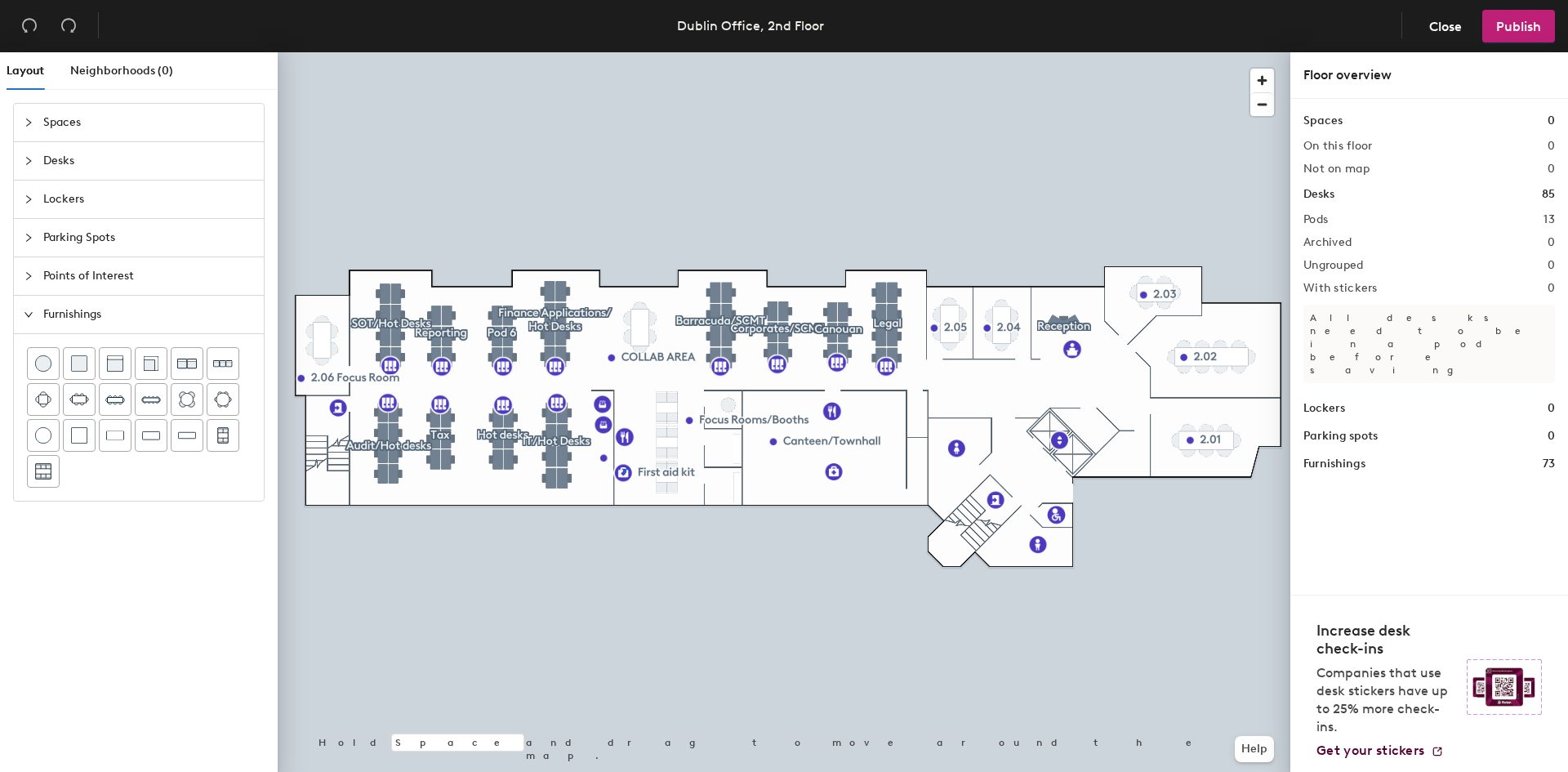
click at [625, 52] on div at bounding box center [784, 52] width 1013 height 0
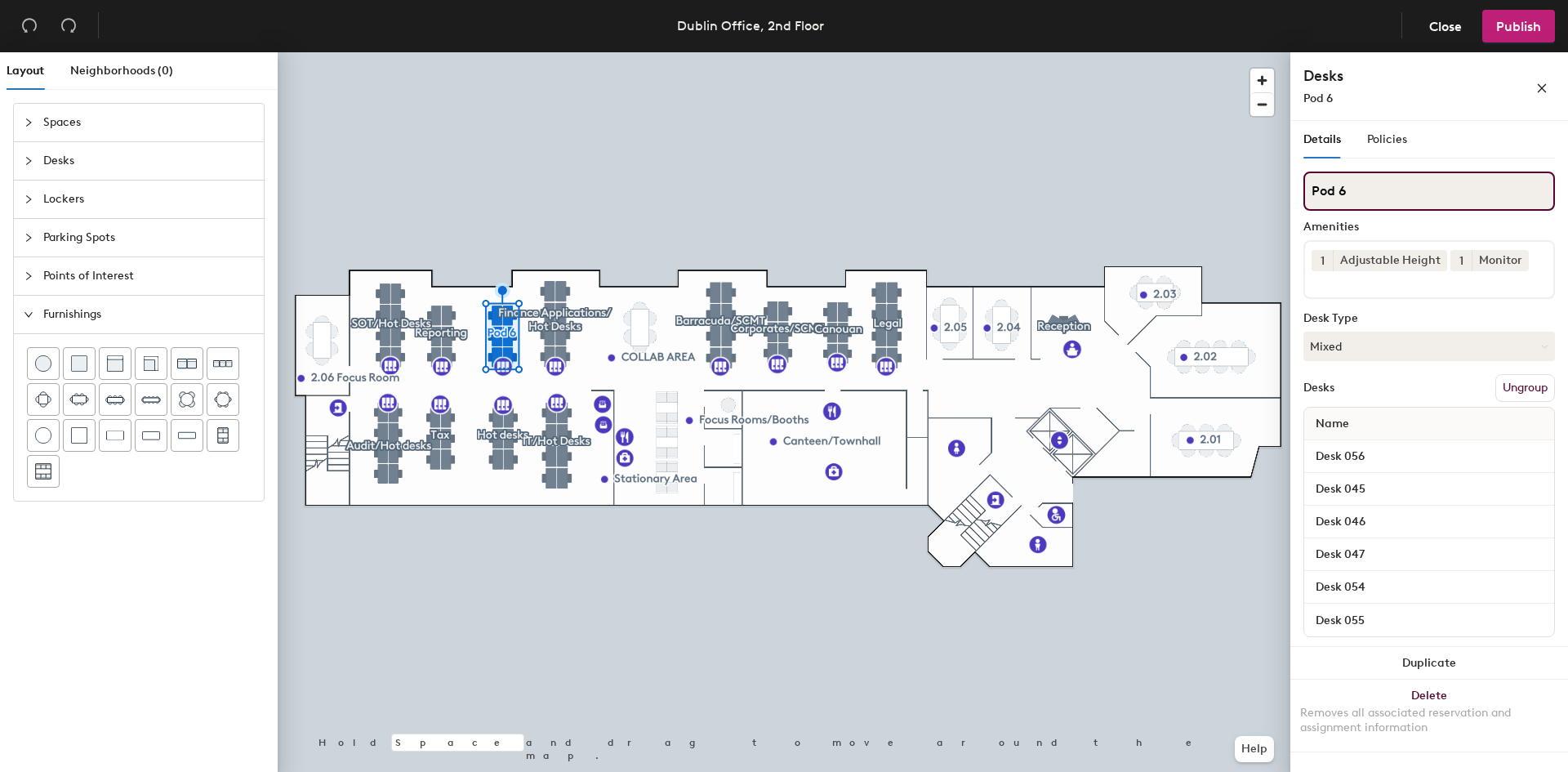
click at [1358, 192] on input "Pod 6" at bounding box center [1429, 190] width 252 height 39
type input "ISM"
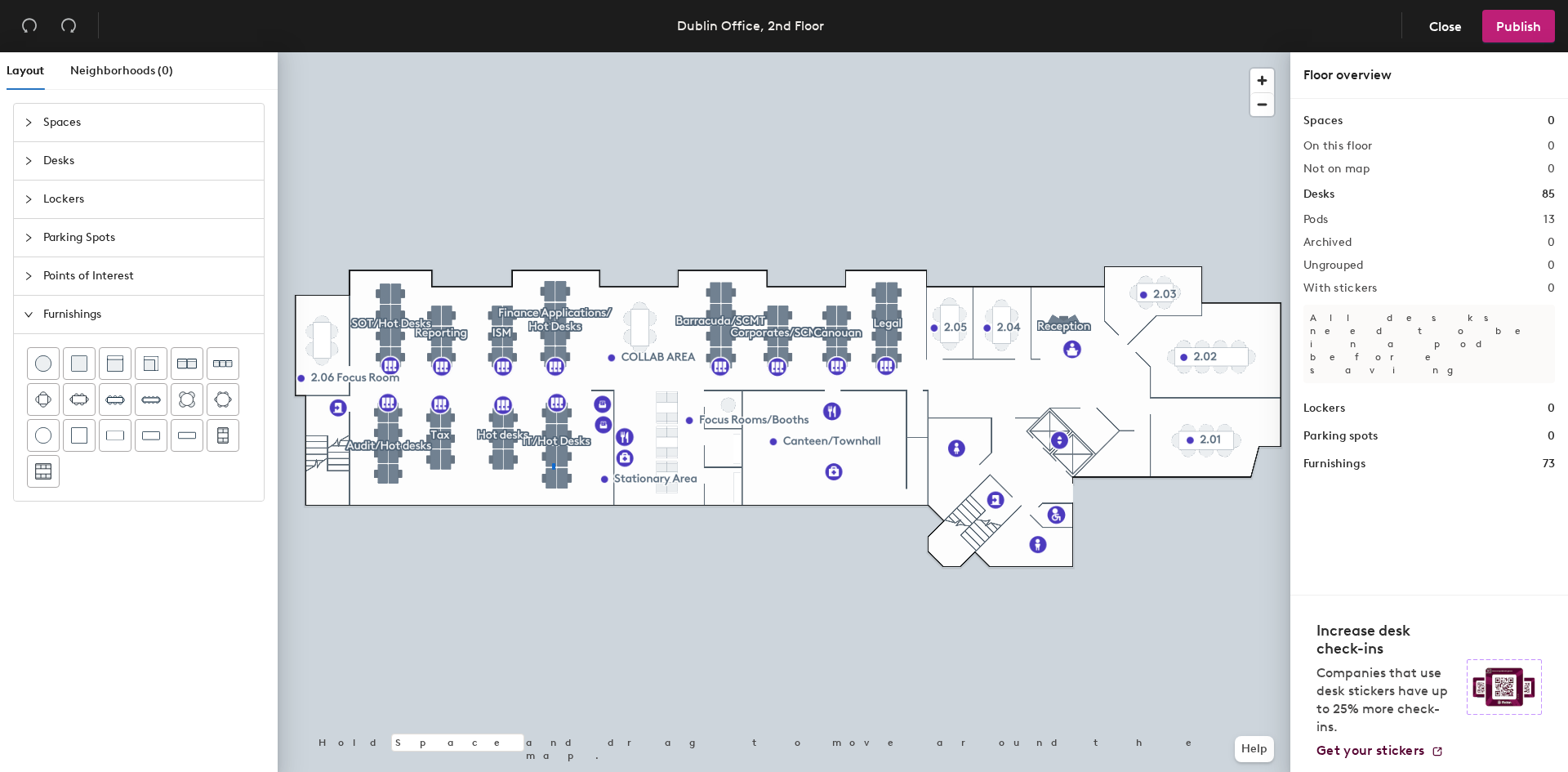
click at [552, 52] on div at bounding box center [784, 52] width 1013 height 0
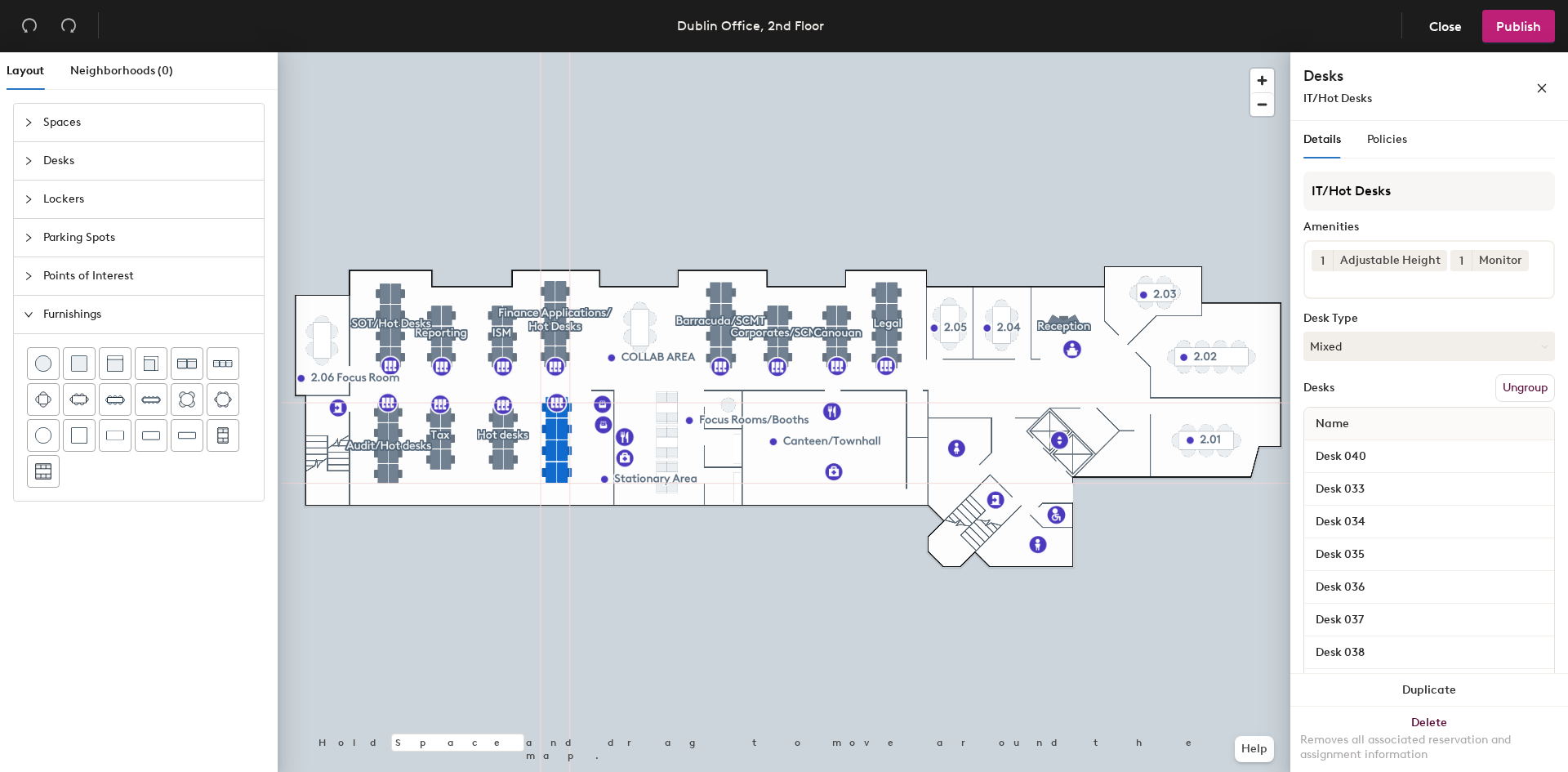
click at [569, 52] on div at bounding box center [784, 52] width 1013 height 0
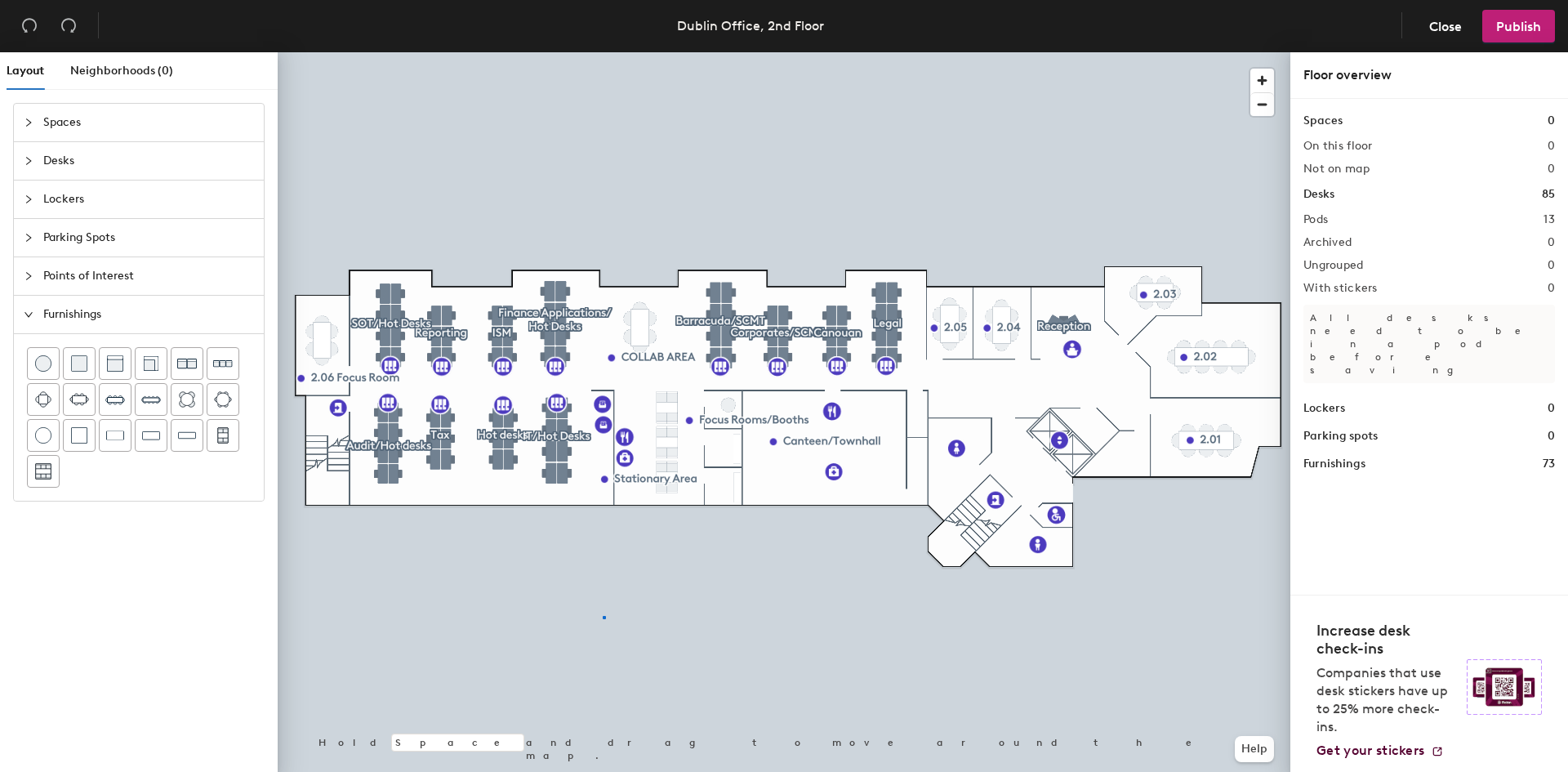
click at [602, 52] on div at bounding box center [784, 52] width 1013 height 0
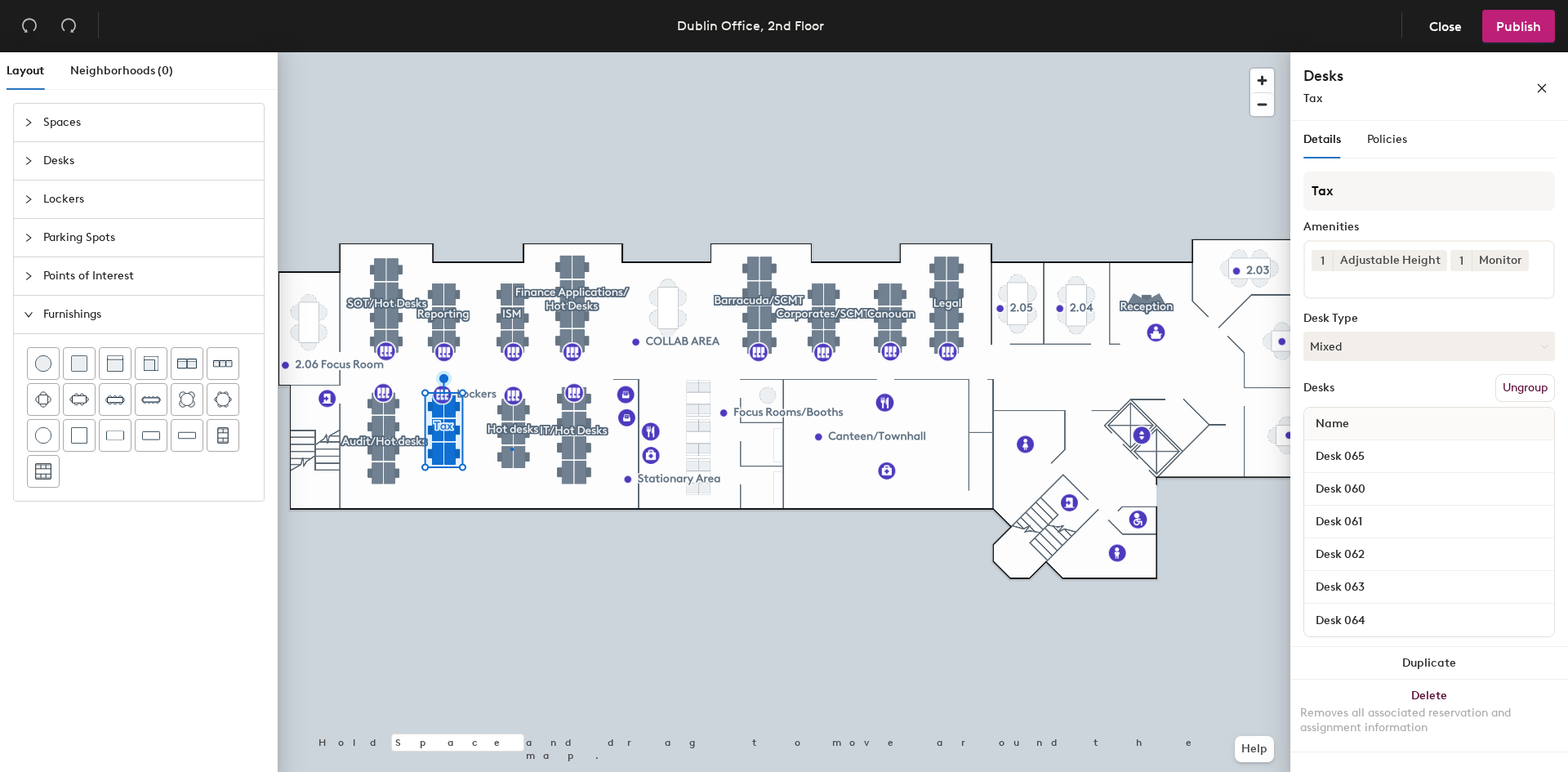
click at [512, 52] on div at bounding box center [784, 52] width 1013 height 0
click at [447, 52] on div at bounding box center [784, 52] width 1013 height 0
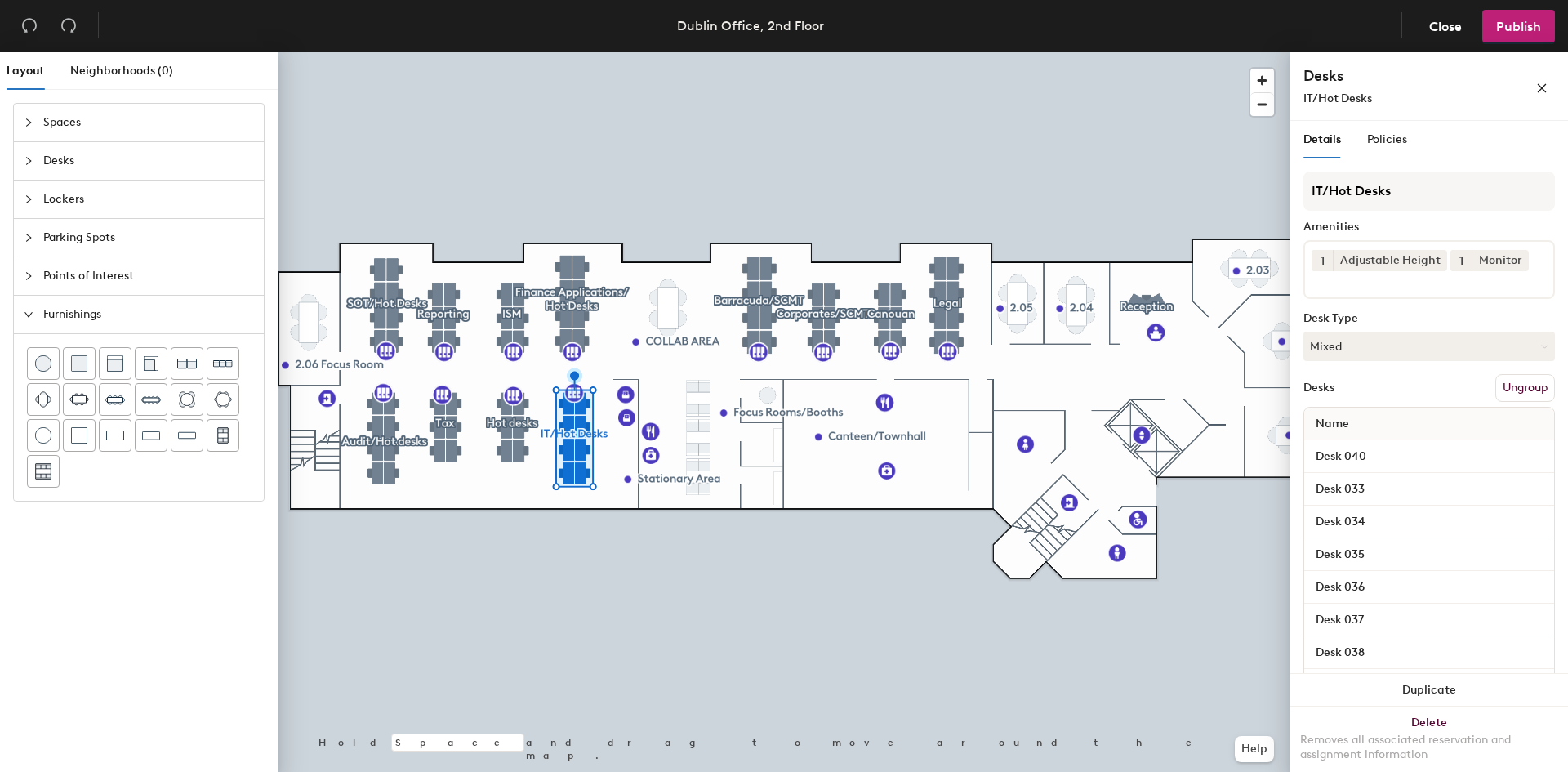
click at [614, 52] on div at bounding box center [784, 52] width 1013 height 0
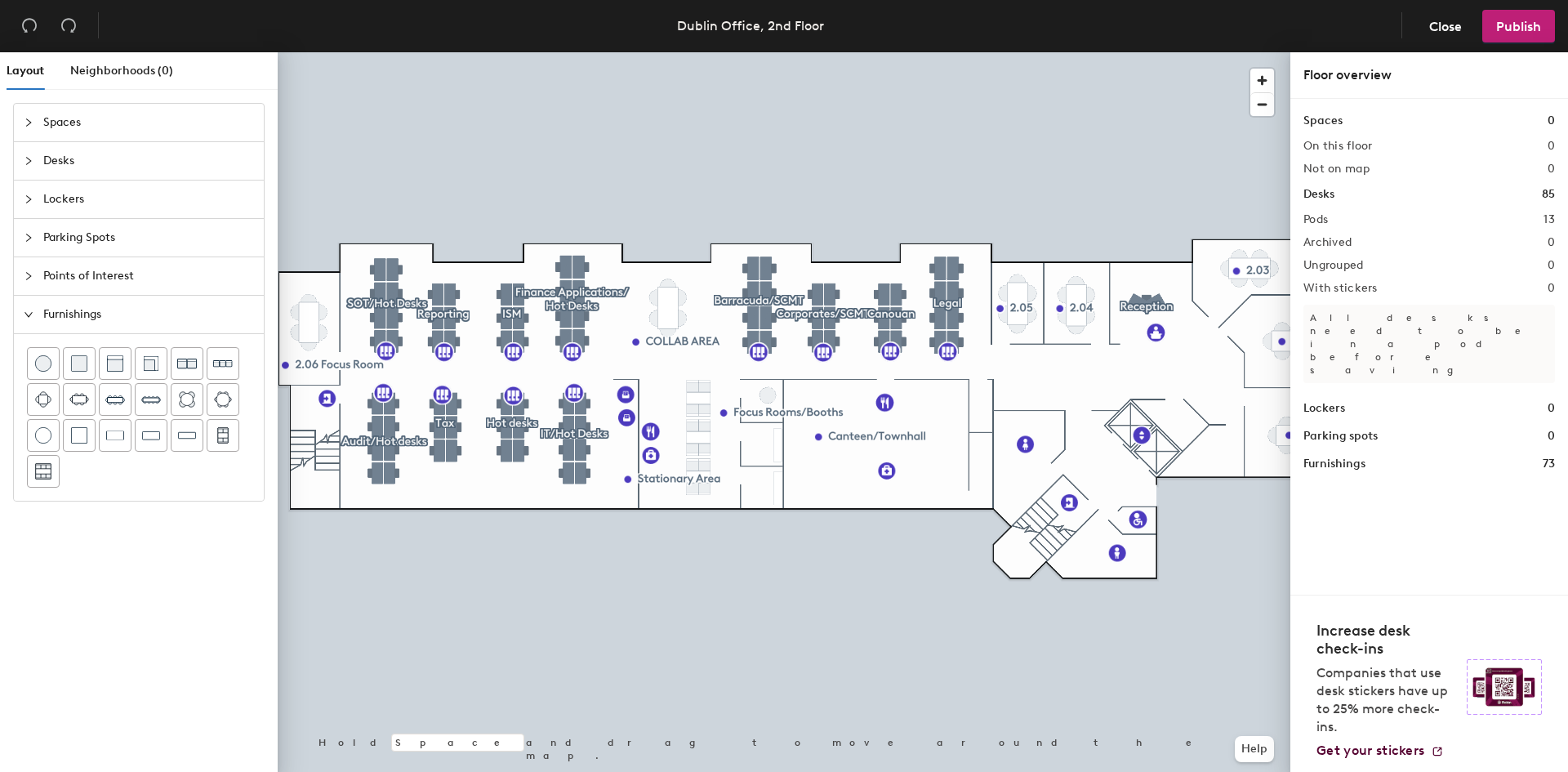
click at [450, 52] on div at bounding box center [784, 52] width 1013 height 0
click at [1511, 12] on button "Publish" at bounding box center [1518, 26] width 73 height 33
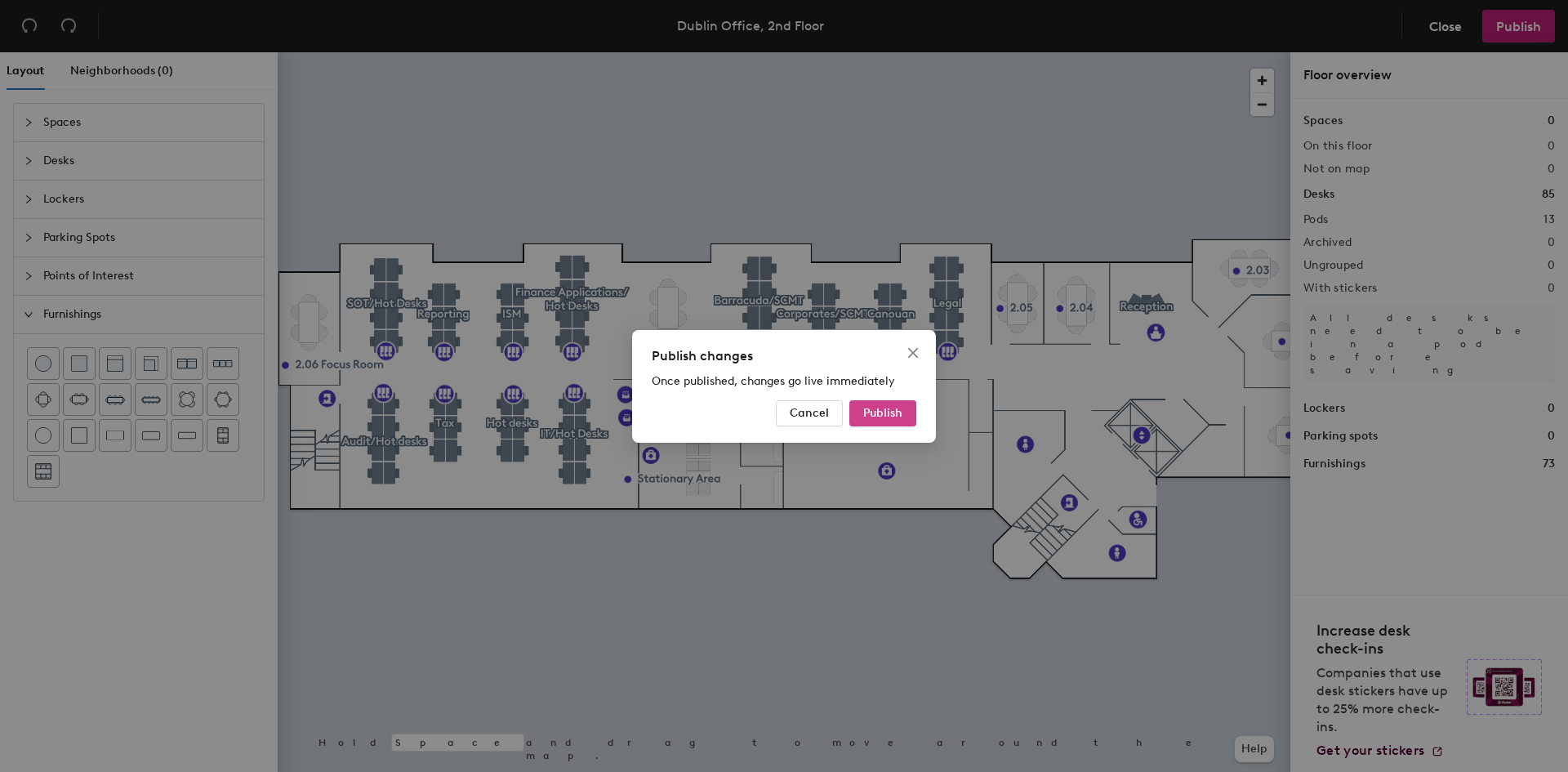
click at [888, 405] on button "Publish" at bounding box center [882, 413] width 67 height 26
